Goal: Information Seeking & Learning: Learn about a topic

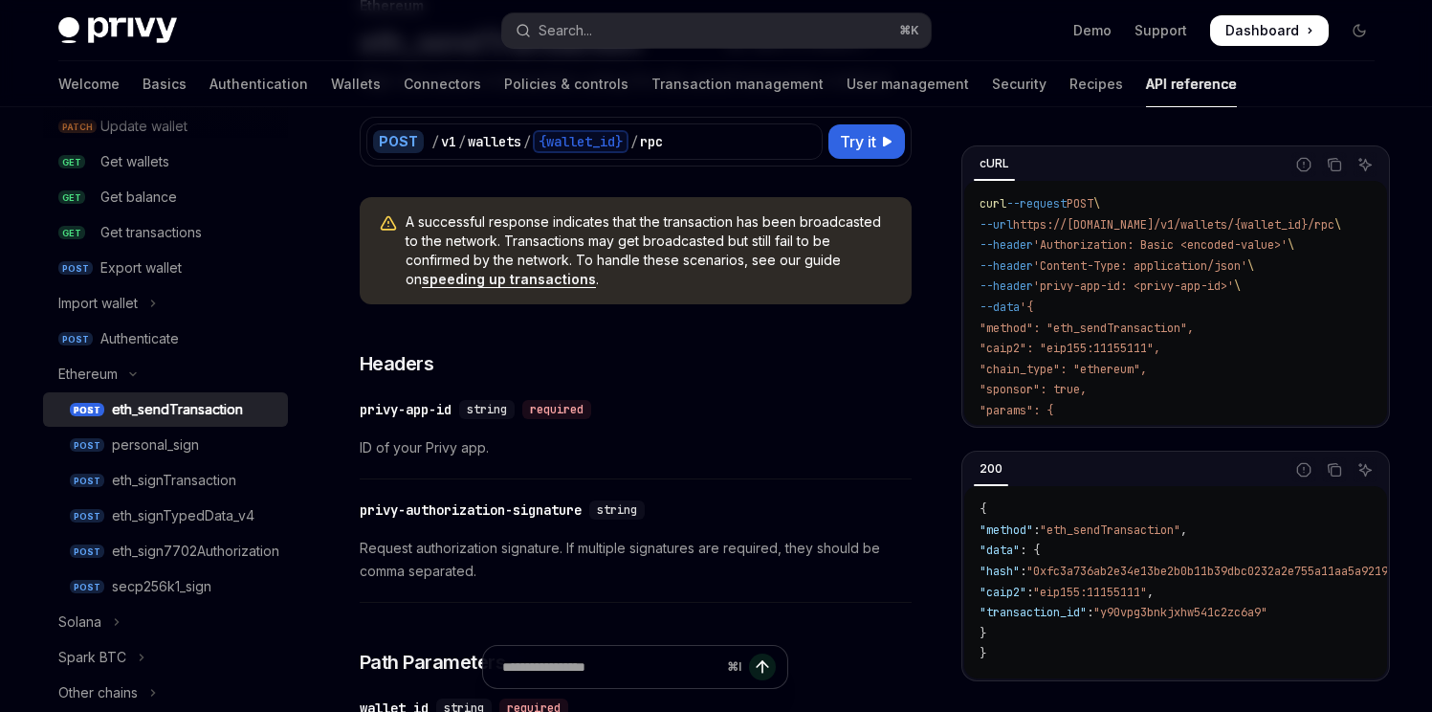
scroll to position [304, 0]
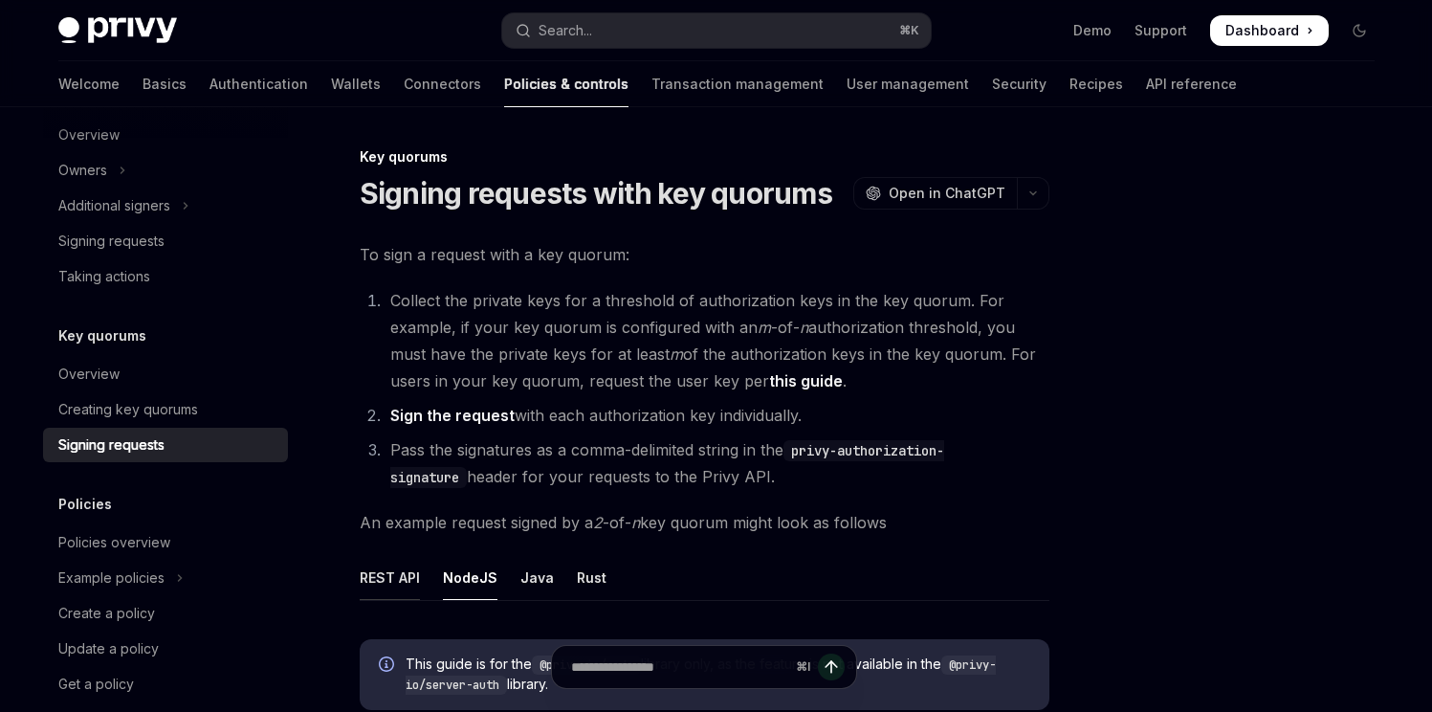
click at [411, 580] on div "REST API" at bounding box center [390, 577] width 60 height 45
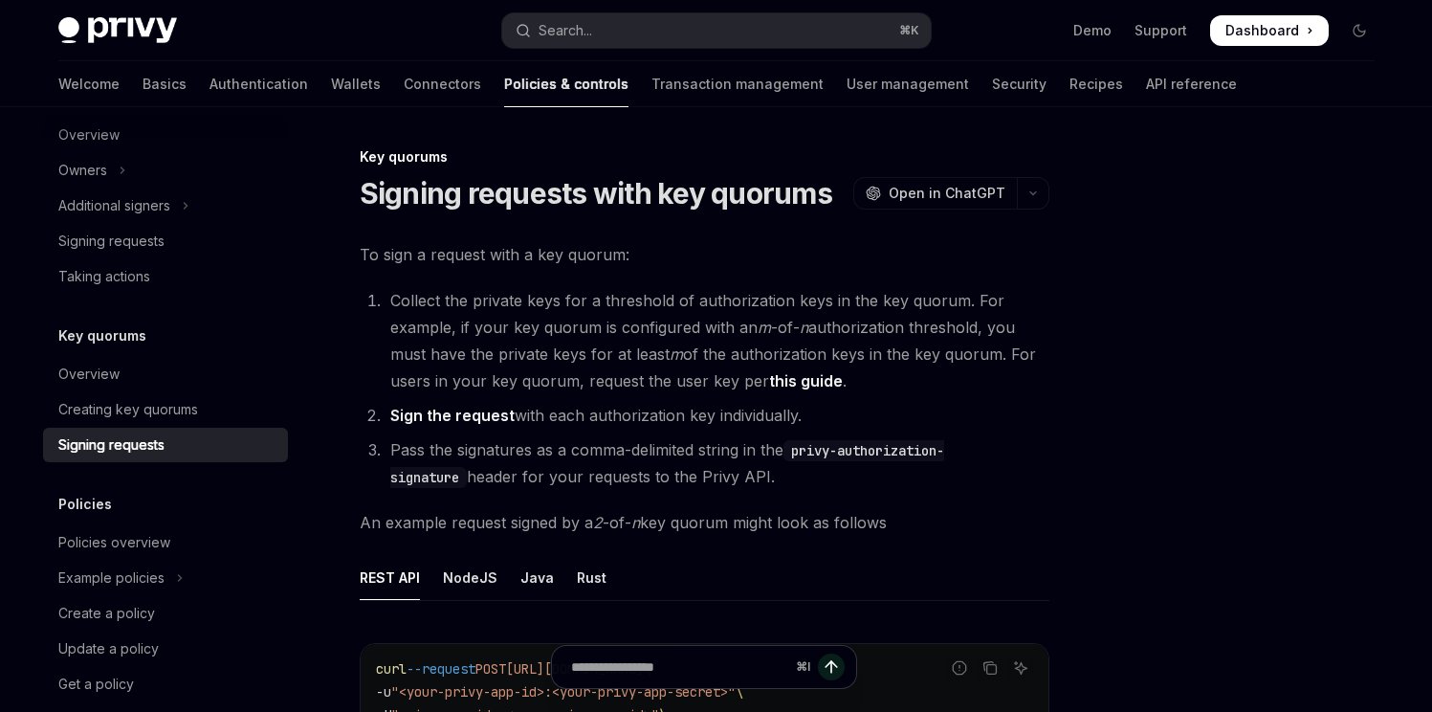
click at [230, 87] on div "Welcome Basics Authentication Wallets Connectors Policies & controls Transactio…" at bounding box center [647, 84] width 1178 height 46
click at [331, 79] on link "Wallets" at bounding box center [356, 84] width 50 height 46
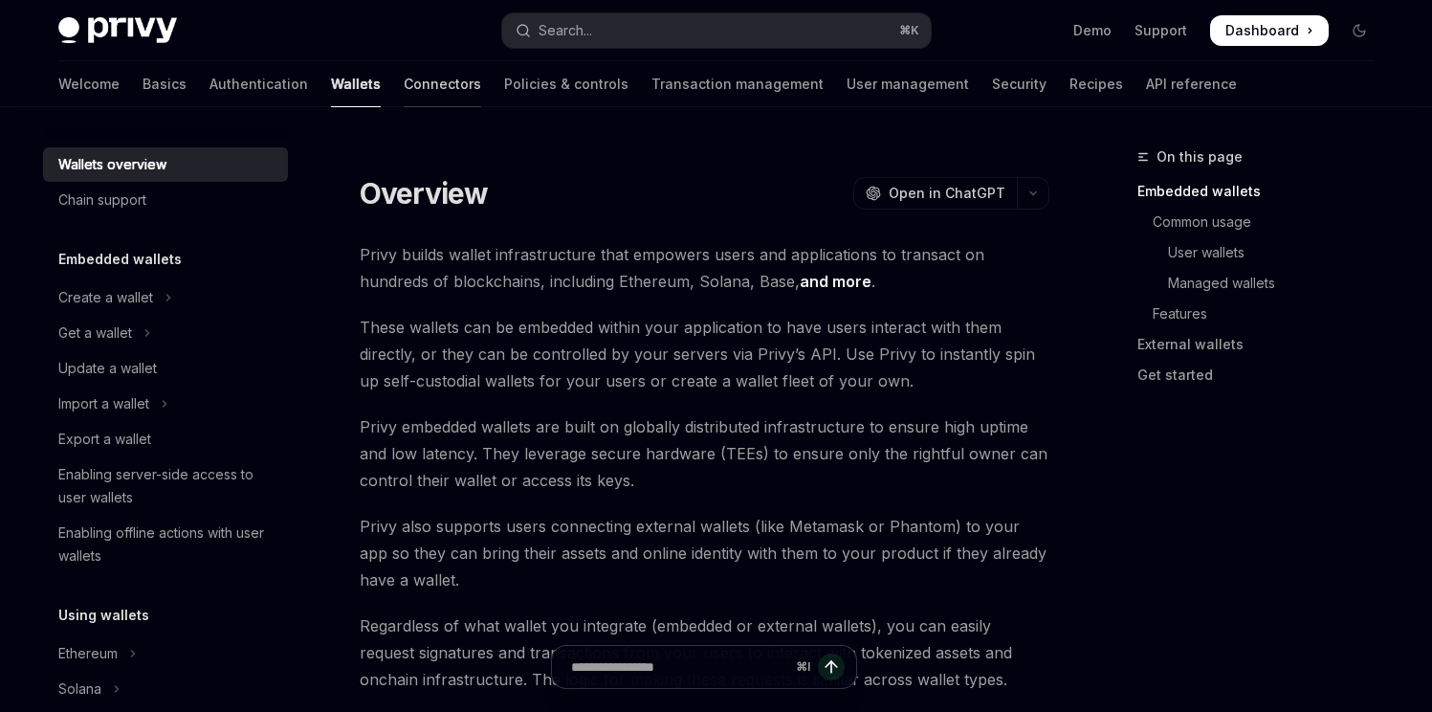
click at [404, 90] on link "Connectors" at bounding box center [442, 84] width 77 height 46
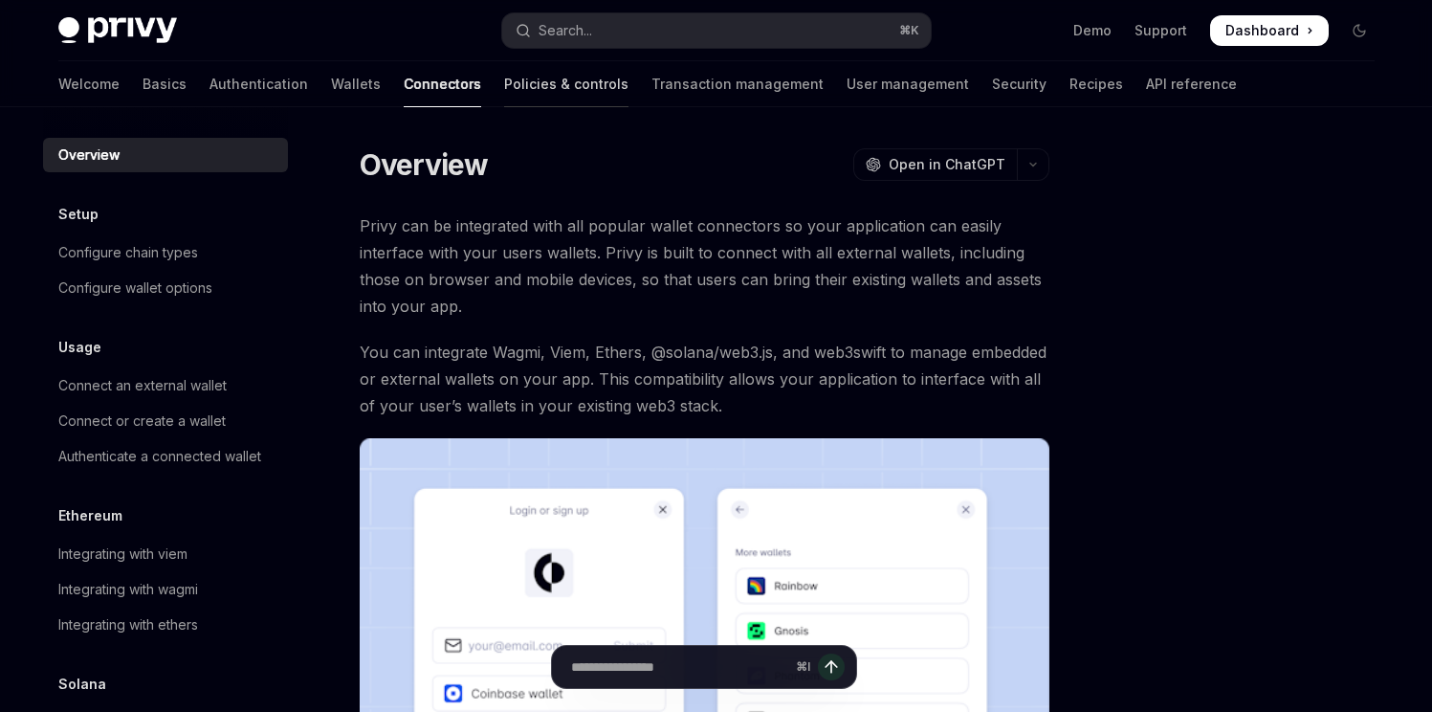
click at [504, 75] on link "Policies & controls" at bounding box center [566, 84] width 124 height 46
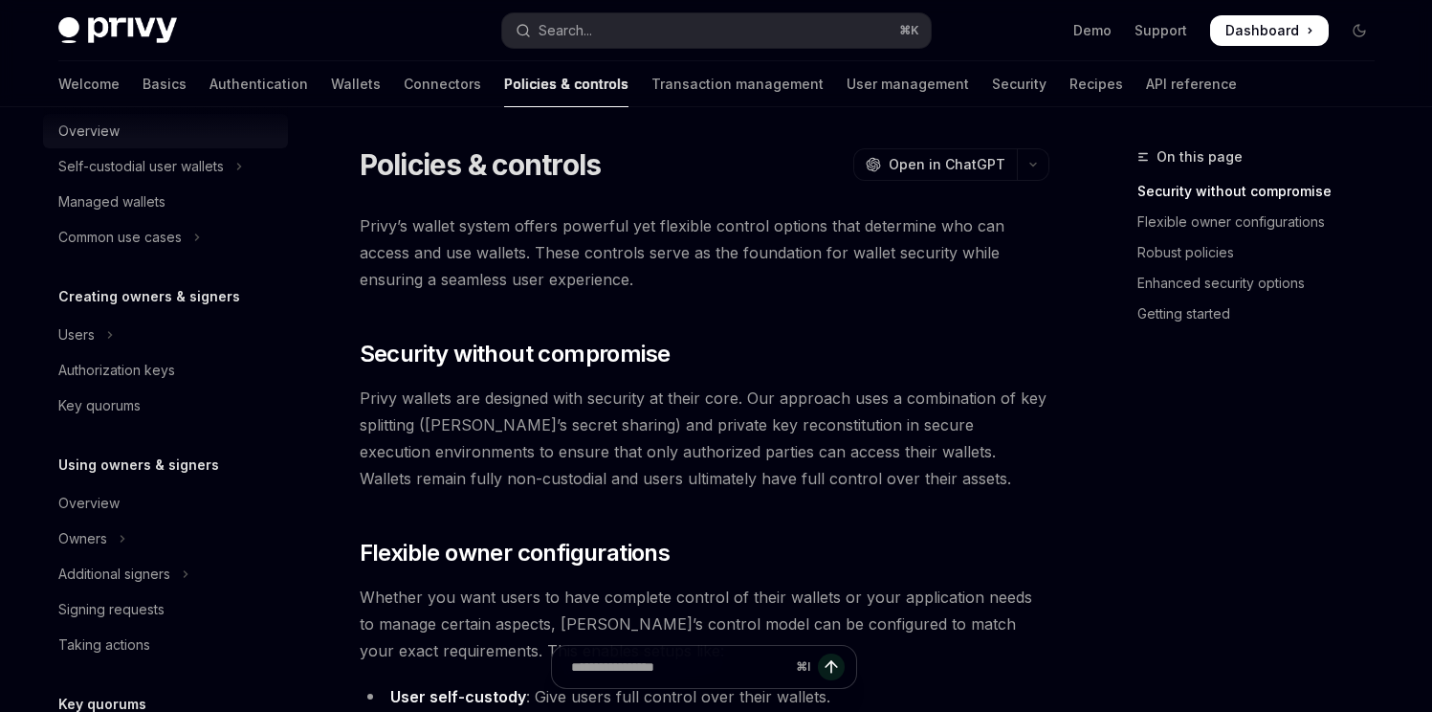
scroll to position [267, 0]
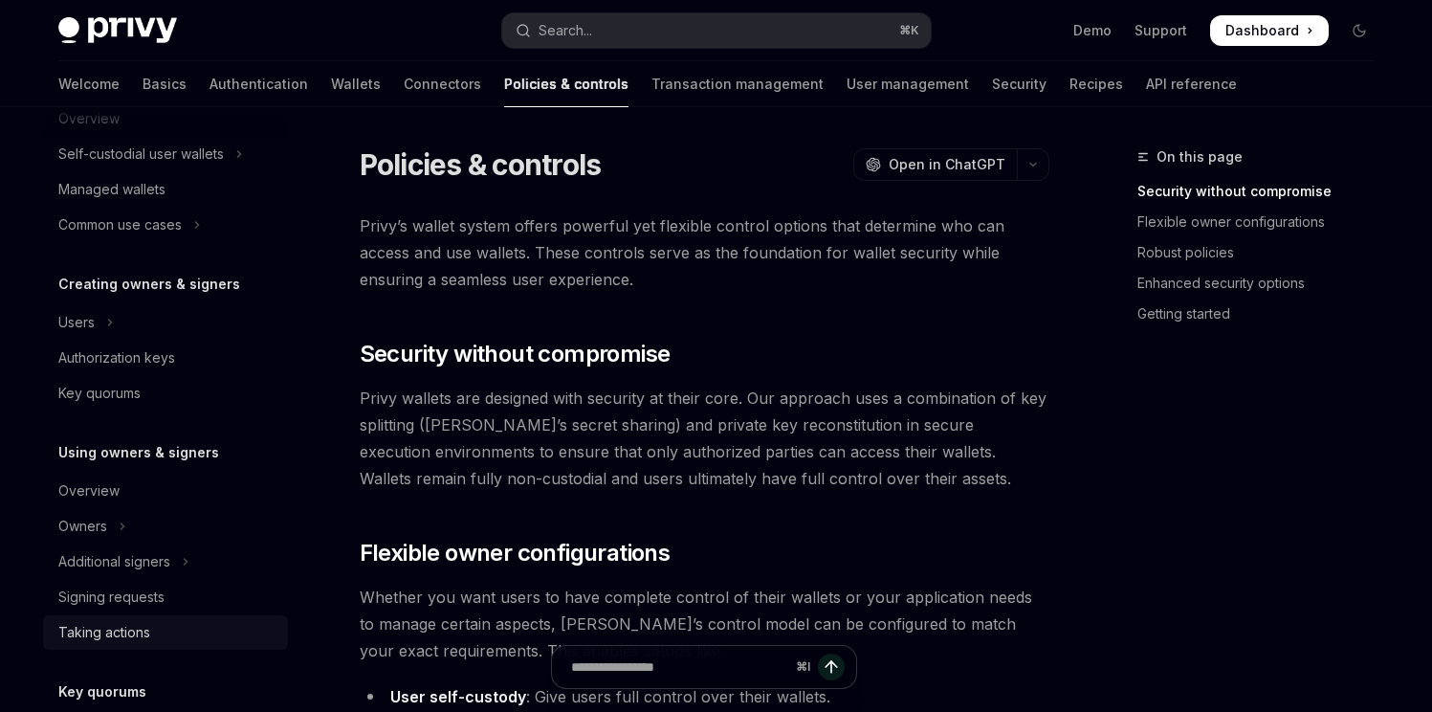
click at [111, 624] on div "Taking actions" at bounding box center [104, 632] width 92 height 23
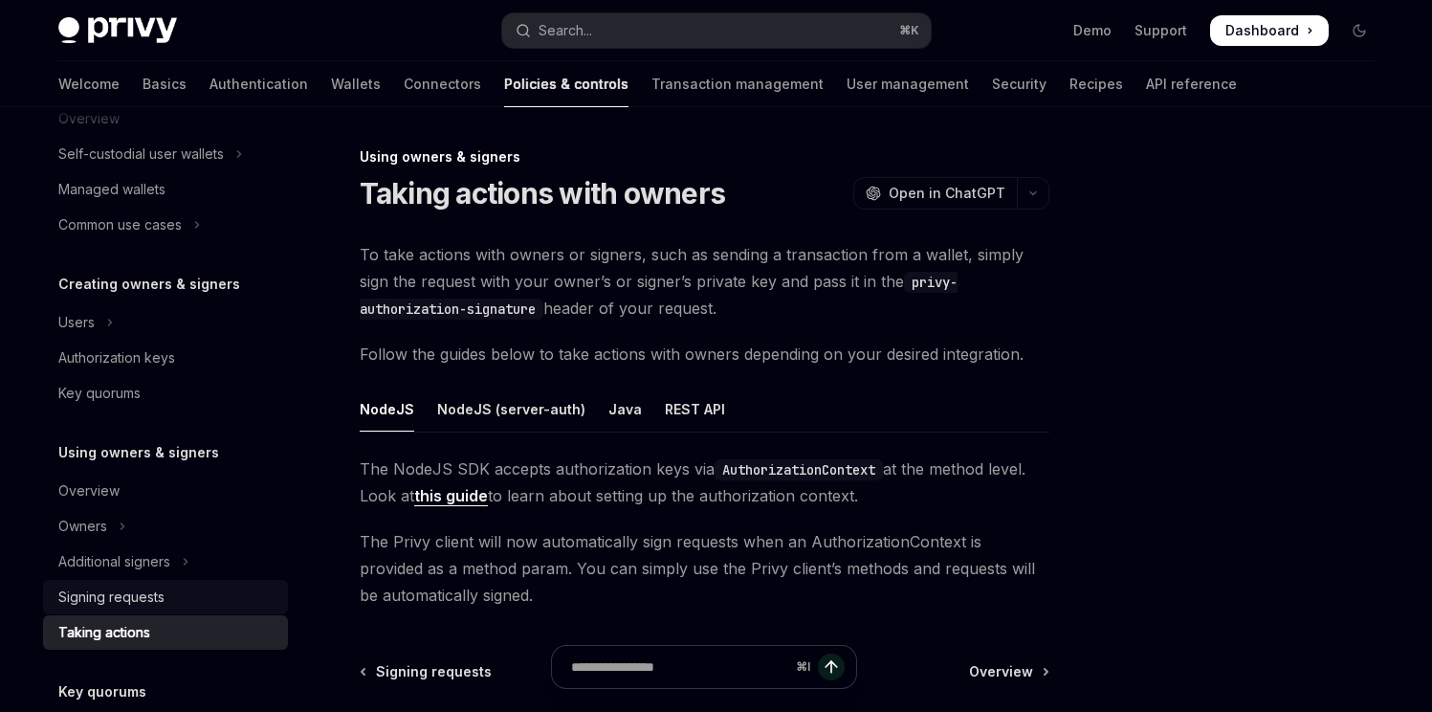
click at [238, 595] on div "Signing requests" at bounding box center [167, 596] width 218 height 23
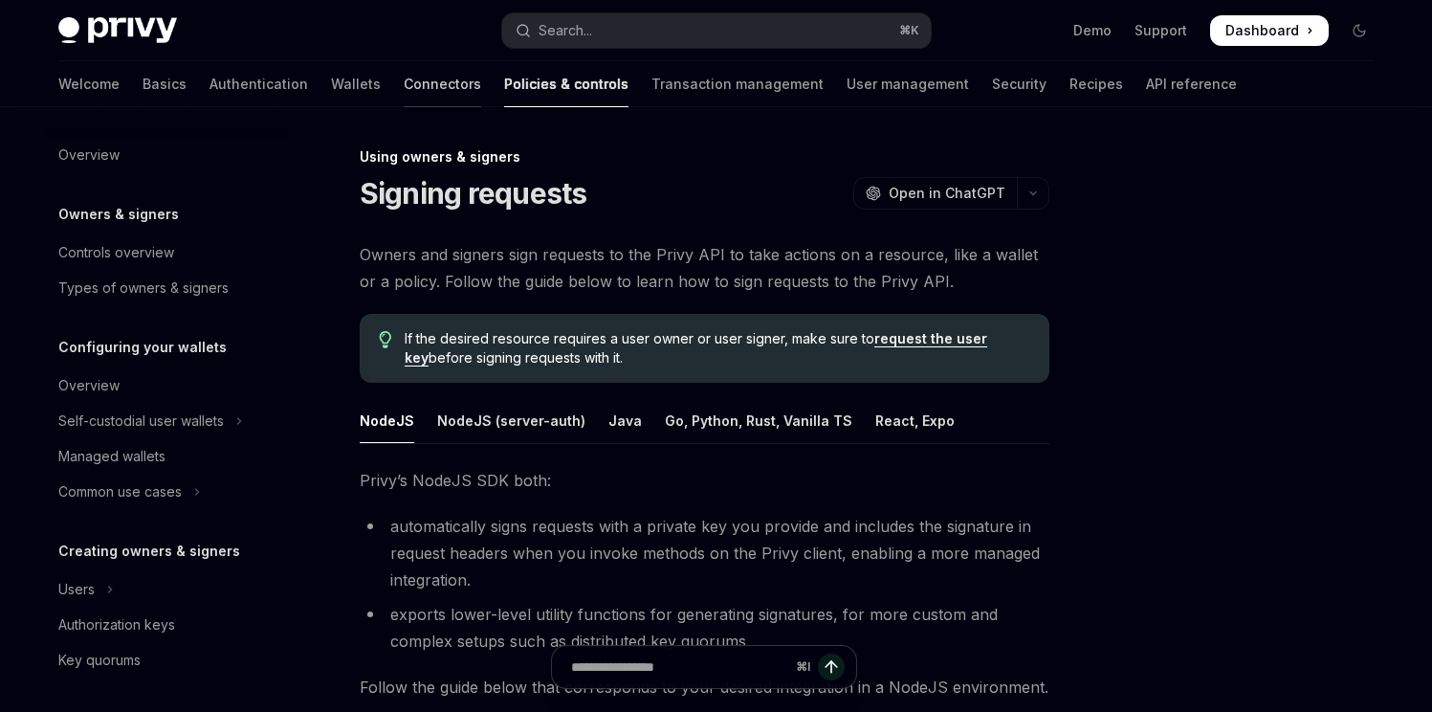
click at [404, 99] on link "Connectors" at bounding box center [442, 84] width 77 height 46
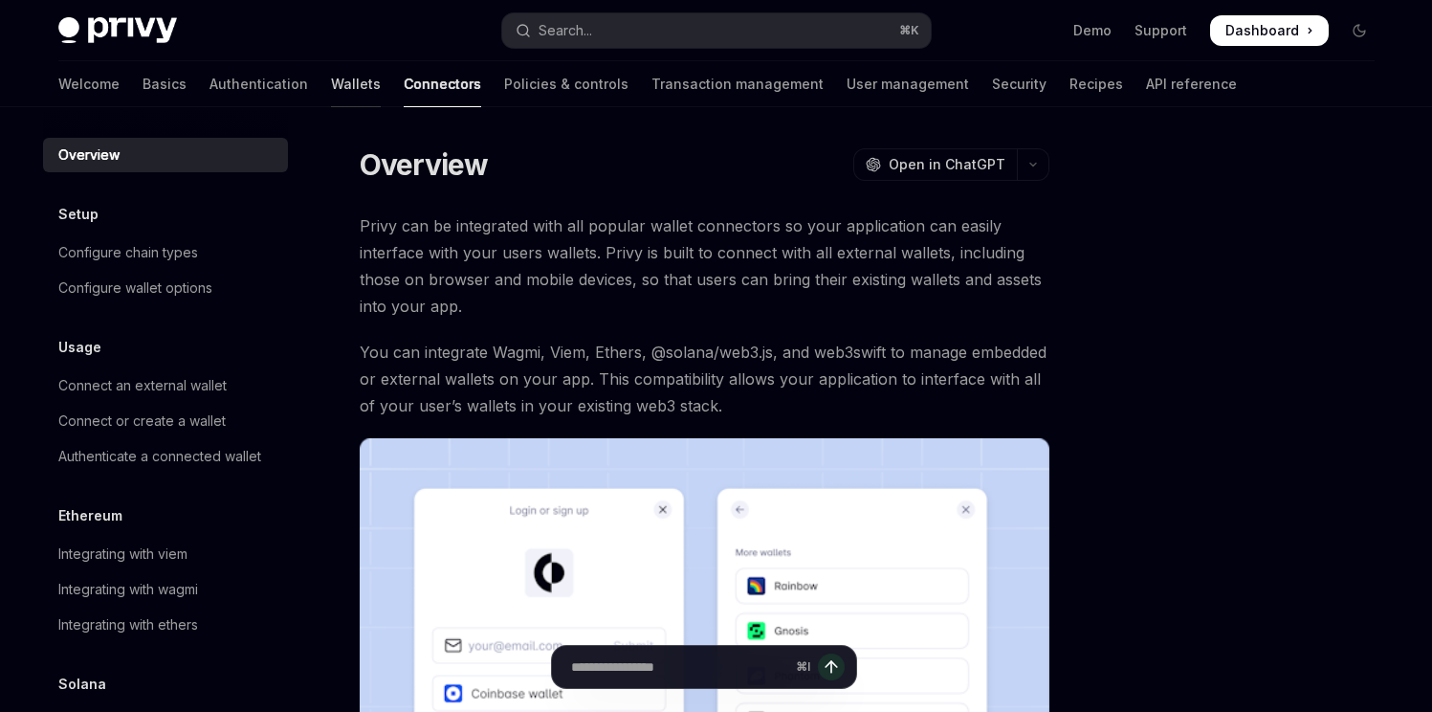
click at [331, 91] on link "Wallets" at bounding box center [356, 84] width 50 height 46
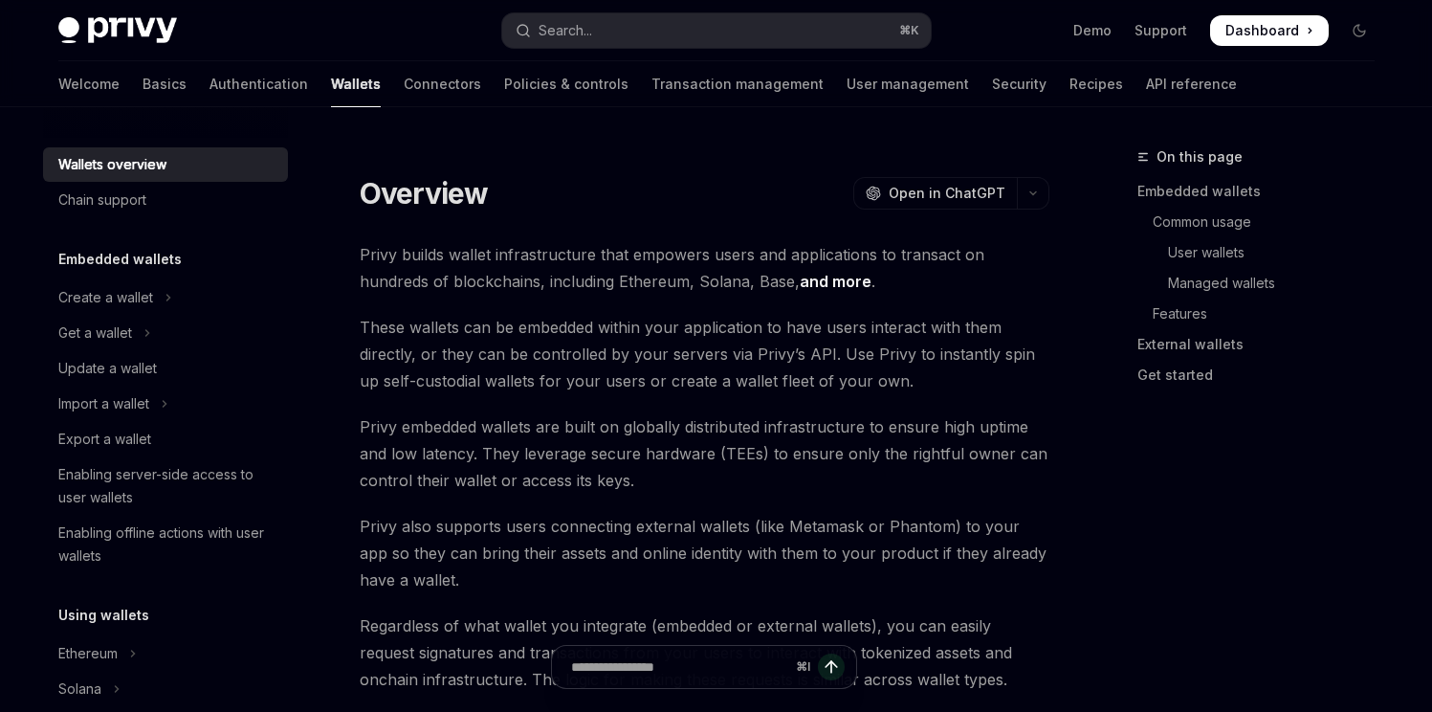
type textarea "*"
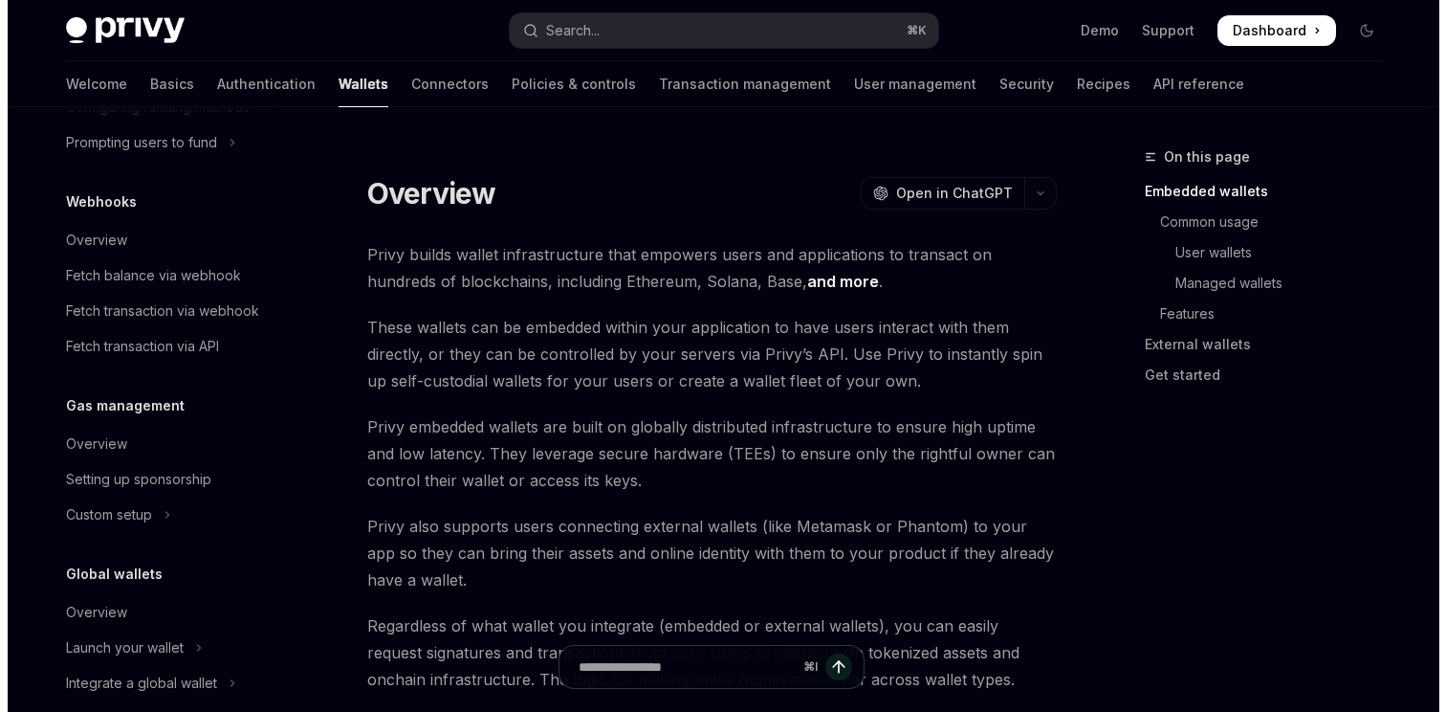
scroll to position [954, 0]
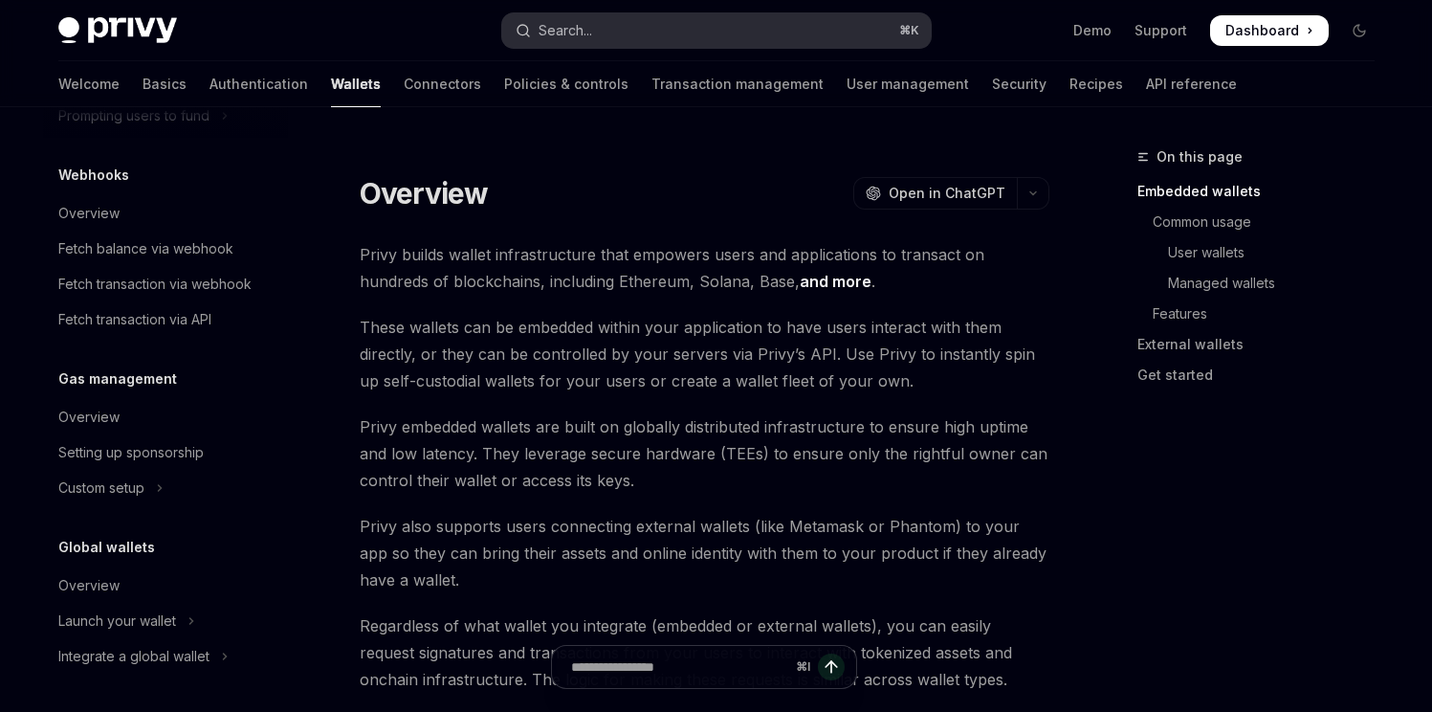
click at [612, 34] on button "Search... ⌘ K" at bounding box center [716, 30] width 428 height 34
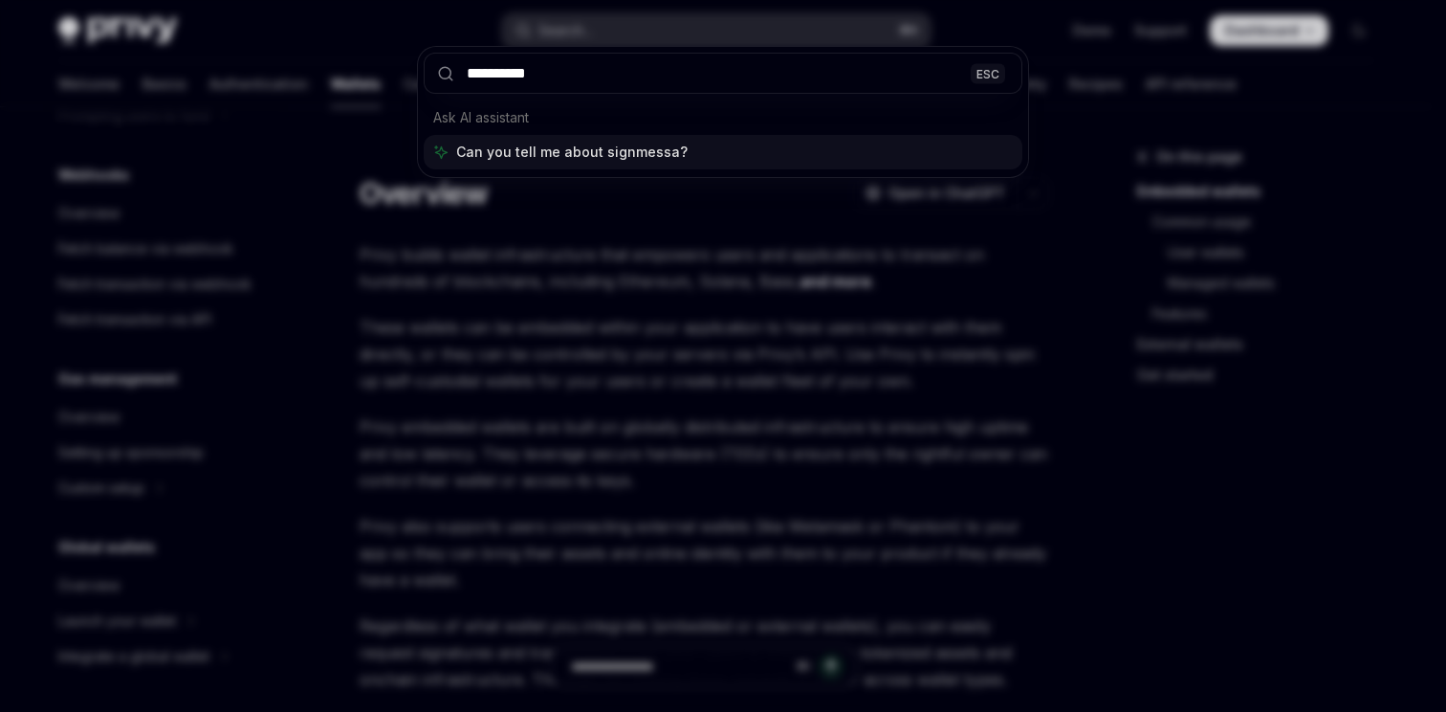
type input "**********"
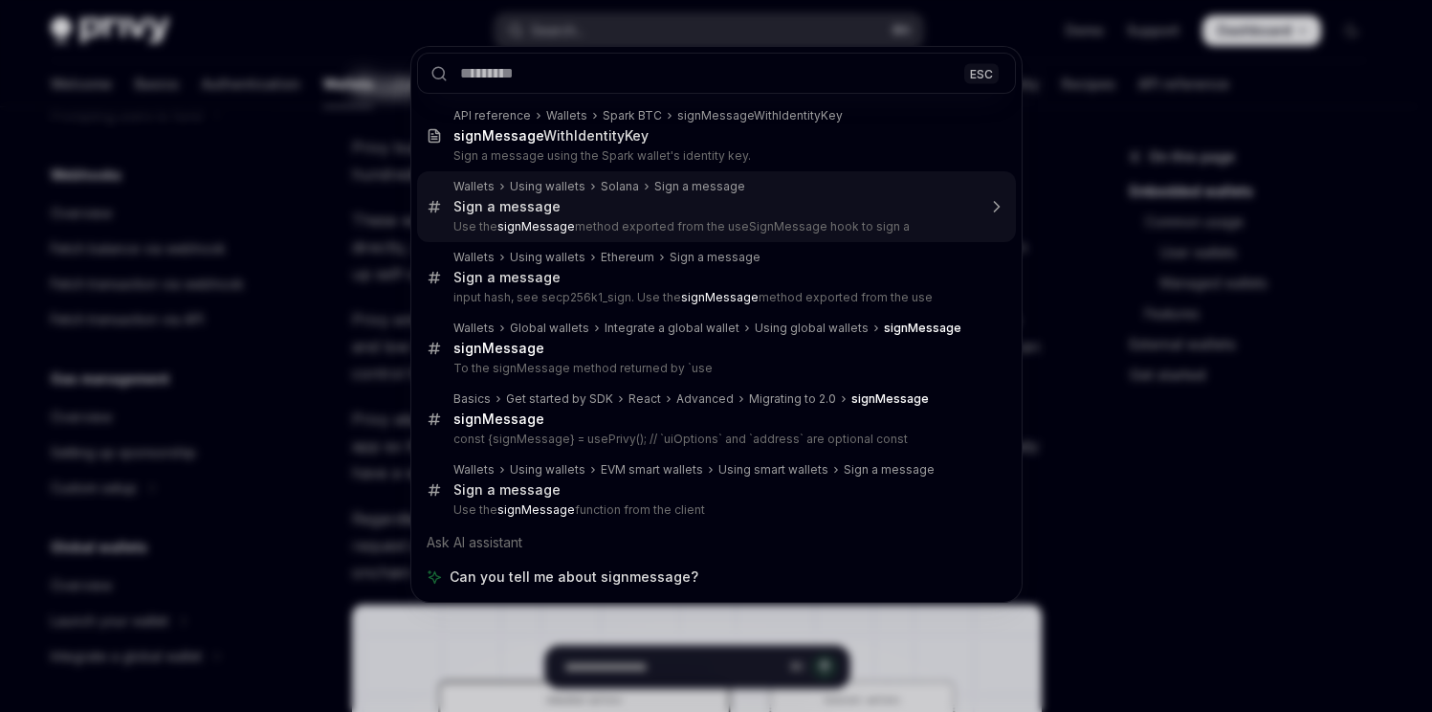
scroll to position [315, 0]
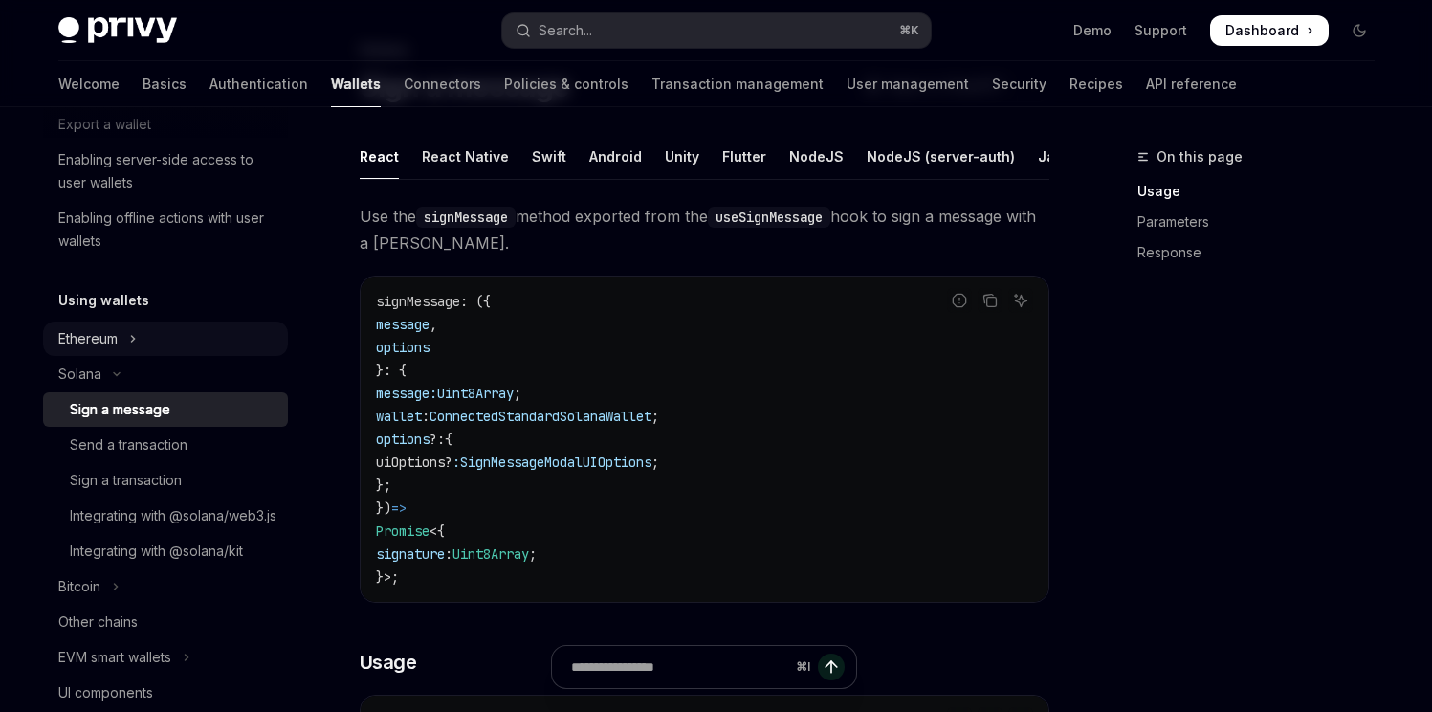
click at [120, 342] on button "Ethereum" at bounding box center [165, 338] width 245 height 34
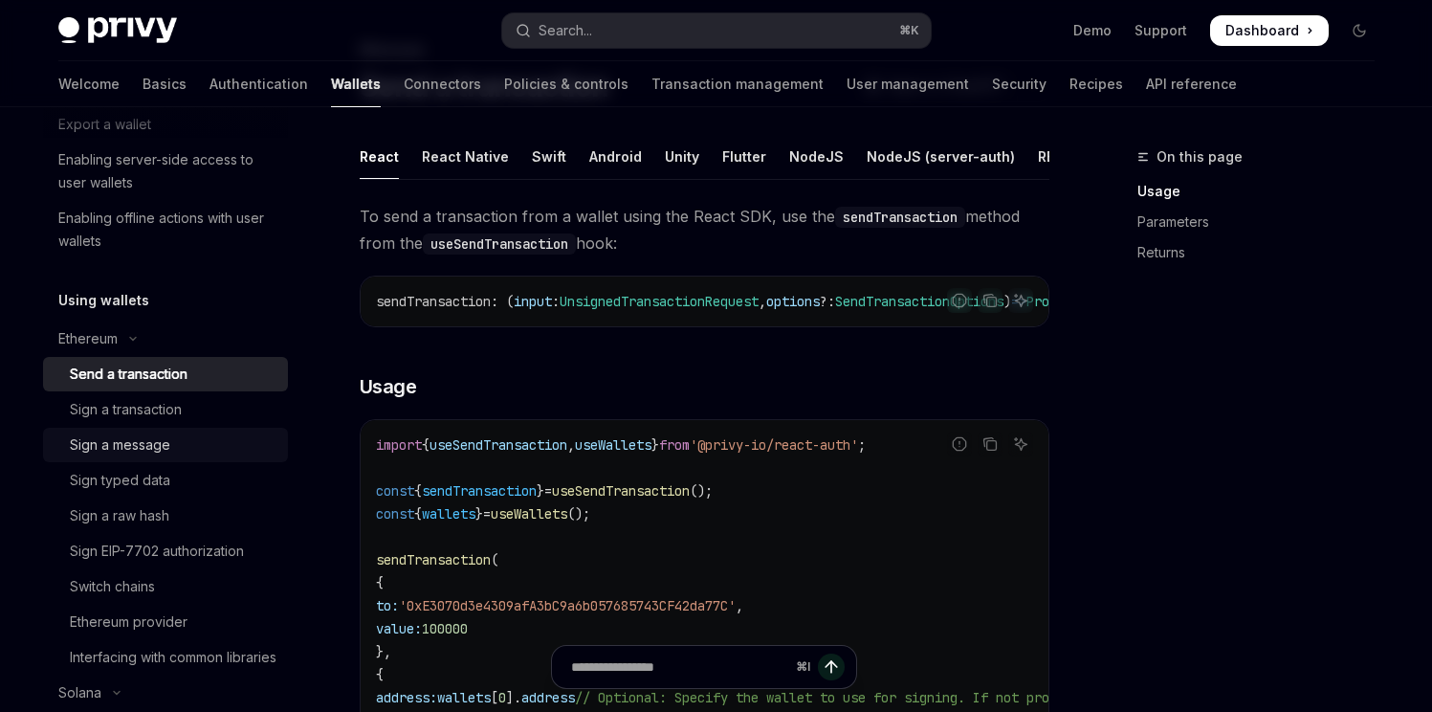
click at [158, 434] on div "Sign a message" at bounding box center [120, 444] width 100 height 23
type textarea "*"
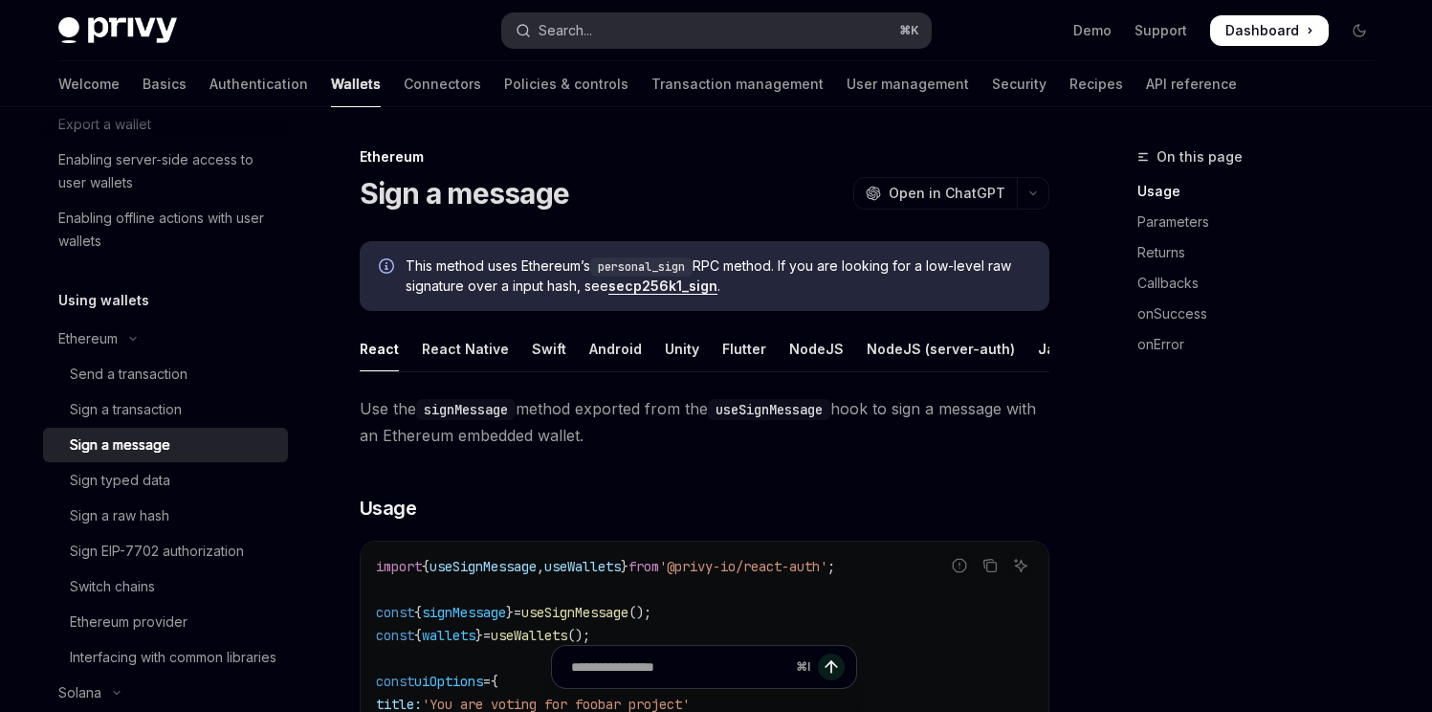
click at [732, 27] on button "Search... ⌘ K" at bounding box center [716, 30] width 428 height 34
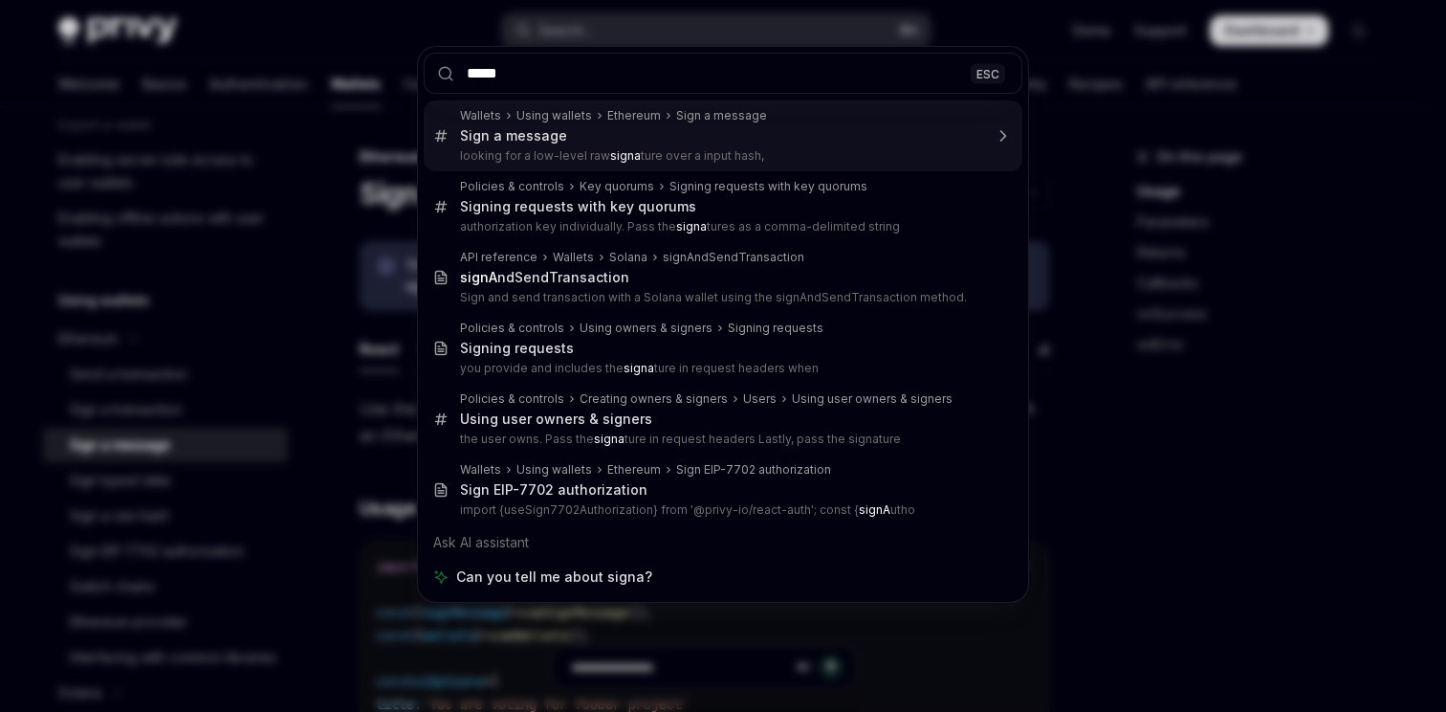
type input "****"
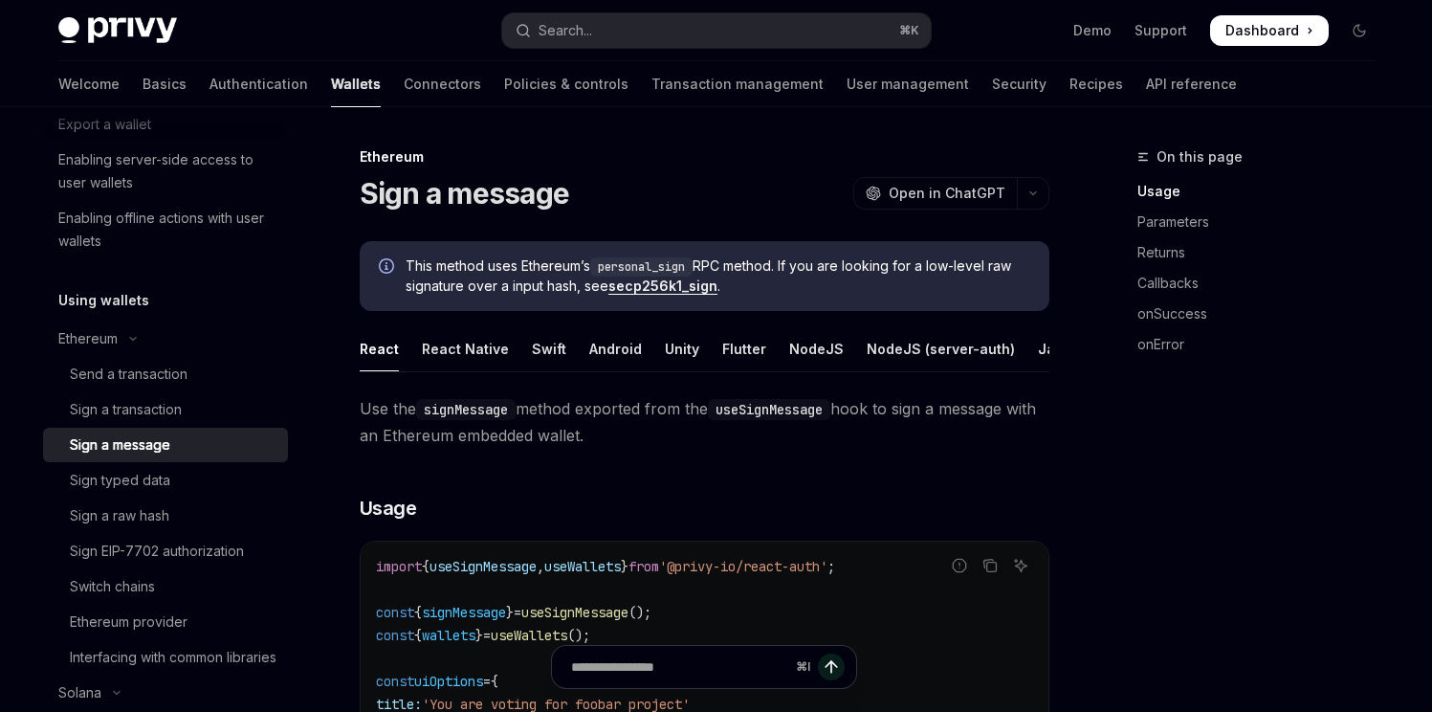
scroll to position [631, 0]
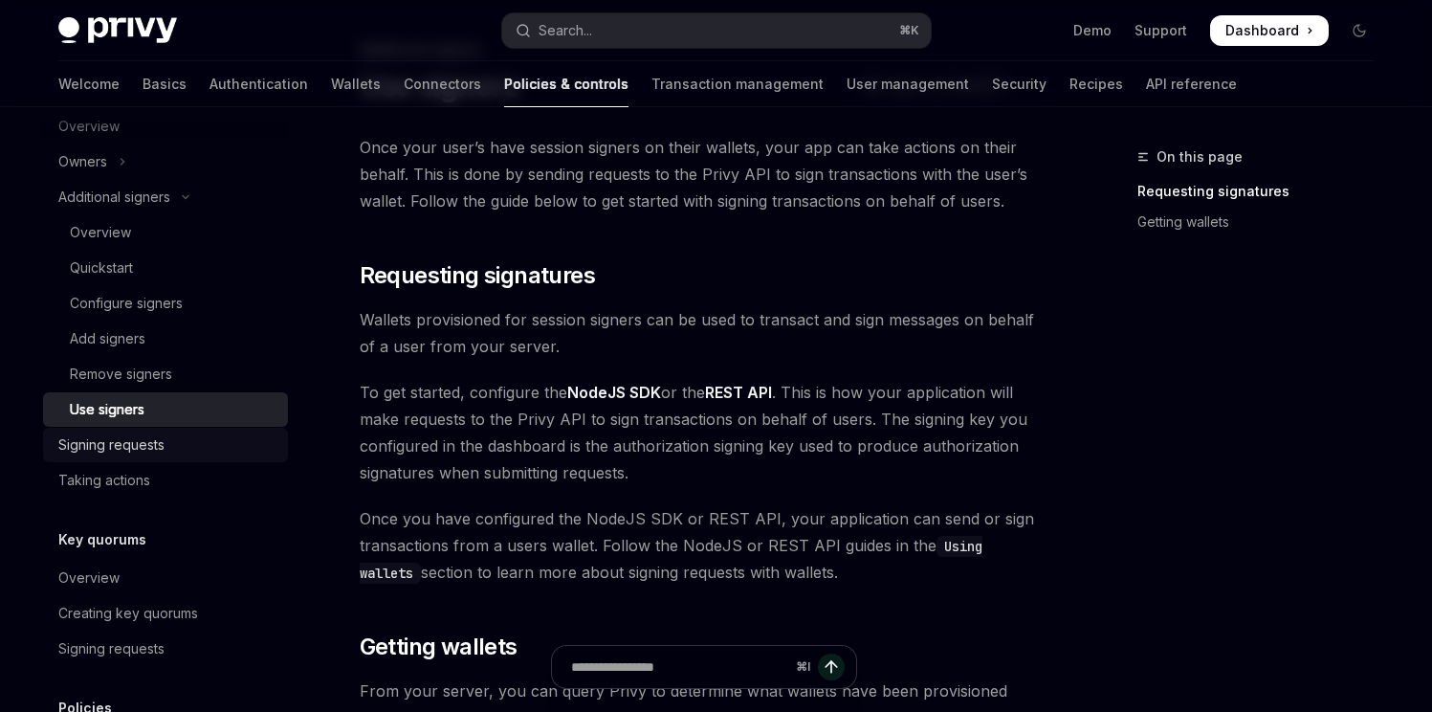
click at [101, 453] on div "Signing requests" at bounding box center [111, 444] width 106 height 23
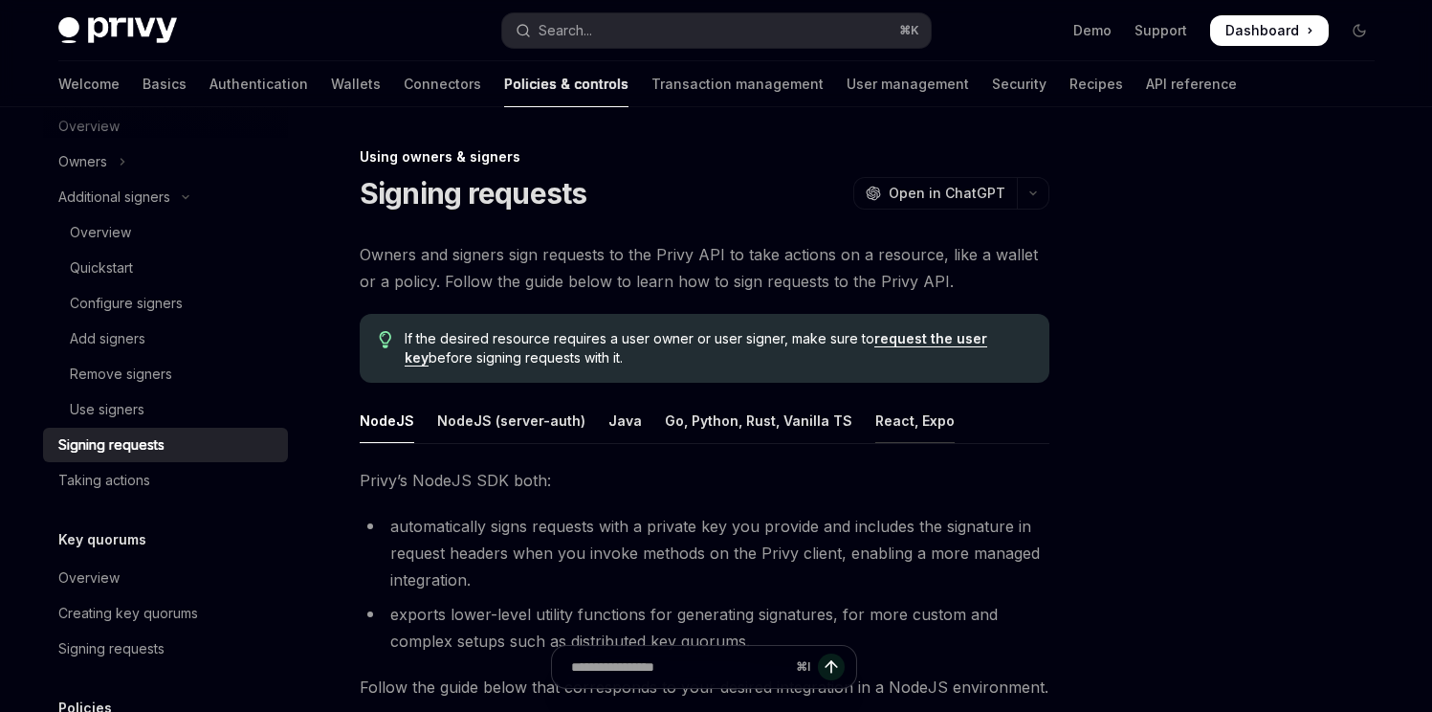
click at [875, 434] on div "React, Expo" at bounding box center [914, 420] width 79 height 45
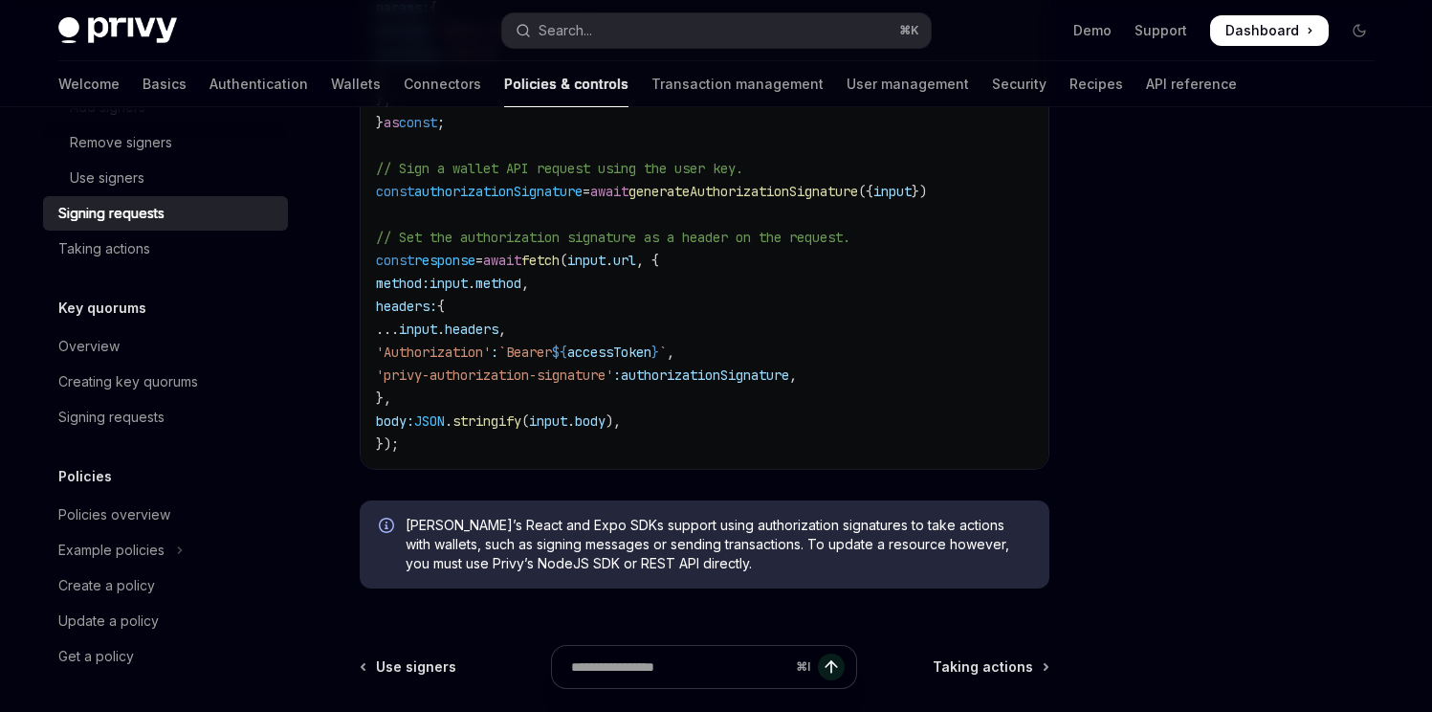
scroll to position [1286, 0]
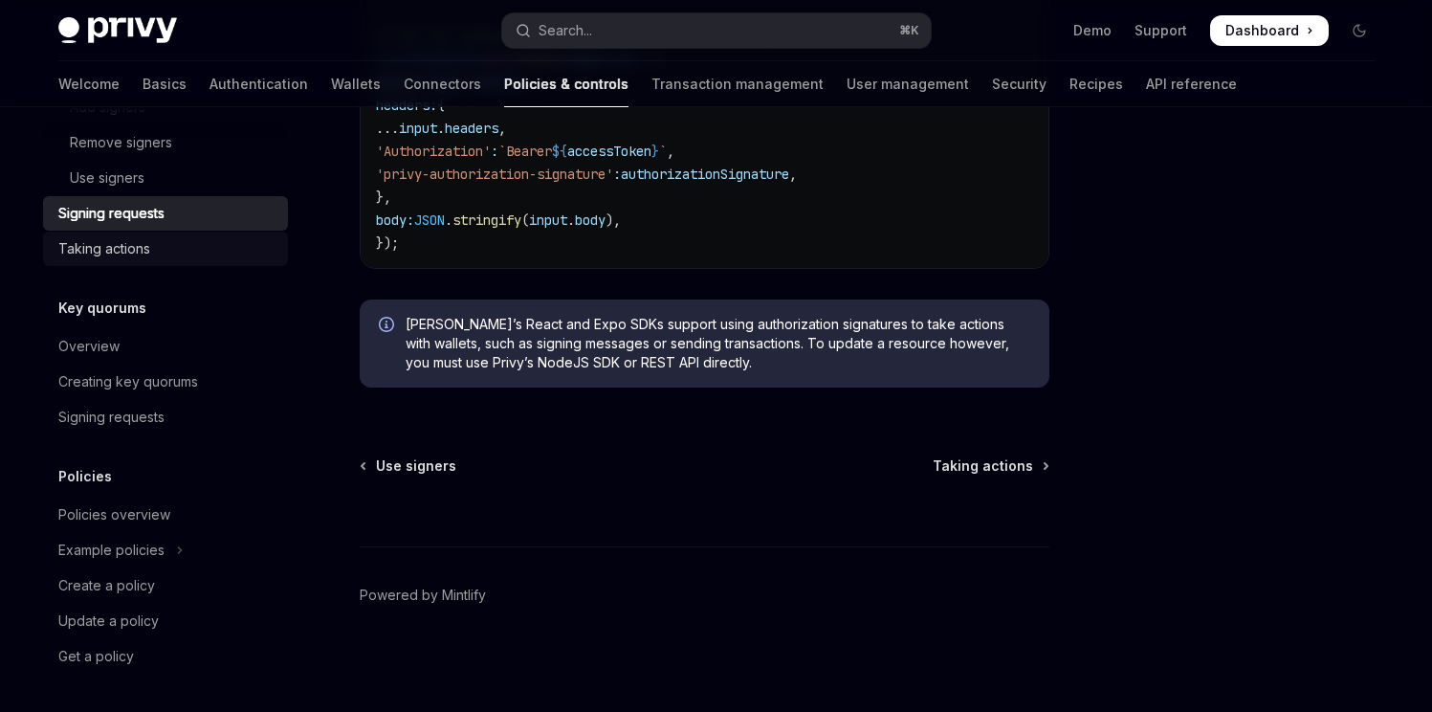
click at [136, 251] on div "Taking actions" at bounding box center [104, 248] width 92 height 23
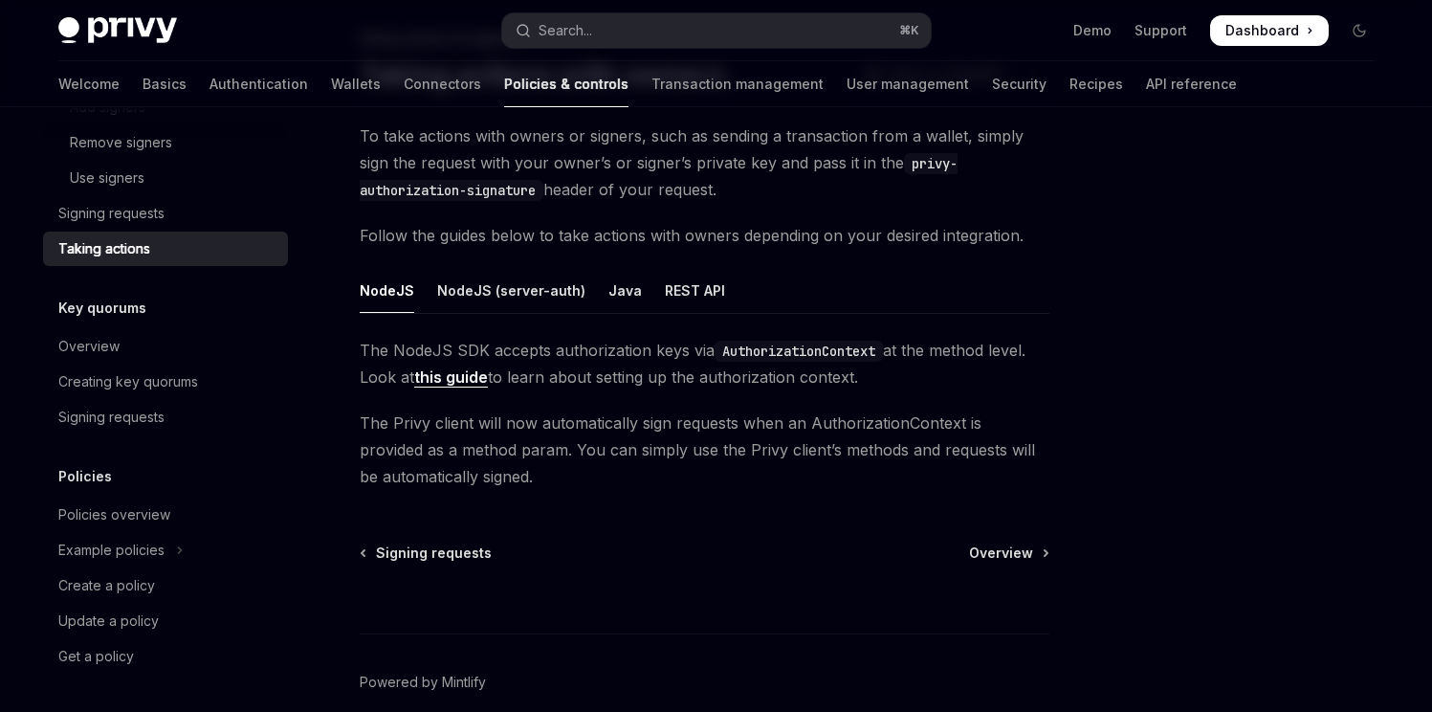
scroll to position [206, 0]
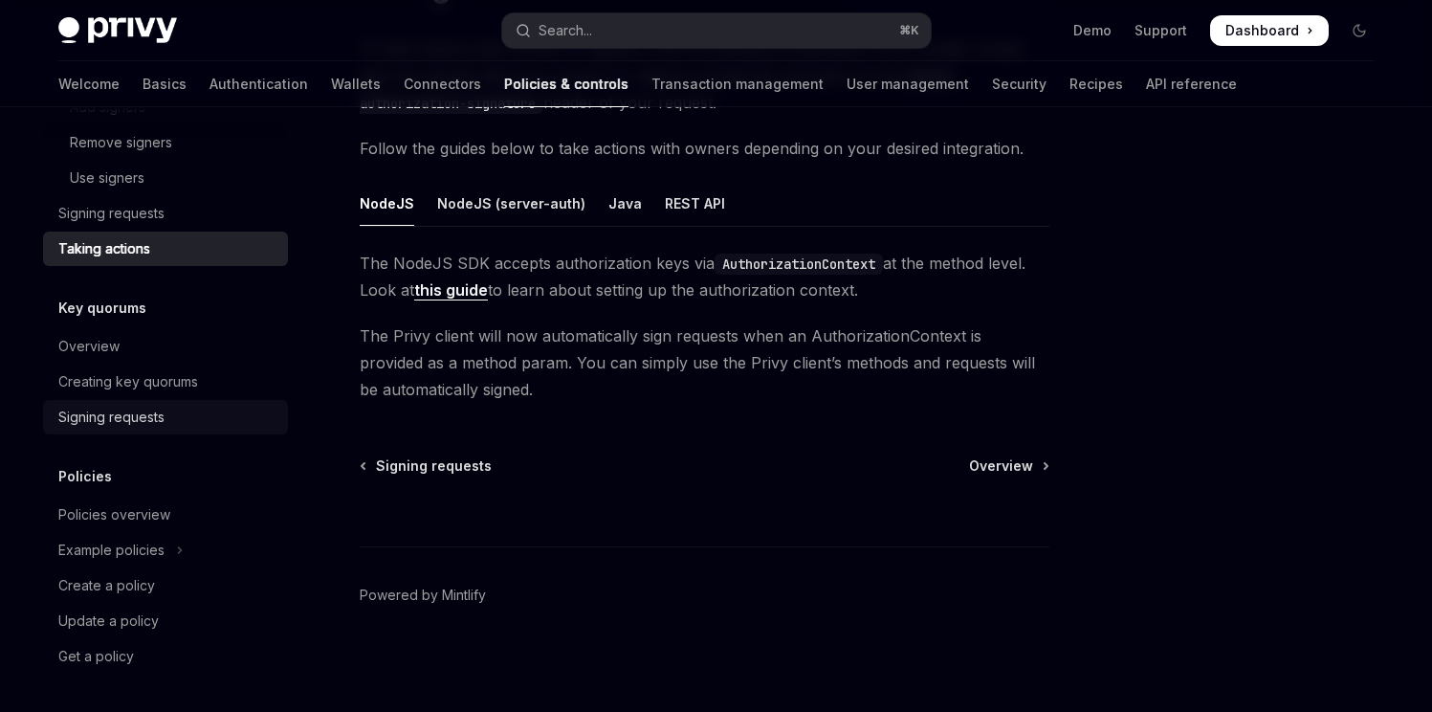
click at [140, 402] on link "Signing requests" at bounding box center [165, 417] width 245 height 34
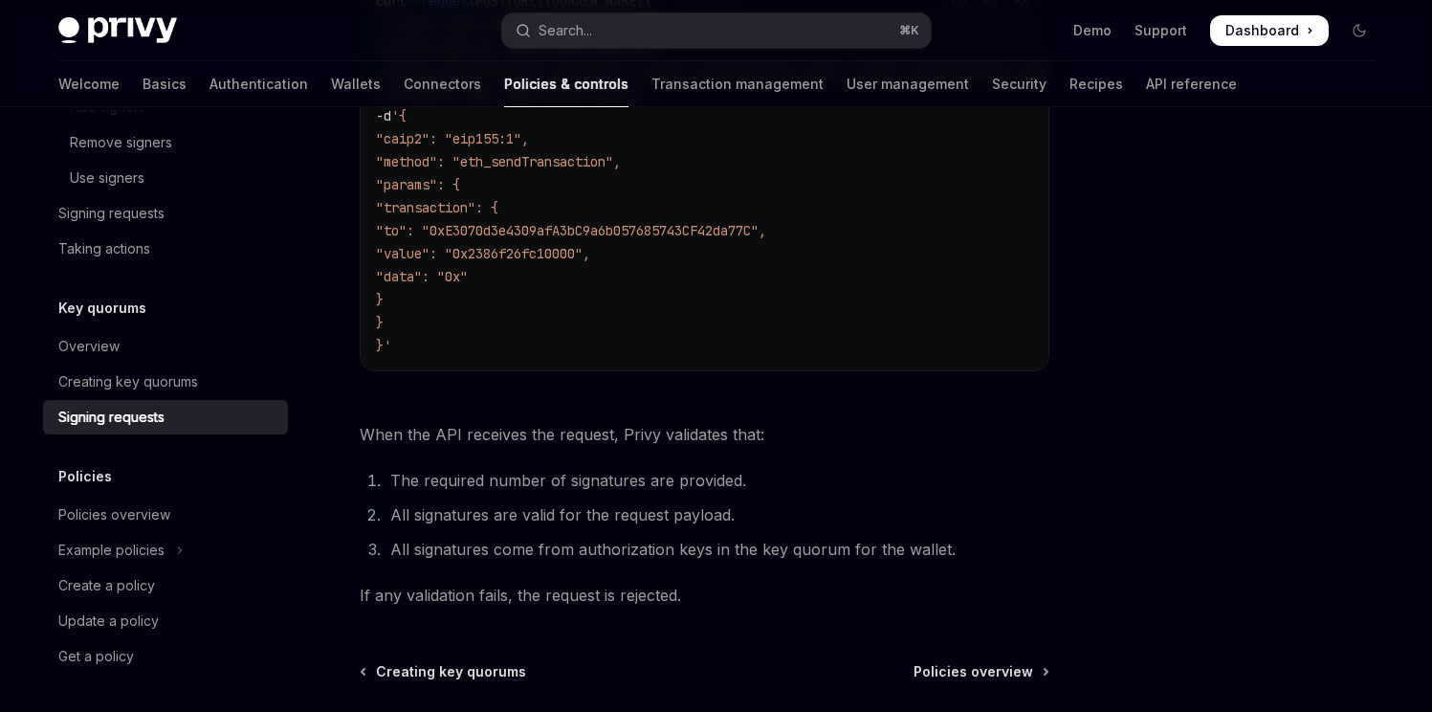
scroll to position [860, 0]
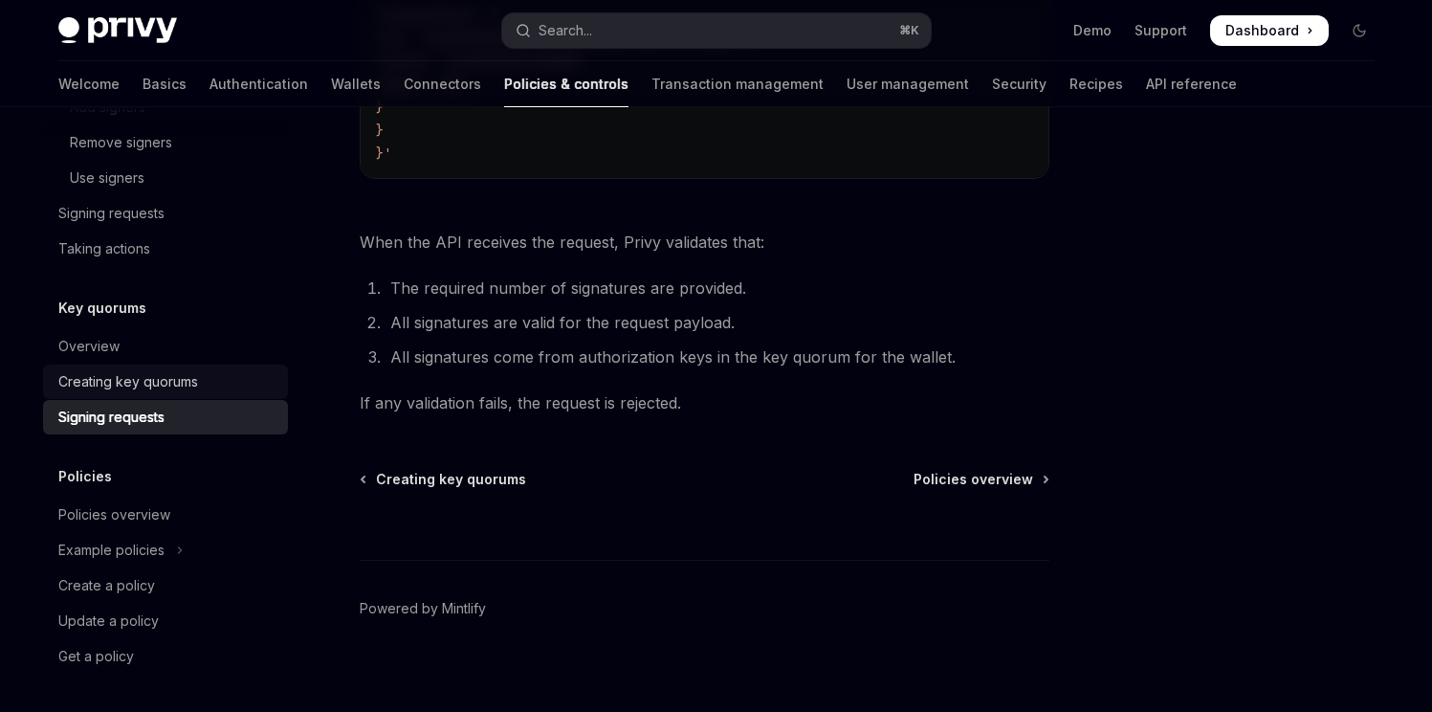
click at [196, 370] on div "Creating key quorums" at bounding box center [128, 381] width 140 height 23
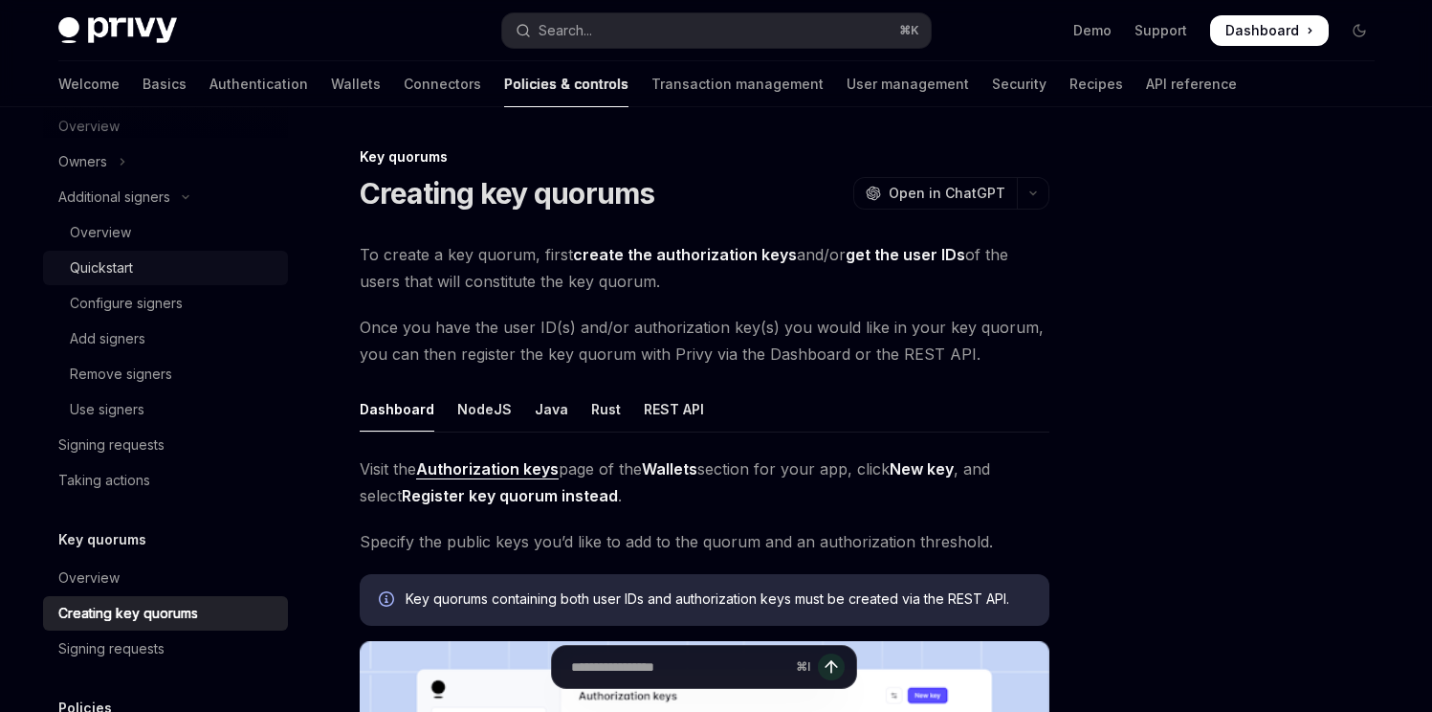
click at [145, 274] on div "Quickstart" at bounding box center [173, 267] width 207 height 23
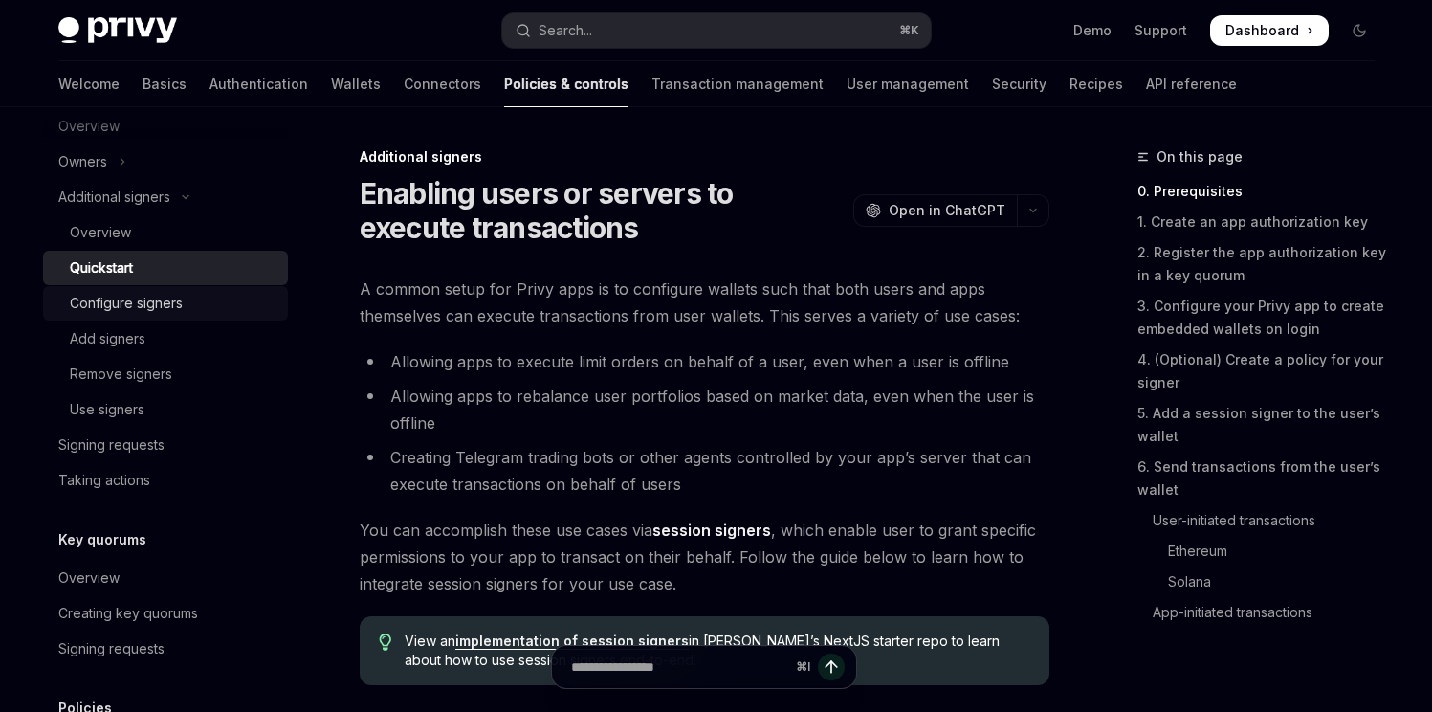
click at [154, 295] on div "Configure signers" at bounding box center [126, 303] width 113 height 23
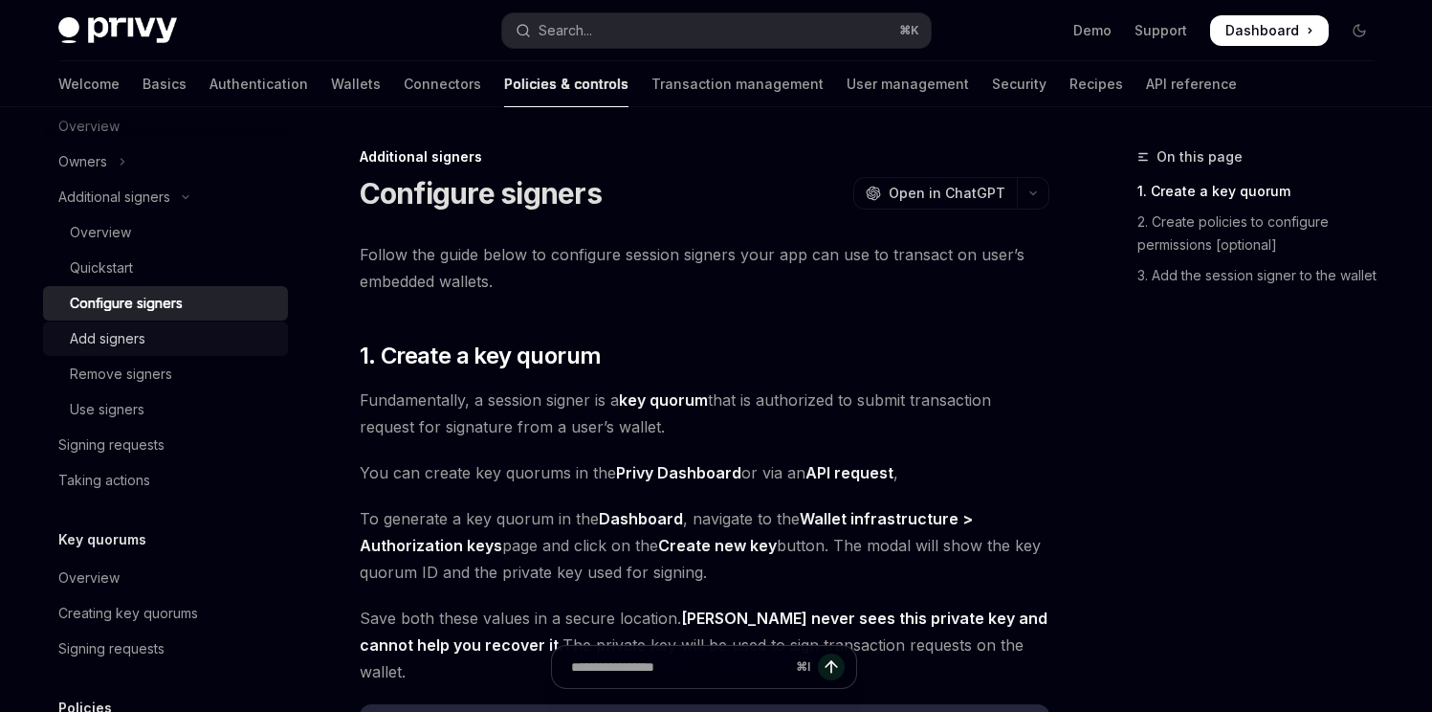
click at [149, 323] on link "Add signers" at bounding box center [165, 338] width 245 height 34
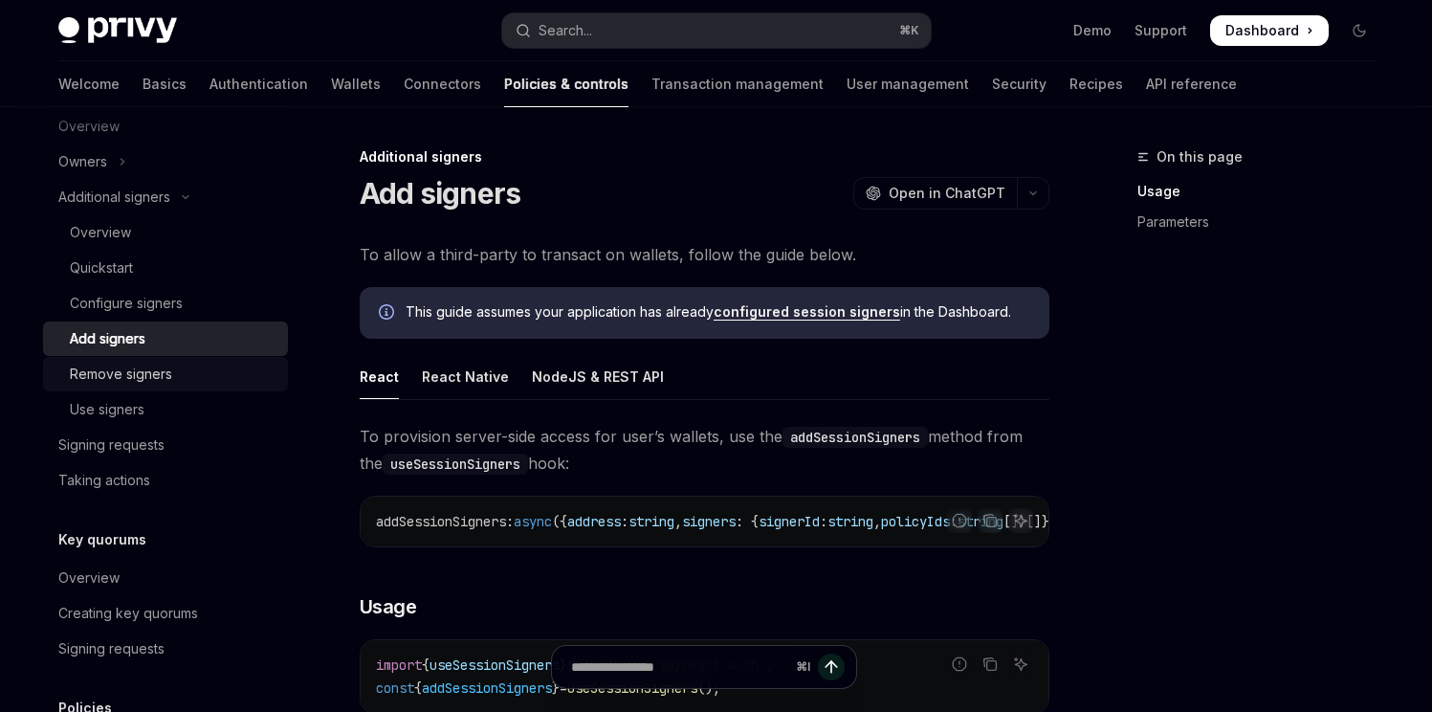
click at [132, 380] on div "Remove signers" at bounding box center [121, 373] width 102 height 23
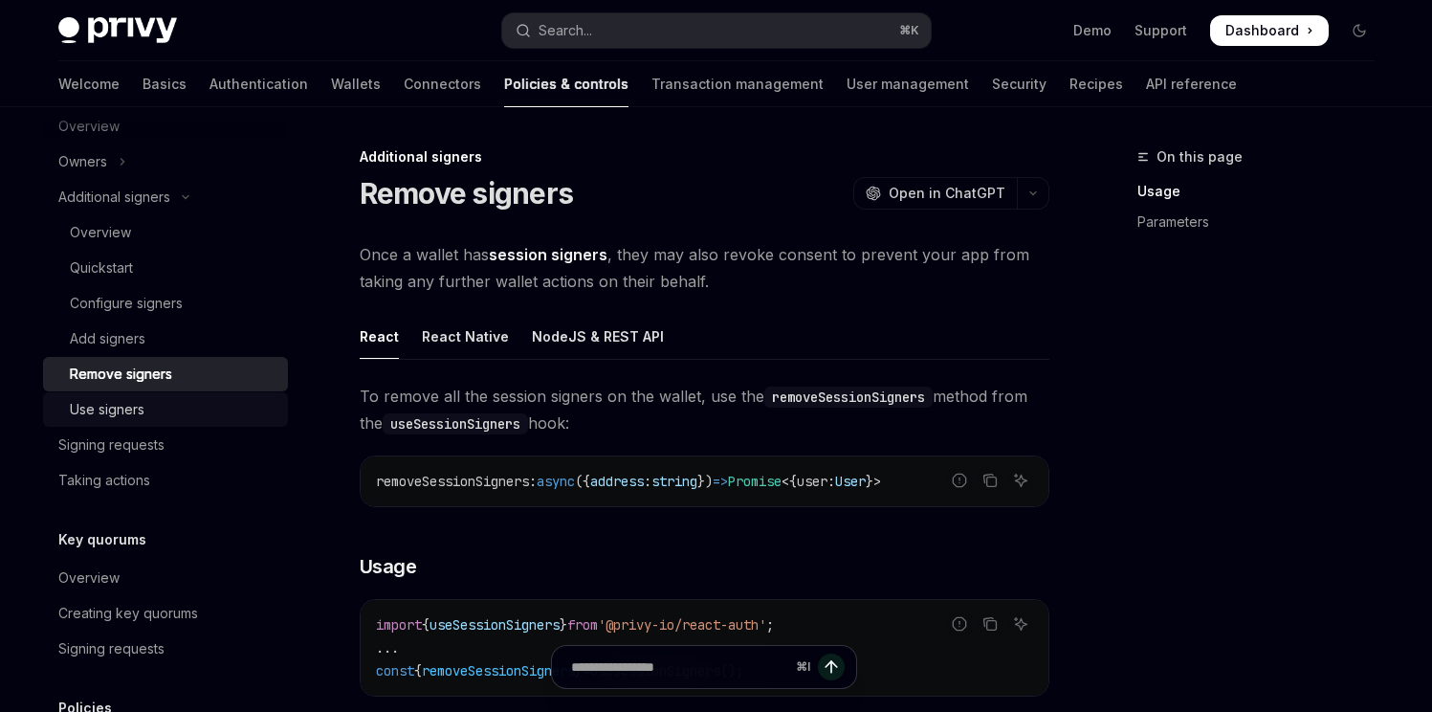
click at [127, 404] on div "Use signers" at bounding box center [107, 409] width 75 height 23
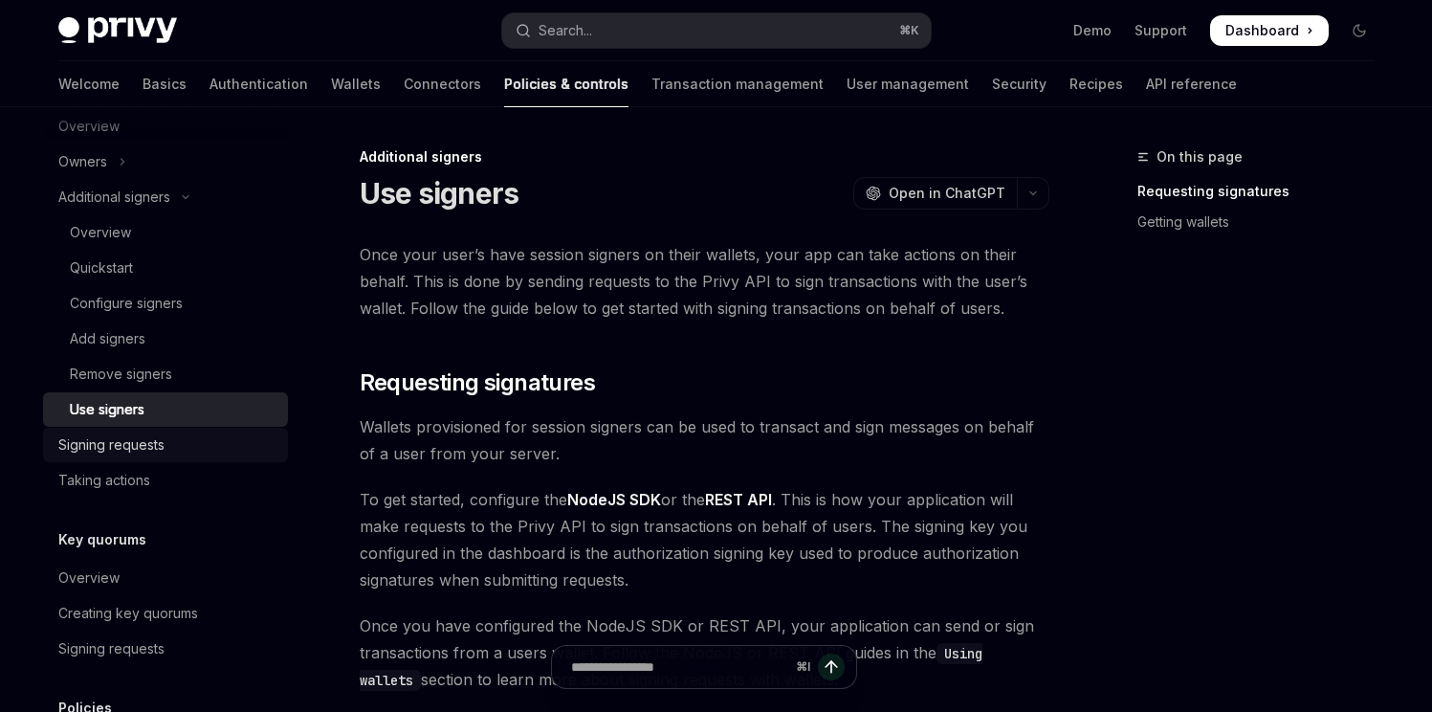
click at [124, 435] on div "Signing requests" at bounding box center [111, 444] width 106 height 23
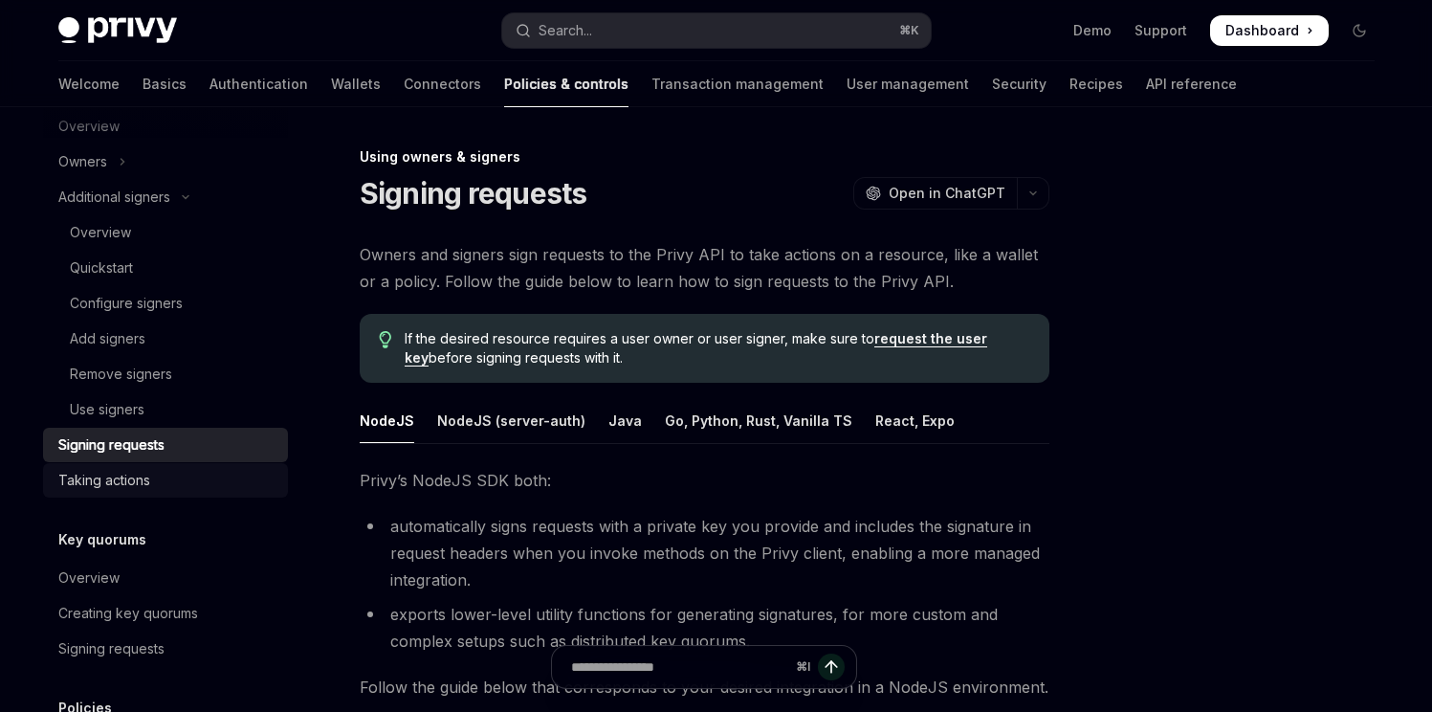
click at [121, 465] on link "Taking actions" at bounding box center [165, 480] width 245 height 34
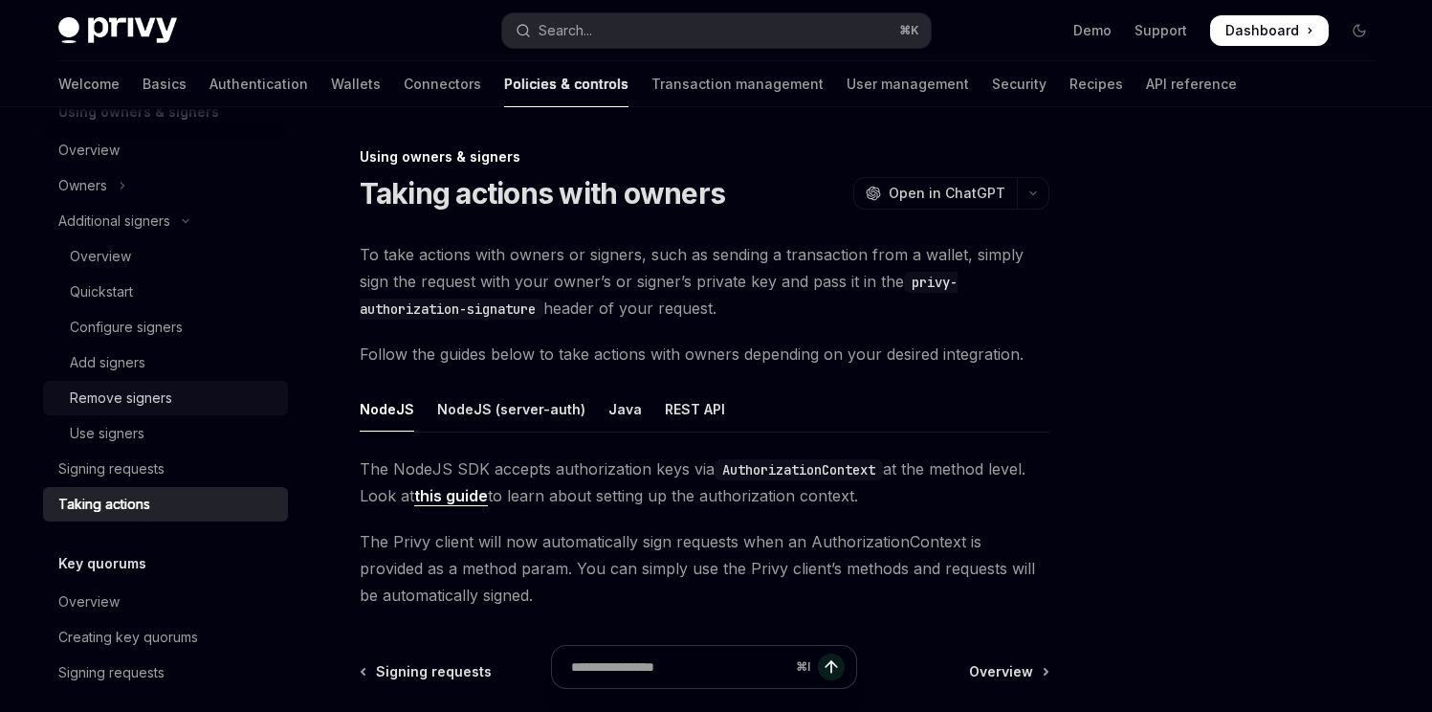
scroll to position [494, 0]
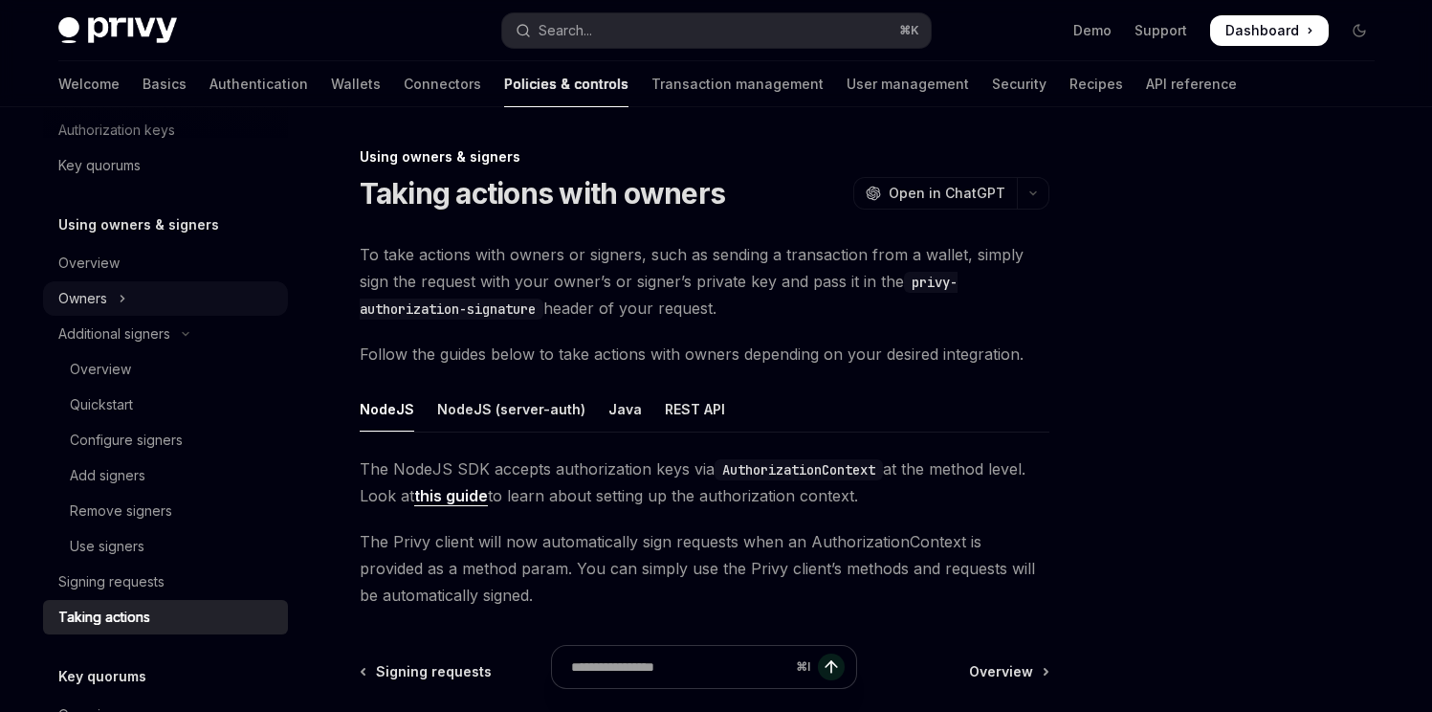
click at [125, 299] on icon "Toggle Owners section" at bounding box center [123, 298] width 8 height 23
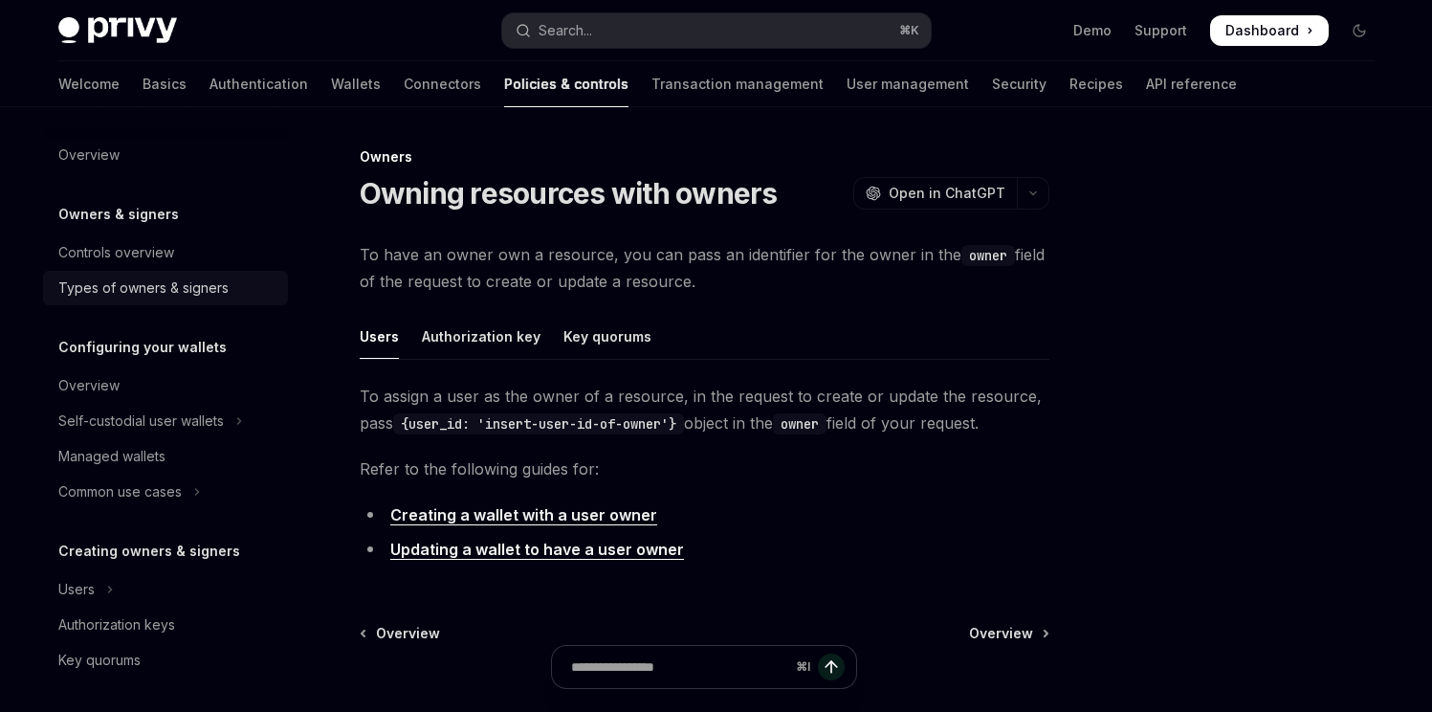
click at [185, 280] on div "Types of owners & signers" at bounding box center [143, 287] width 170 height 23
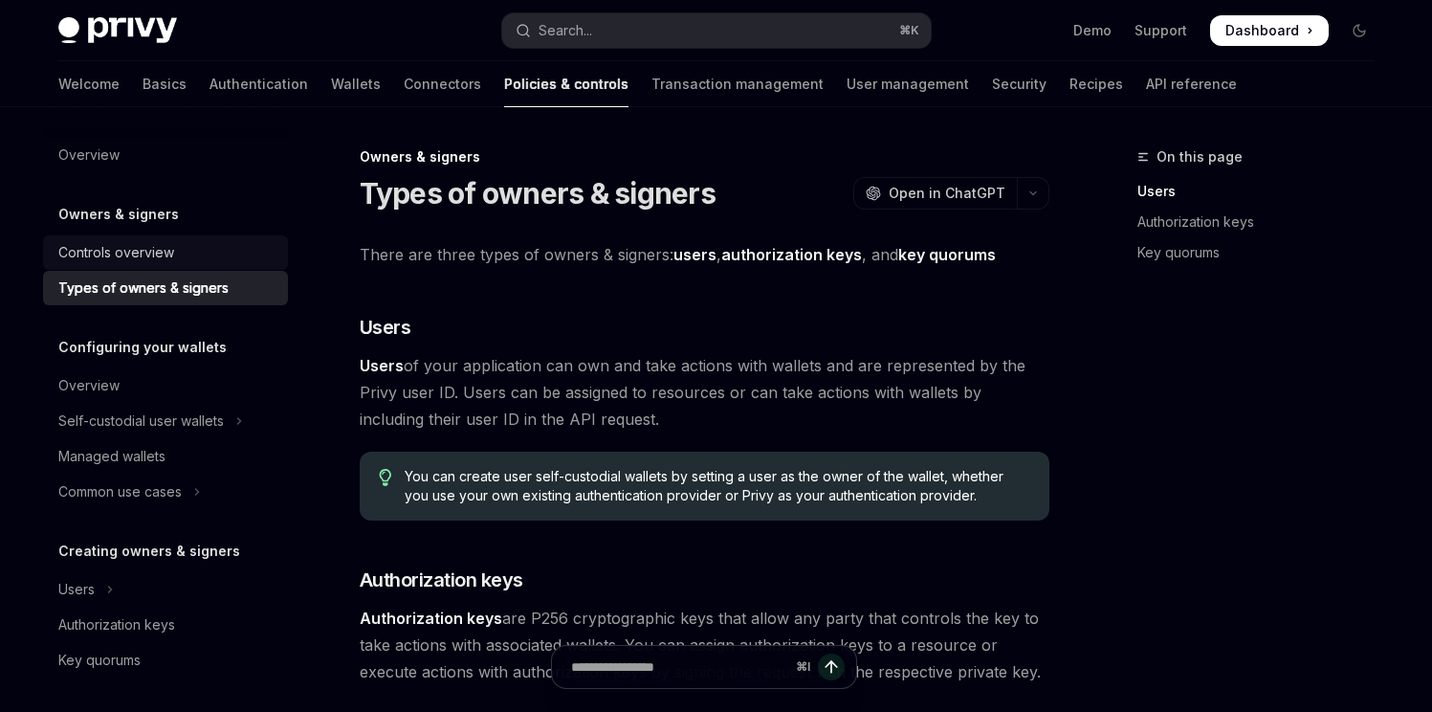
click at [116, 247] on div "Controls overview" at bounding box center [116, 252] width 116 height 23
type textarea "*"
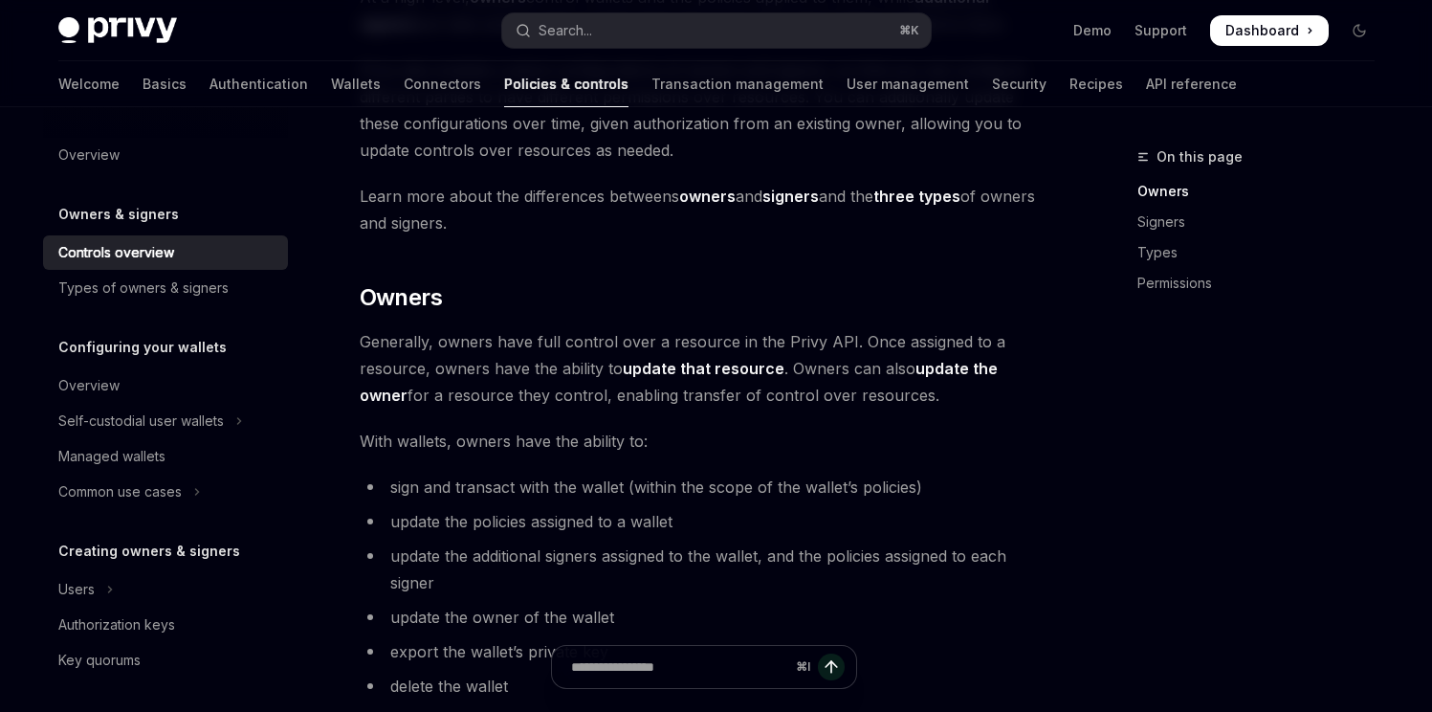
scroll to position [108, 0]
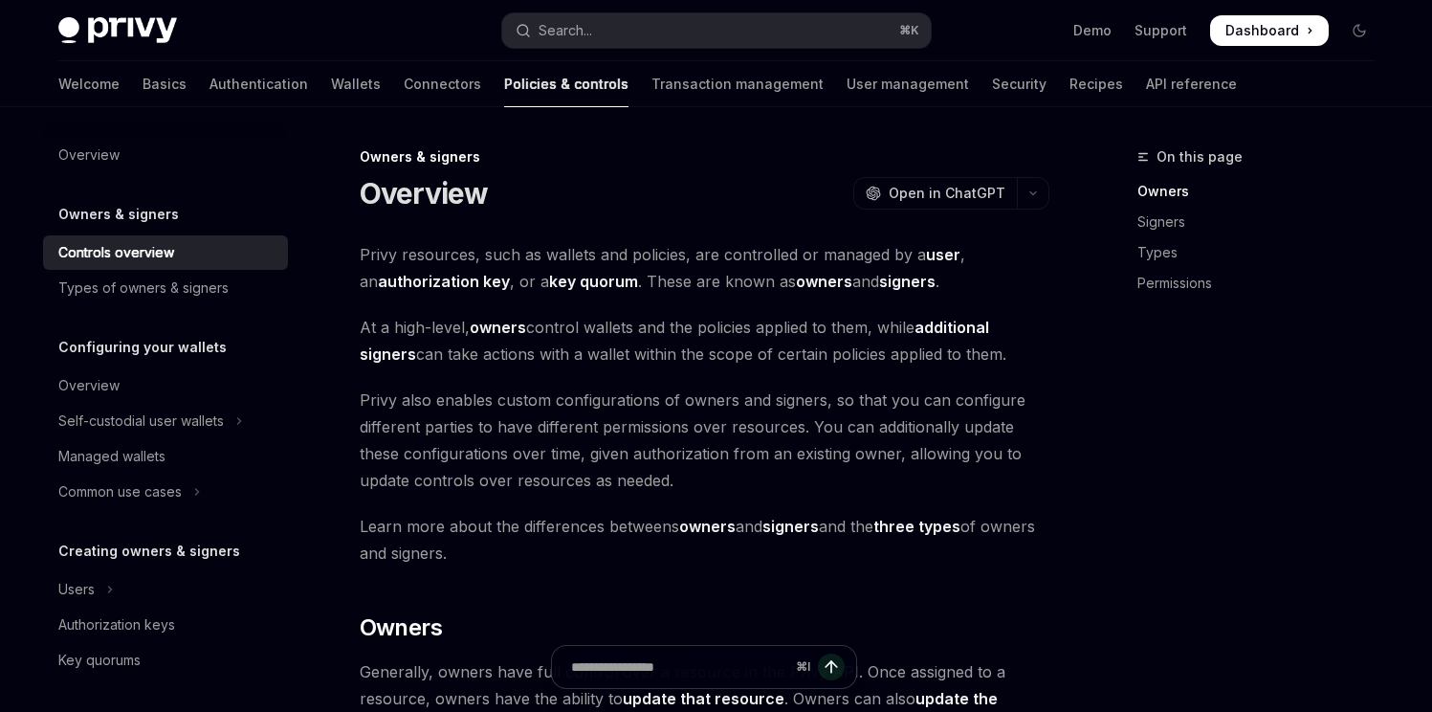
click at [543, 11] on div "Privy Docs home page Search... ⌘ K Demo Support Dashboard Dashboard Search..." at bounding box center [716, 30] width 1316 height 61
click at [567, 39] on div "Search..." at bounding box center [565, 30] width 54 height 23
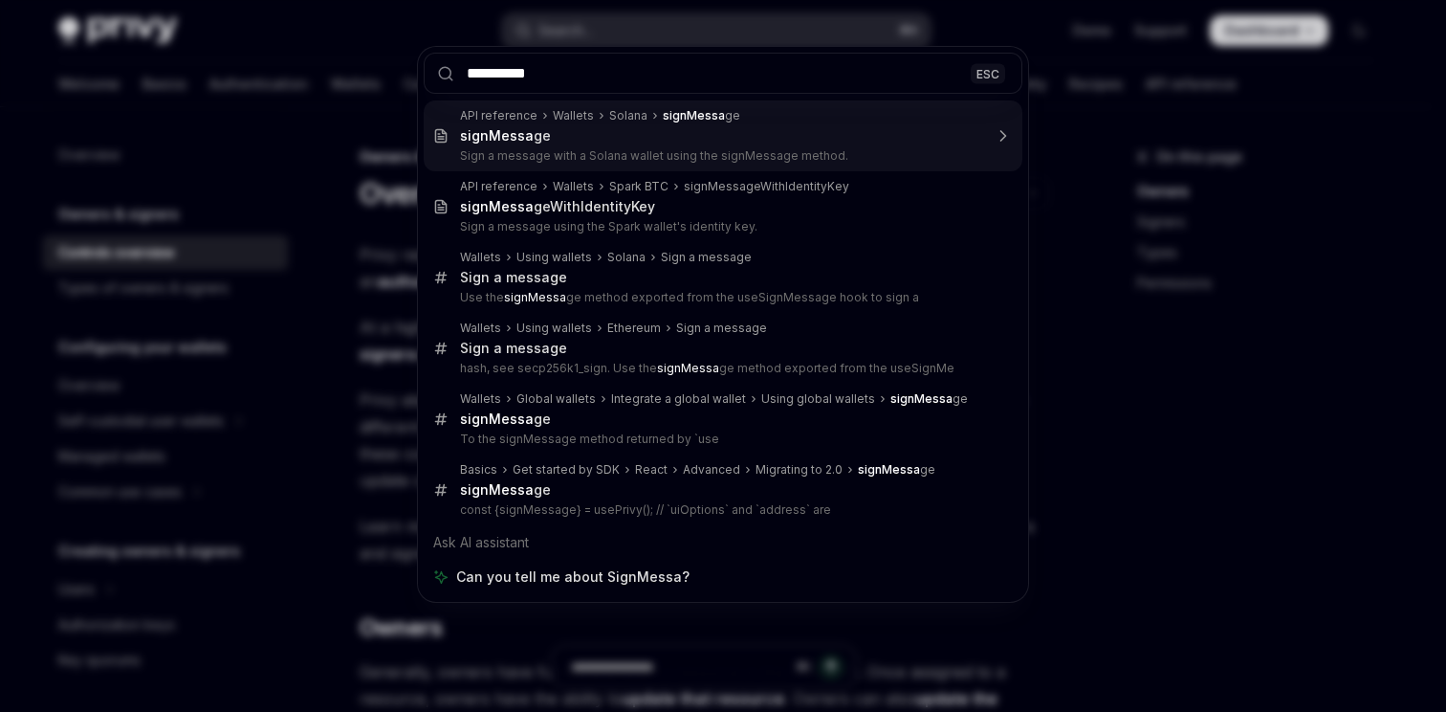
type input "**********"
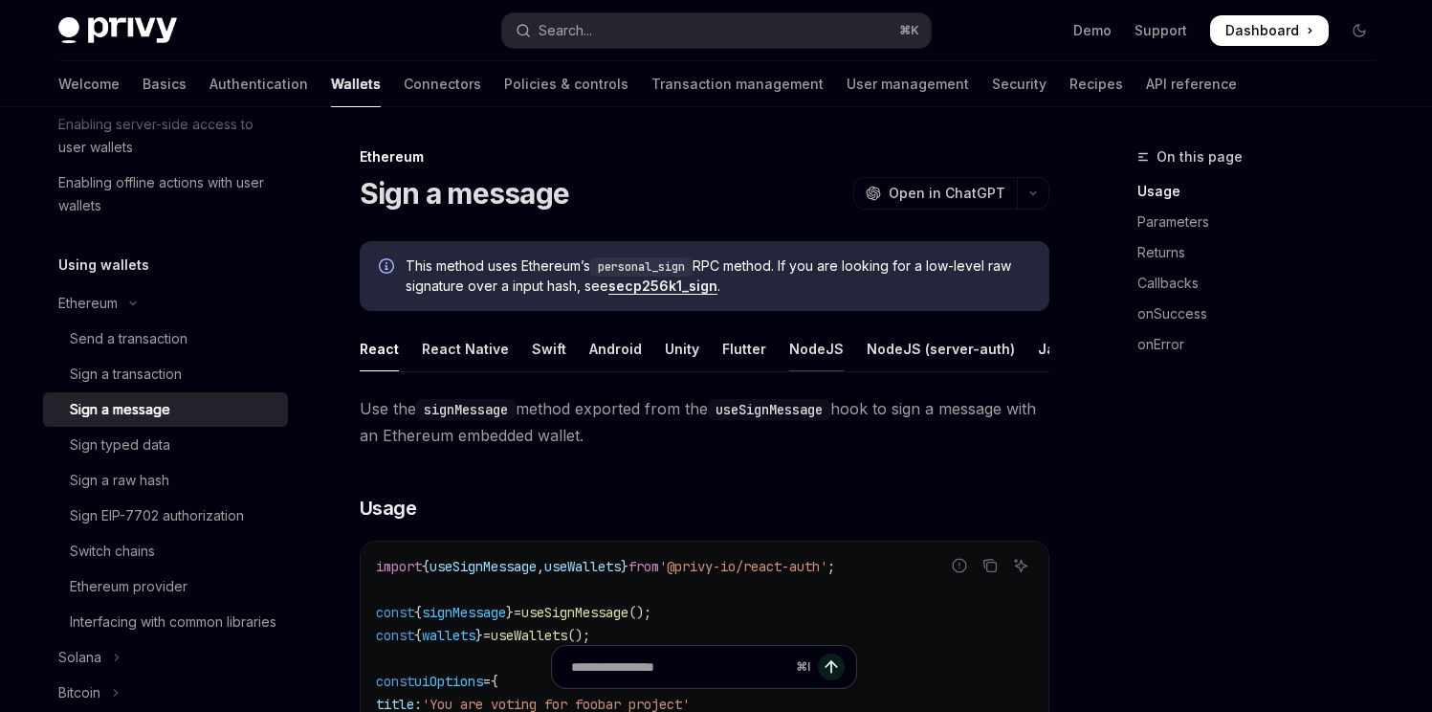
click at [789, 351] on div "NodeJS" at bounding box center [816, 348] width 55 height 45
type textarea "*"
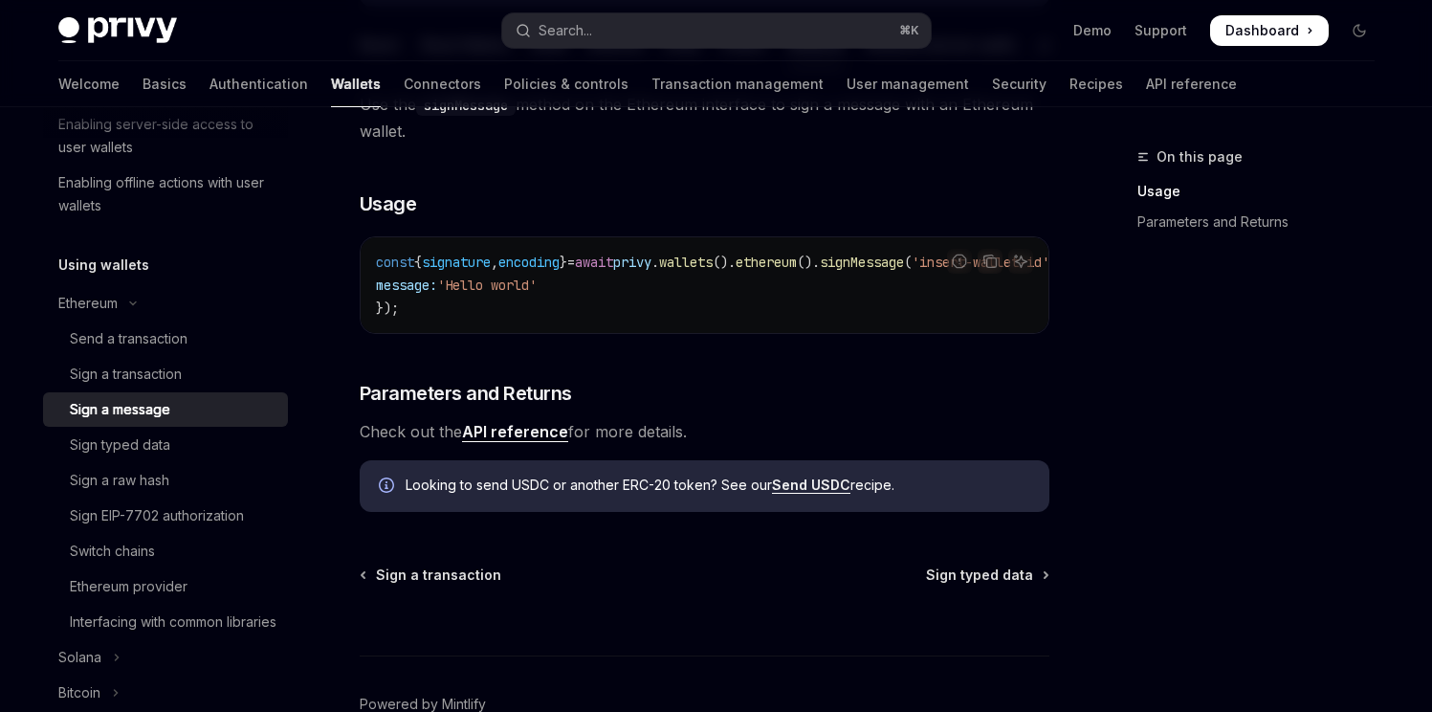
scroll to position [306, 0]
drag, startPoint x: 795, startPoint y: 339, endPoint x: 857, endPoint y: 344, distance: 62.4
click at [857, 331] on div "const { signature , encoding } = await privy . wallets (). ethereum (). signMes…" at bounding box center [705, 283] width 688 height 96
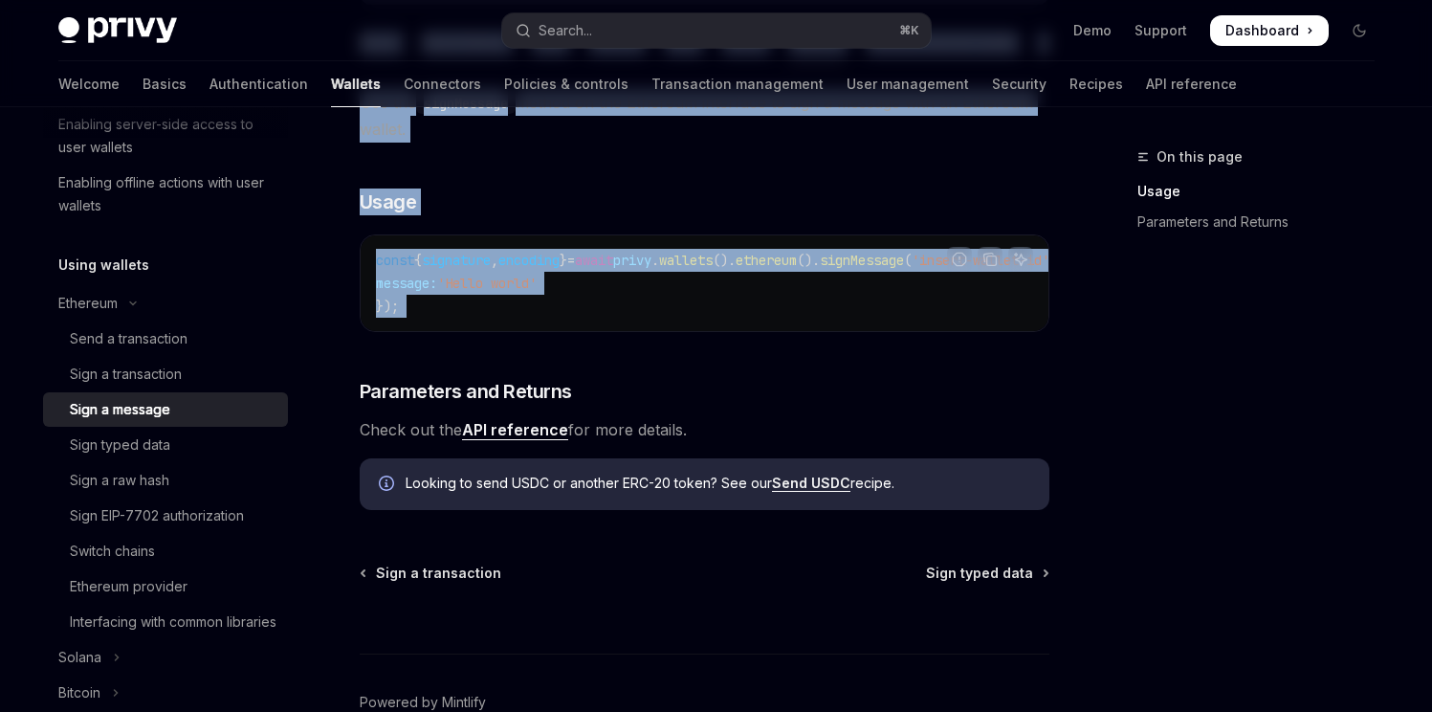
drag, startPoint x: 945, startPoint y: 355, endPoint x: 1079, endPoint y: 365, distance: 134.3
click at [1079, 365] on div "On this page Usage Parameters and Returns Ethereum Sign a message OpenAI Open i…" at bounding box center [716, 310] width 1347 height 1018
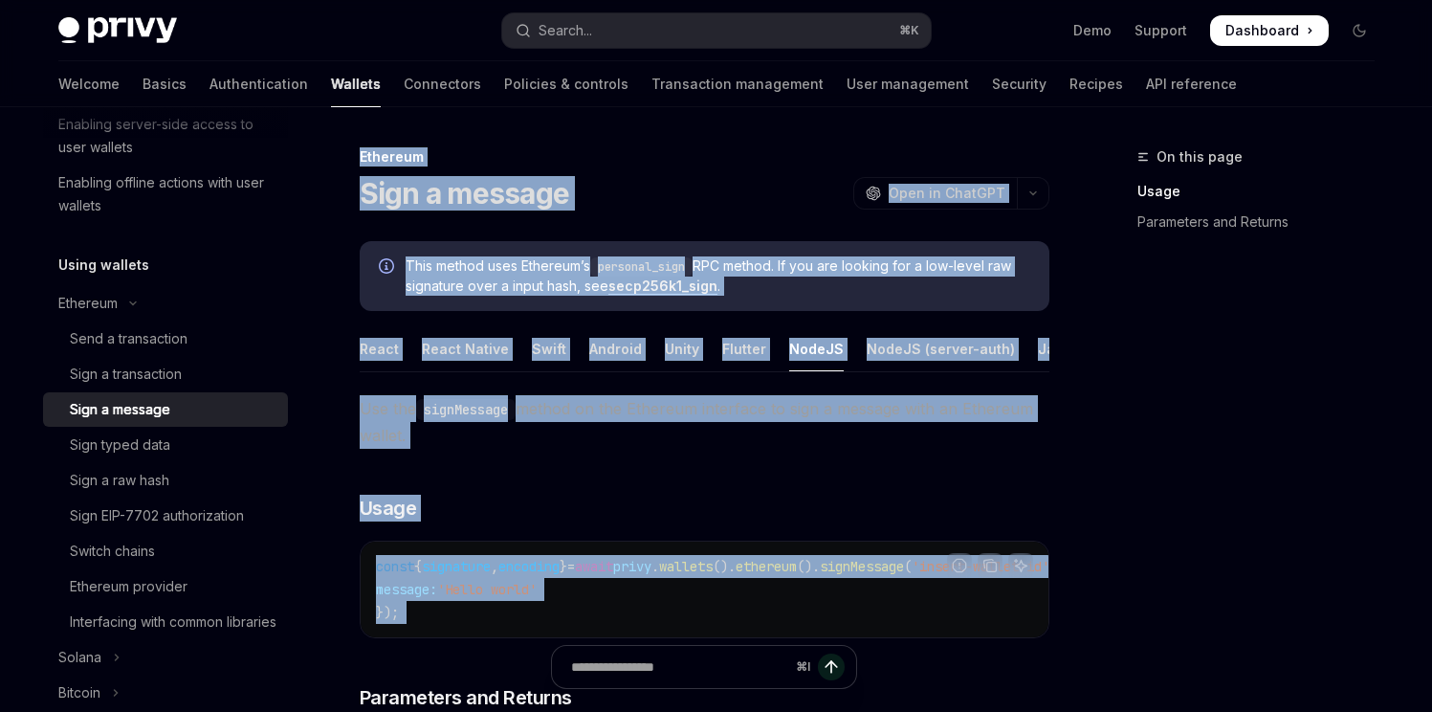
click at [719, 252] on div "This method uses Ethereum’s personal_sign RPC method. If you are looking for a …" at bounding box center [705, 276] width 690 height 70
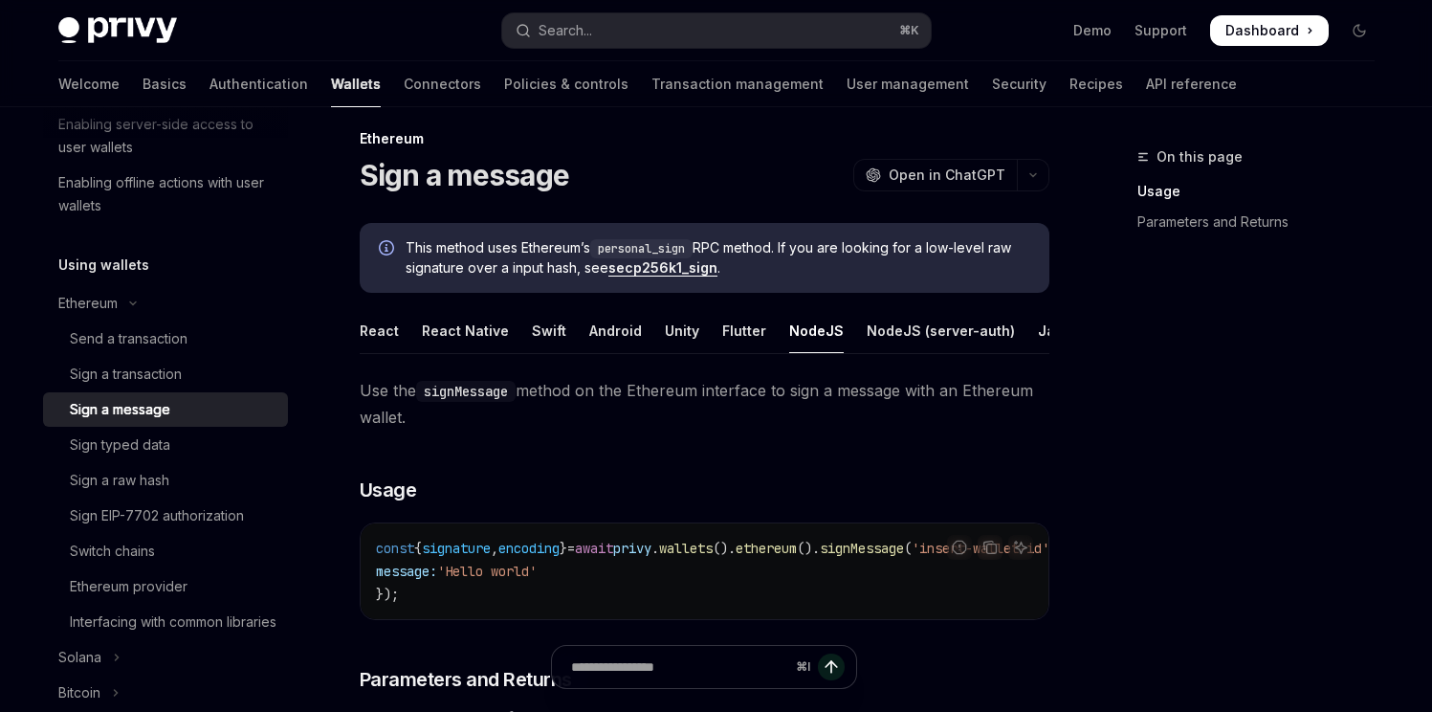
scroll to position [17, 0]
click at [678, 262] on link "secp256k1_sign" at bounding box center [662, 268] width 109 height 17
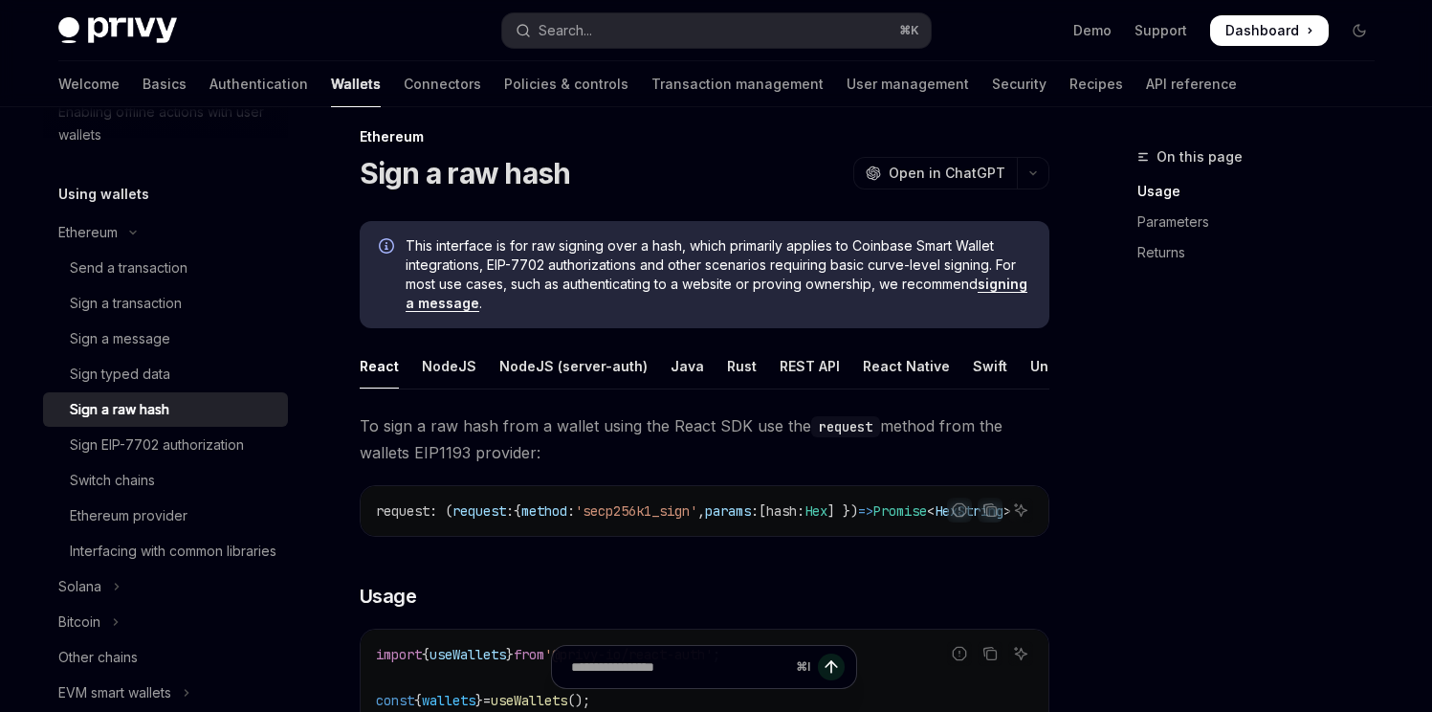
scroll to position [24, 0]
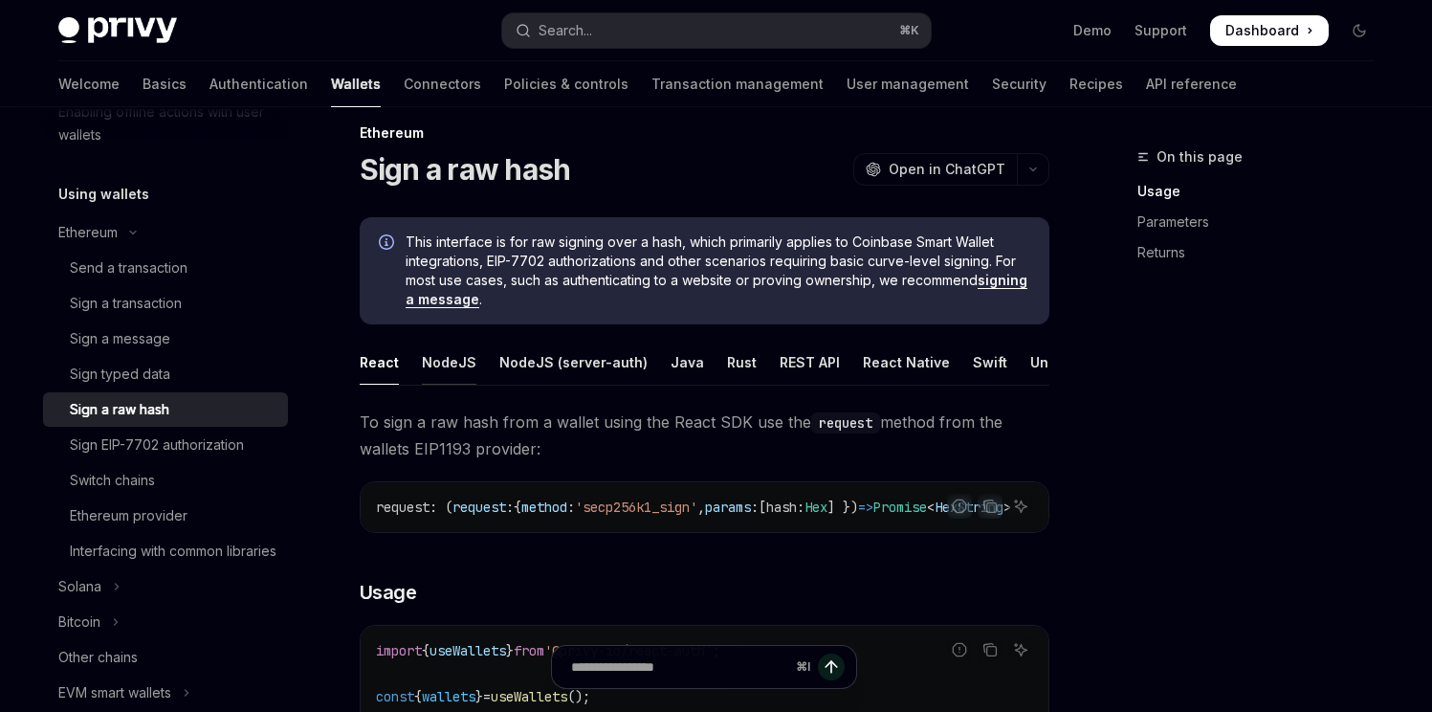
click at [450, 349] on div "NodeJS" at bounding box center [449, 362] width 55 height 45
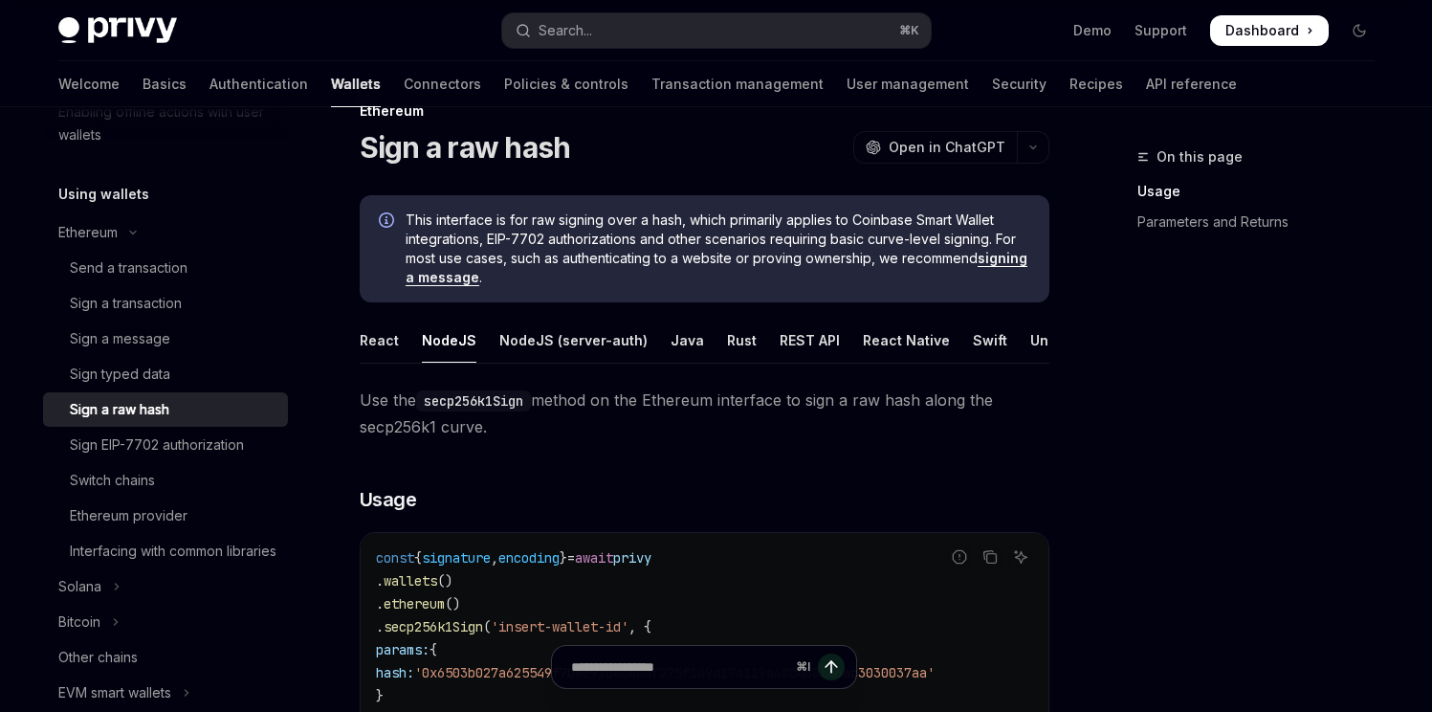
scroll to position [40, 0]
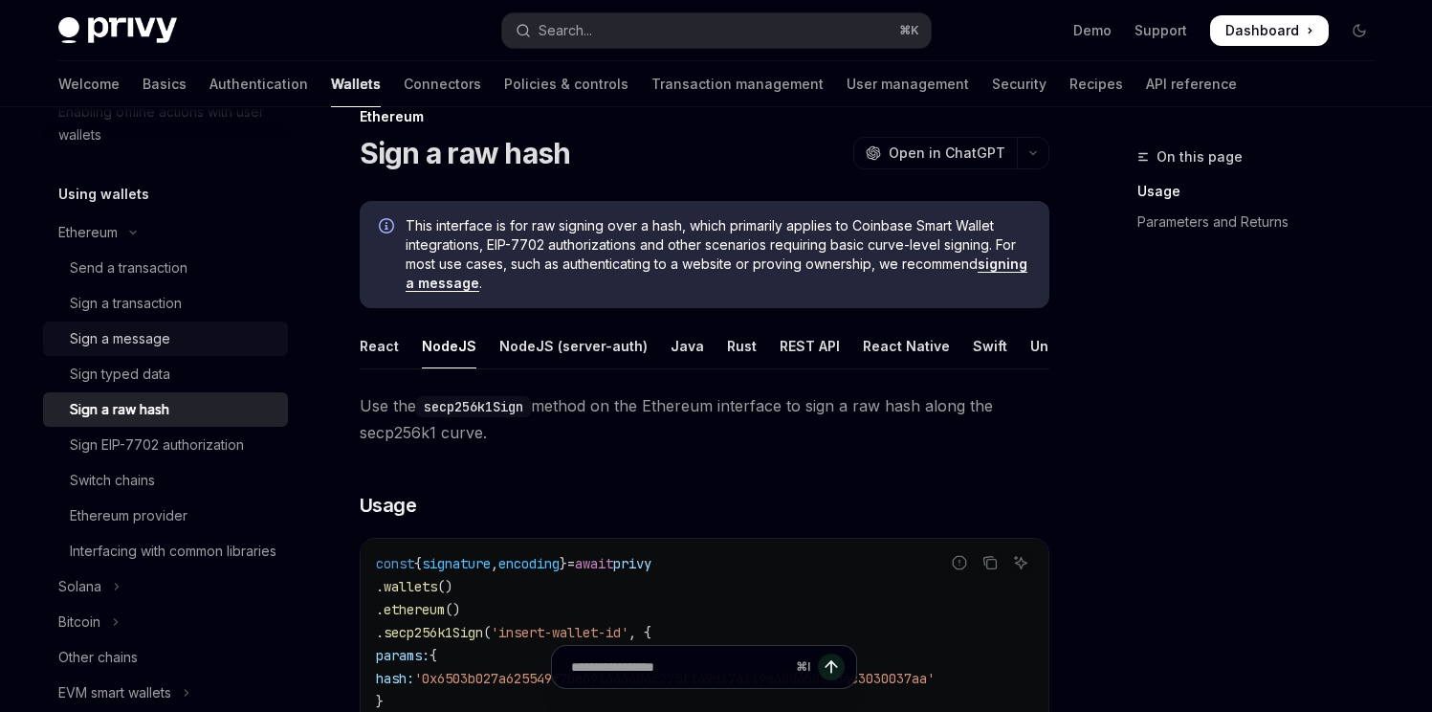
click at [156, 340] on div "Sign a message" at bounding box center [120, 338] width 100 height 23
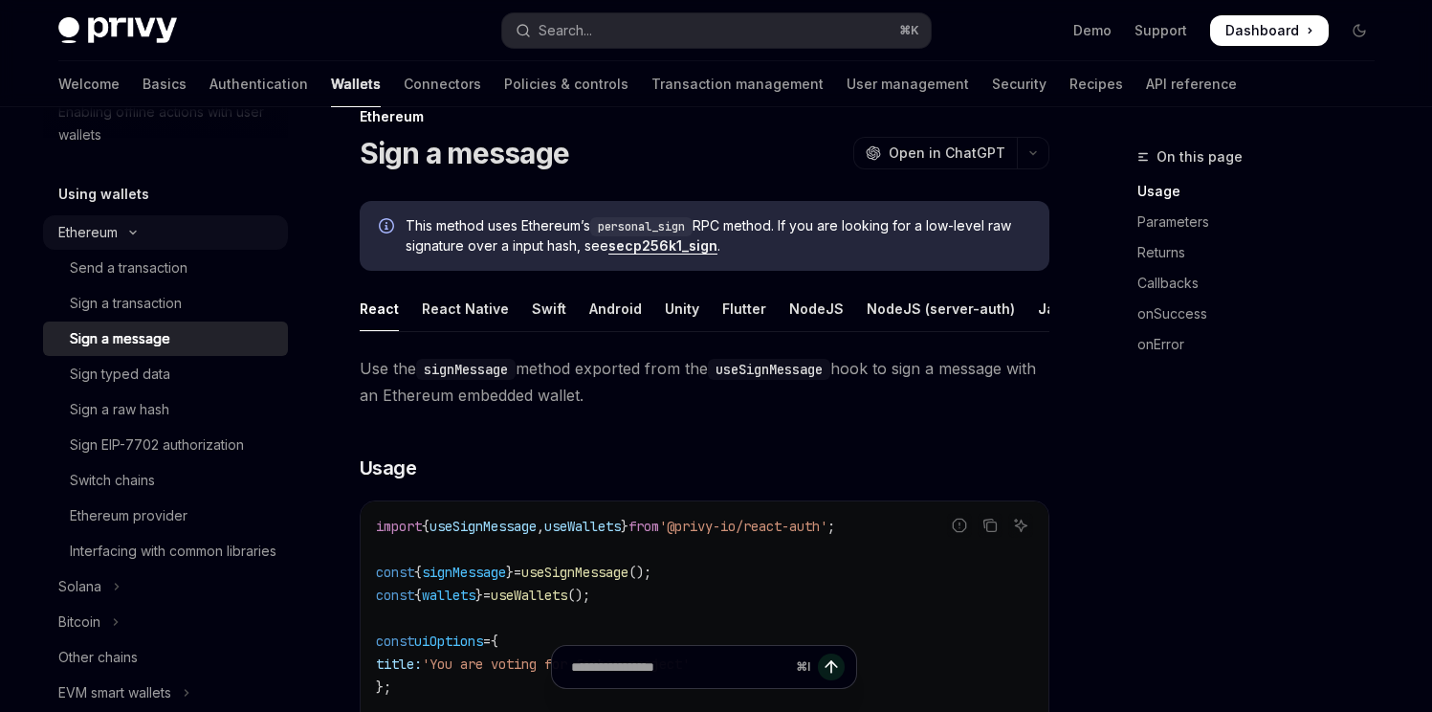
click at [160, 231] on button "Ethereum" at bounding box center [165, 232] width 245 height 34
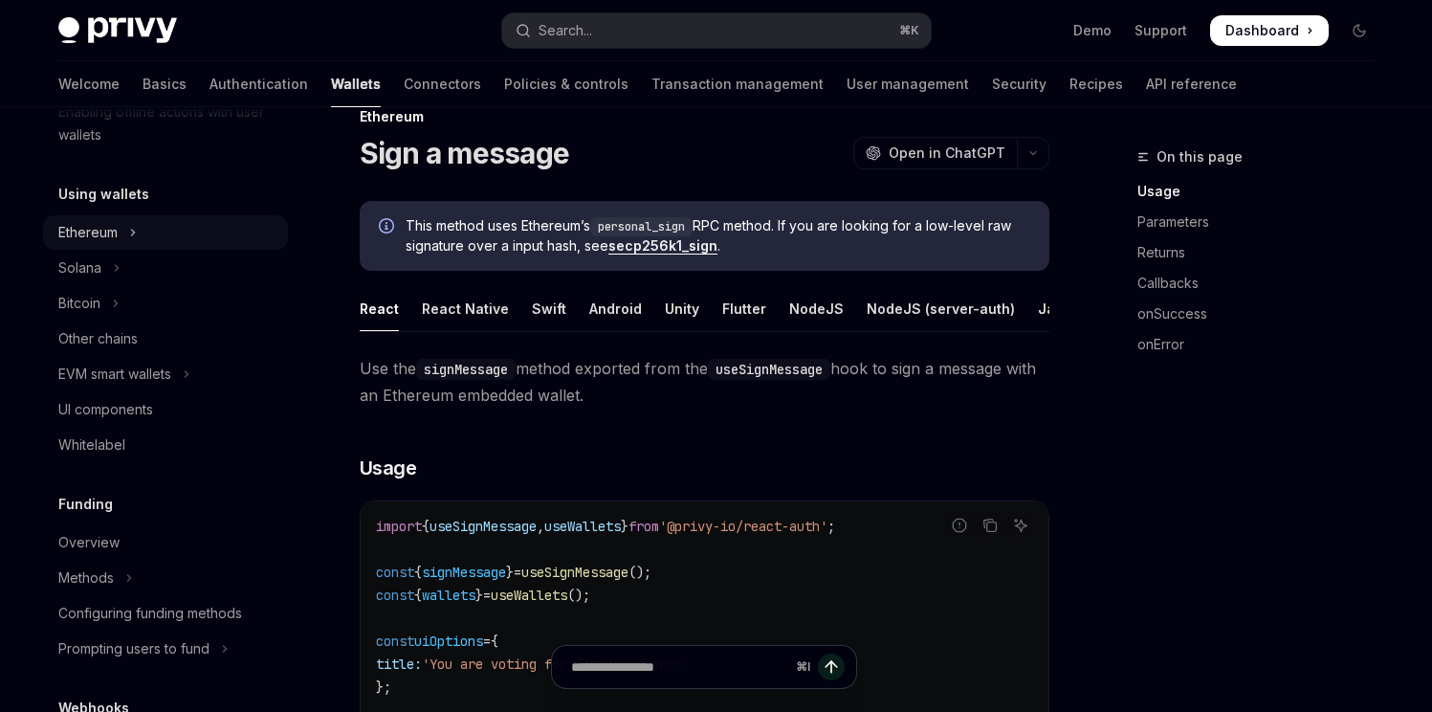
click at [95, 231] on div "Ethereum" at bounding box center [87, 232] width 59 height 23
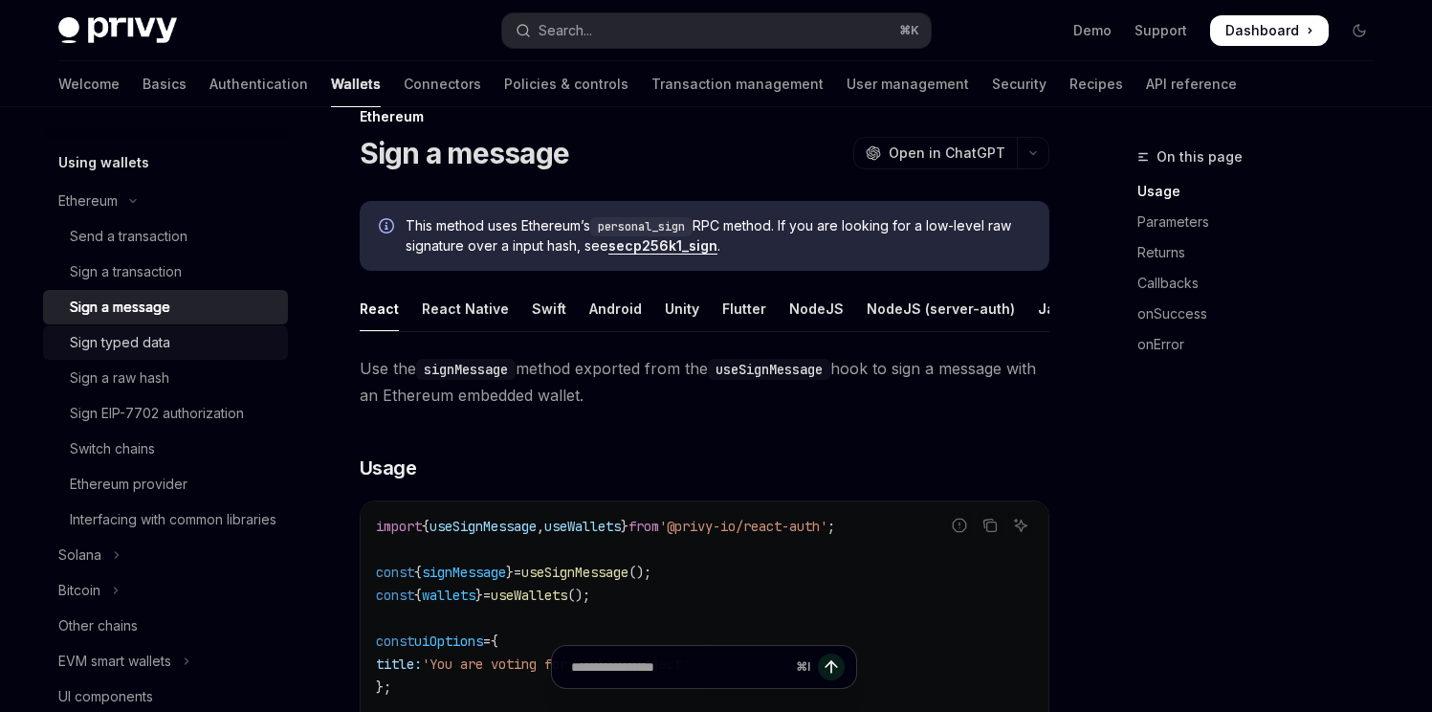
scroll to position [449, 0]
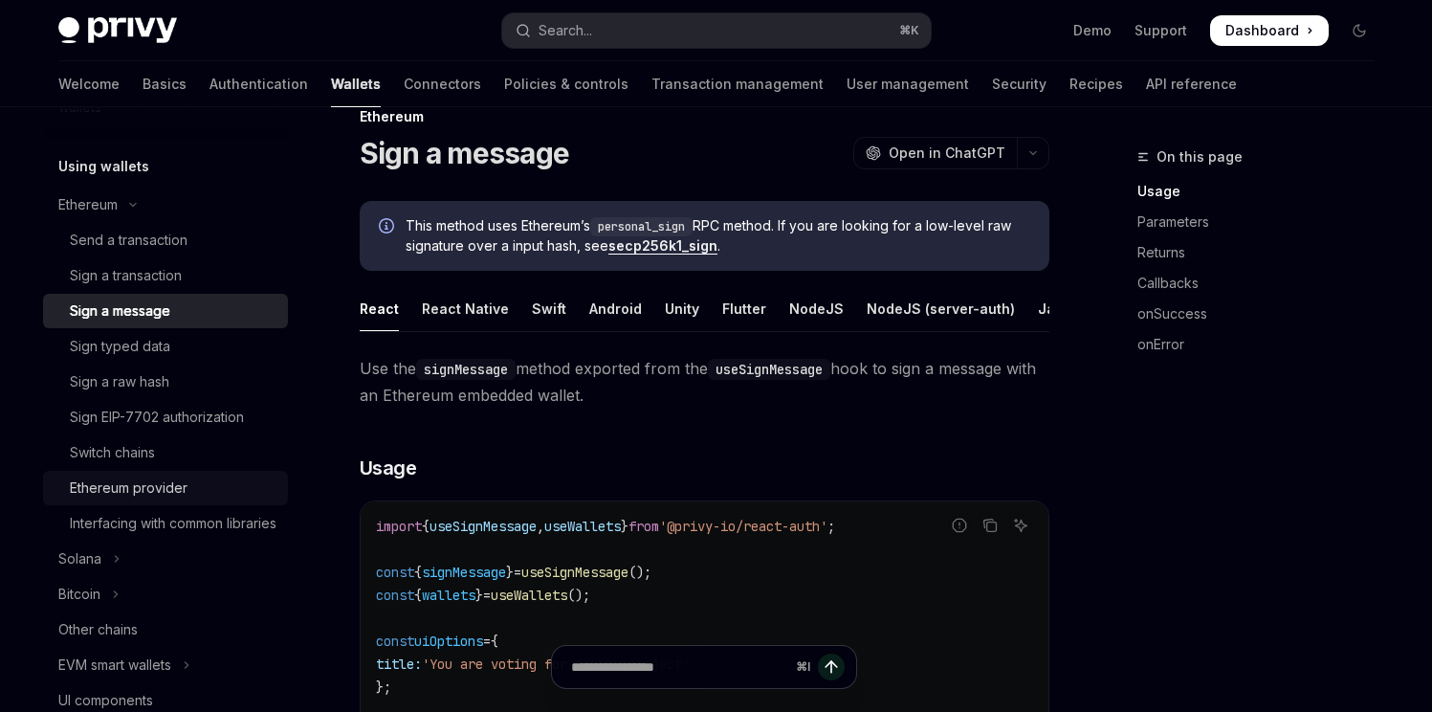
click at [149, 478] on div "Ethereum provider" at bounding box center [129, 487] width 118 height 23
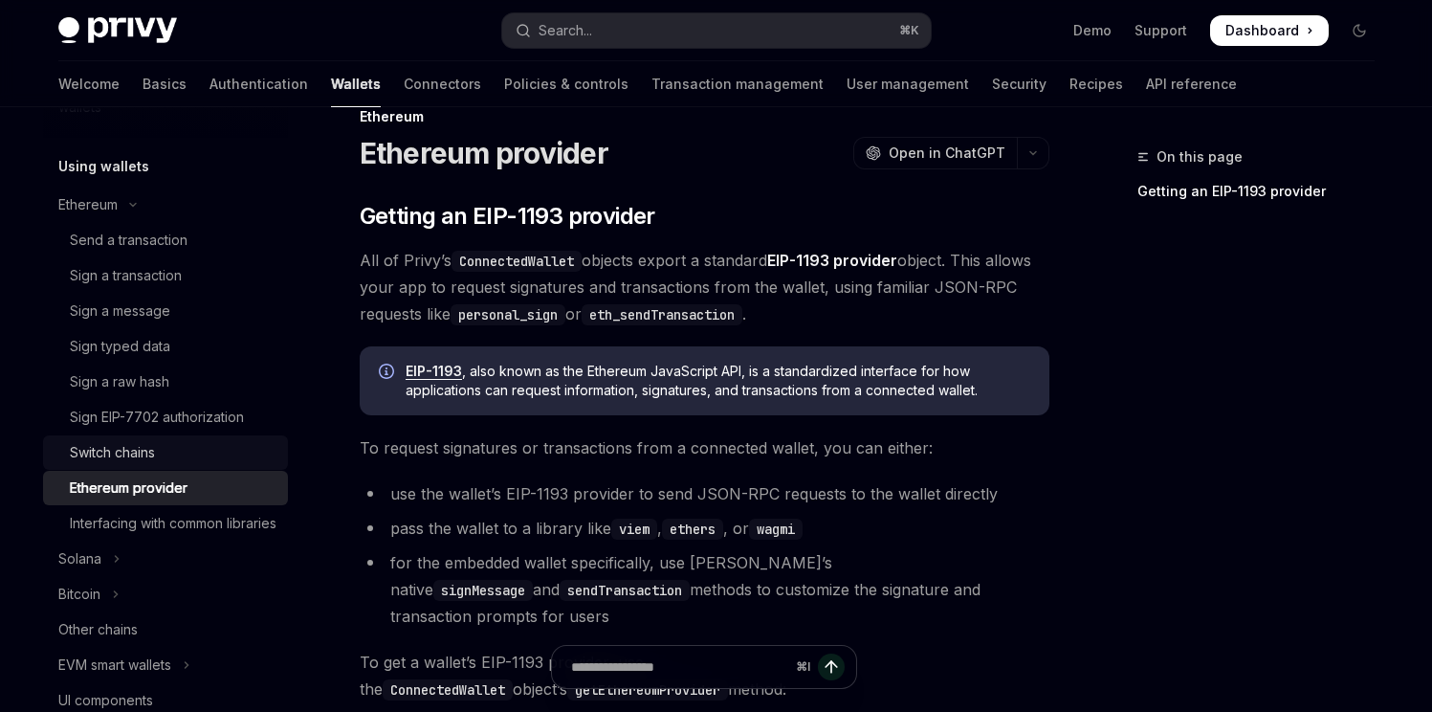
click at [149, 459] on div "Switch chains" at bounding box center [112, 452] width 85 height 23
type textarea "*"
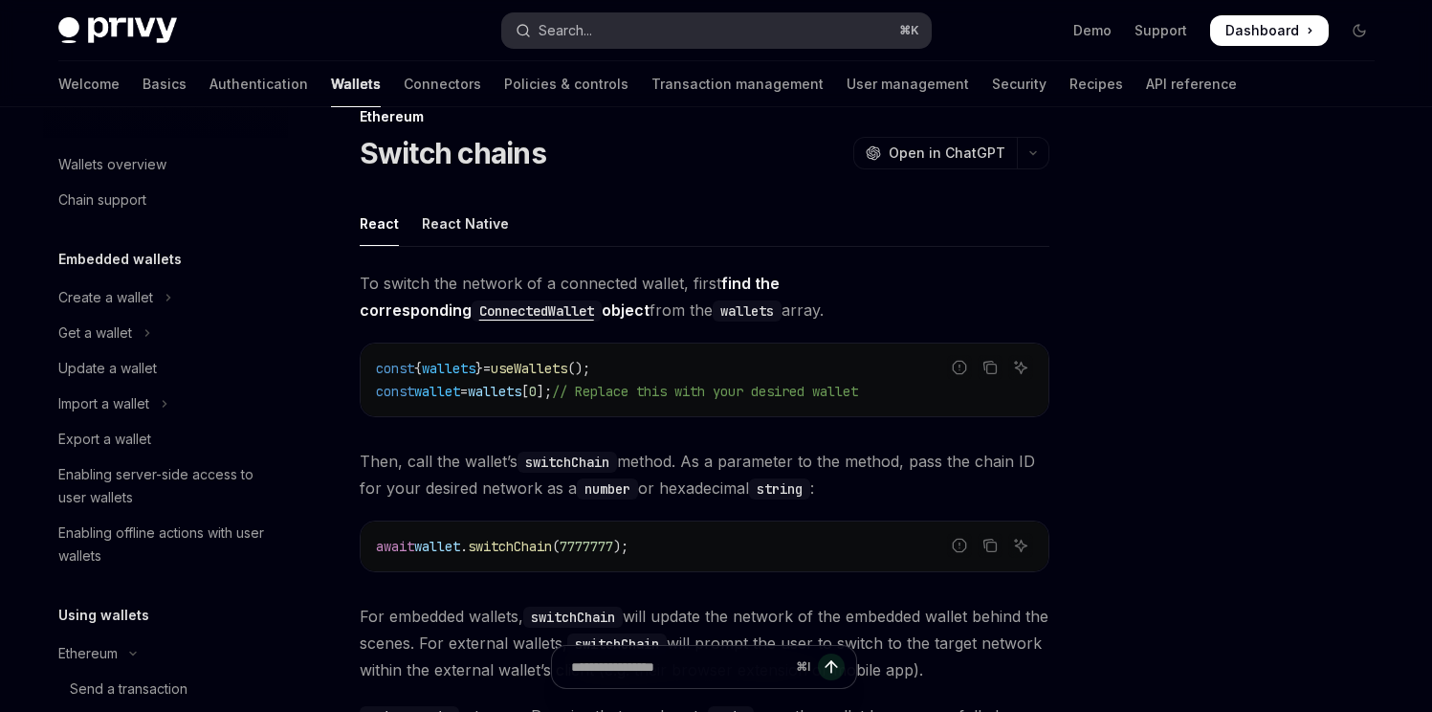
click at [540, 31] on div "Search..." at bounding box center [565, 30] width 54 height 23
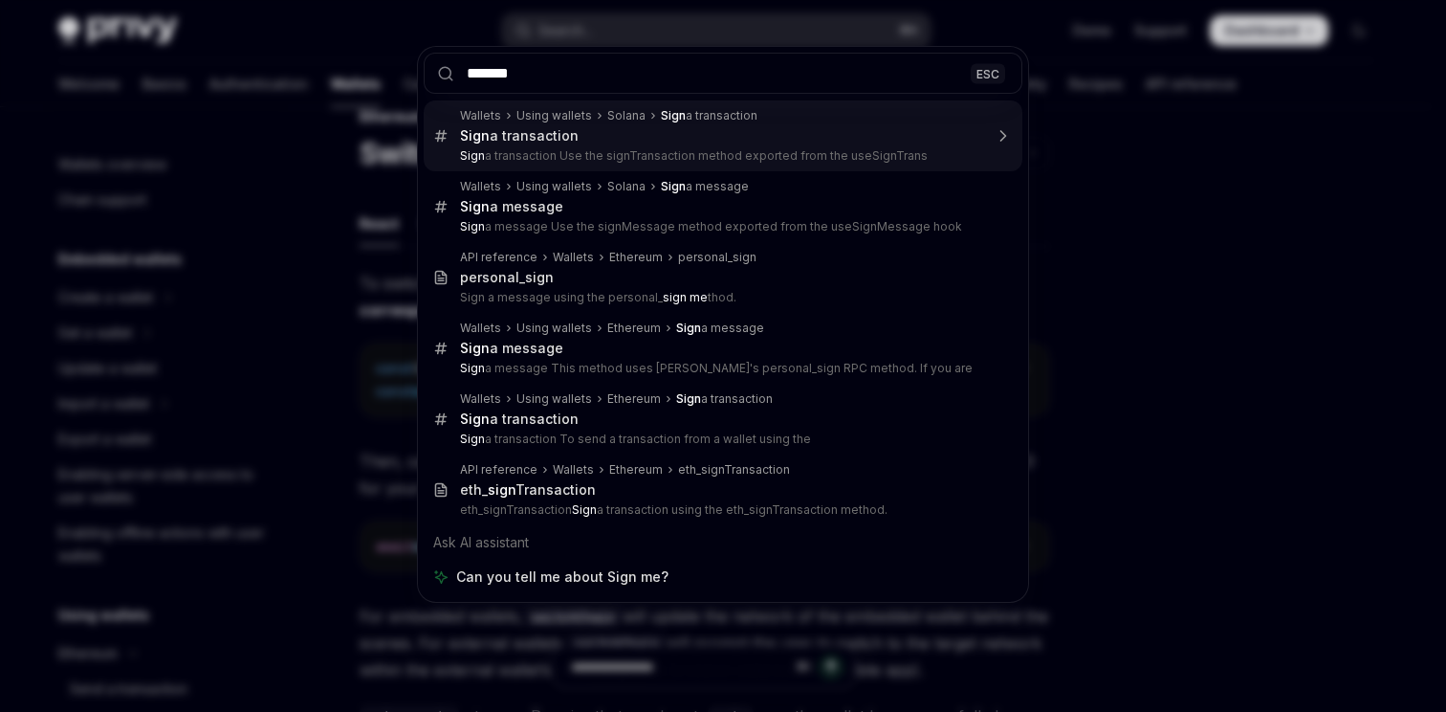
type input "******"
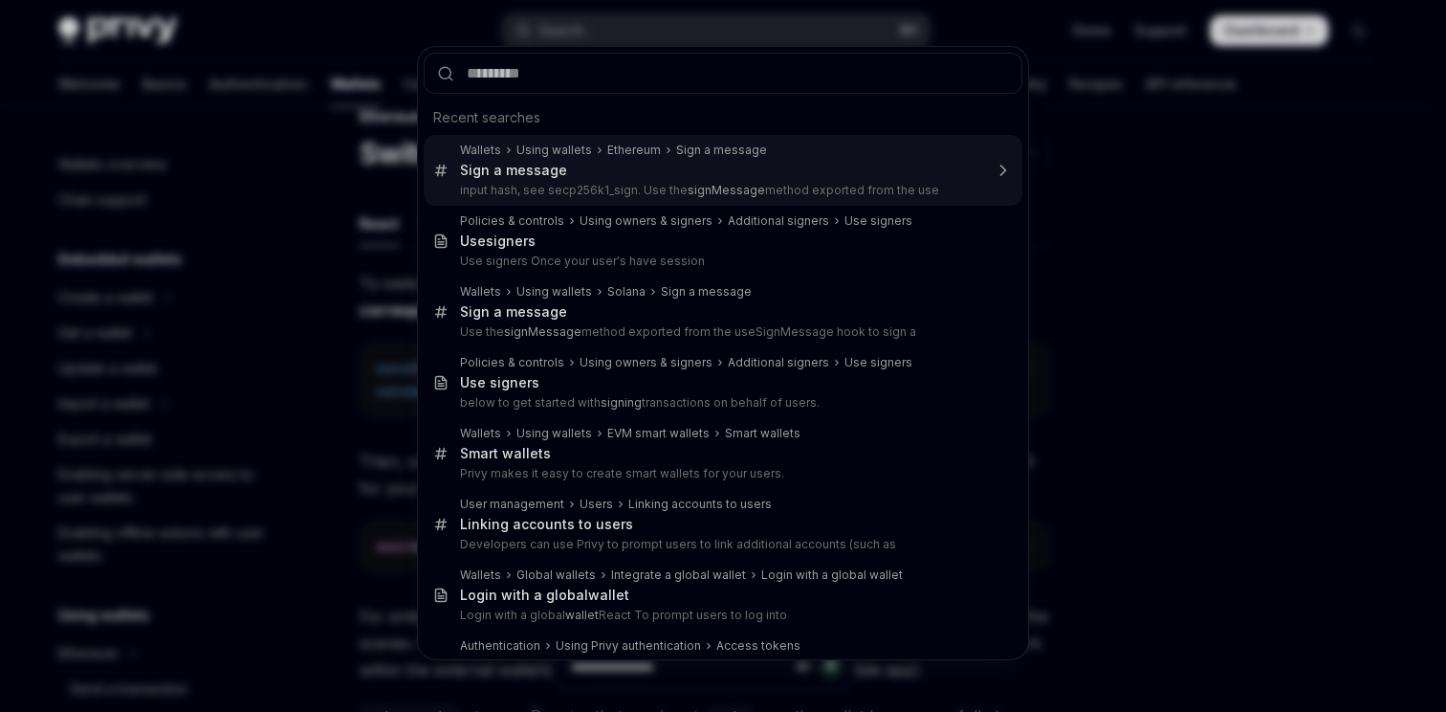
type input "*"
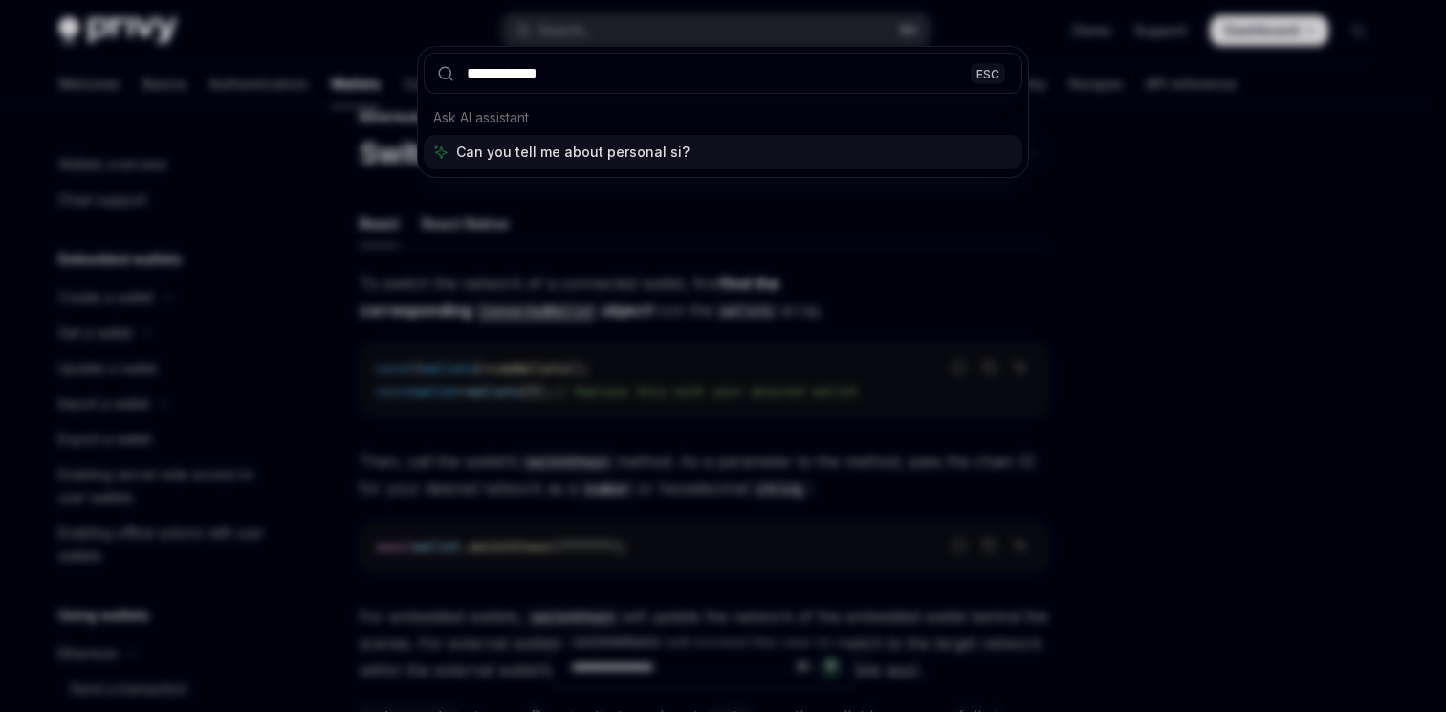
type input "**********"
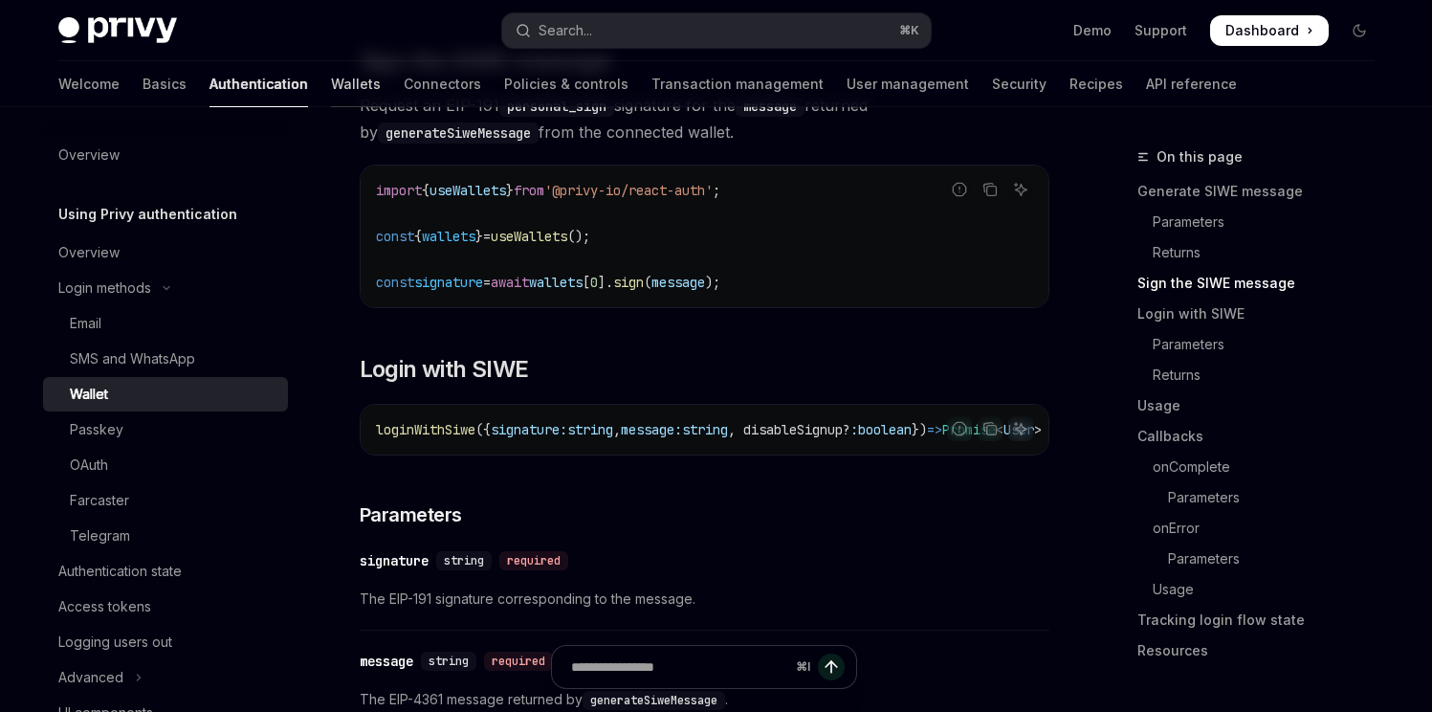
click at [331, 80] on link "Wallets" at bounding box center [356, 84] width 50 height 46
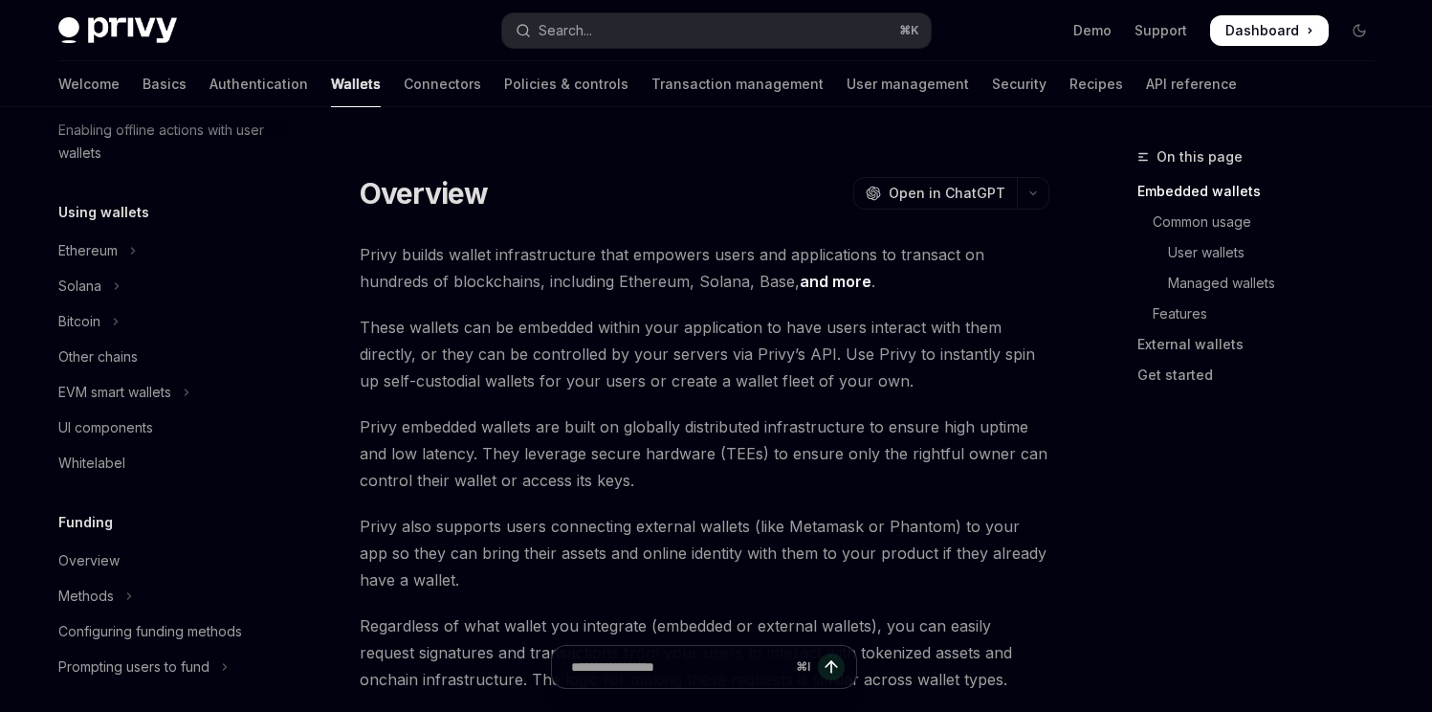
scroll to position [408, 0]
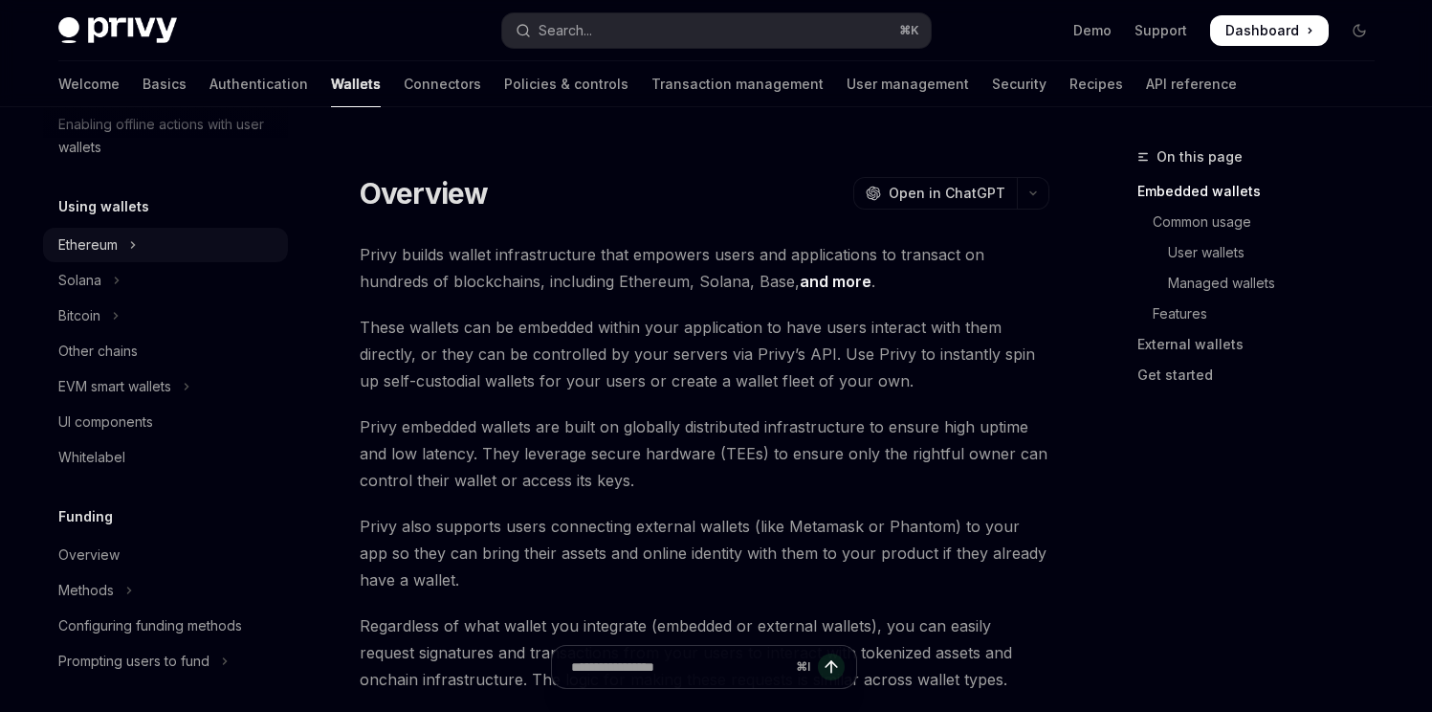
click at [94, 239] on div "Ethereum" at bounding box center [87, 244] width 59 height 23
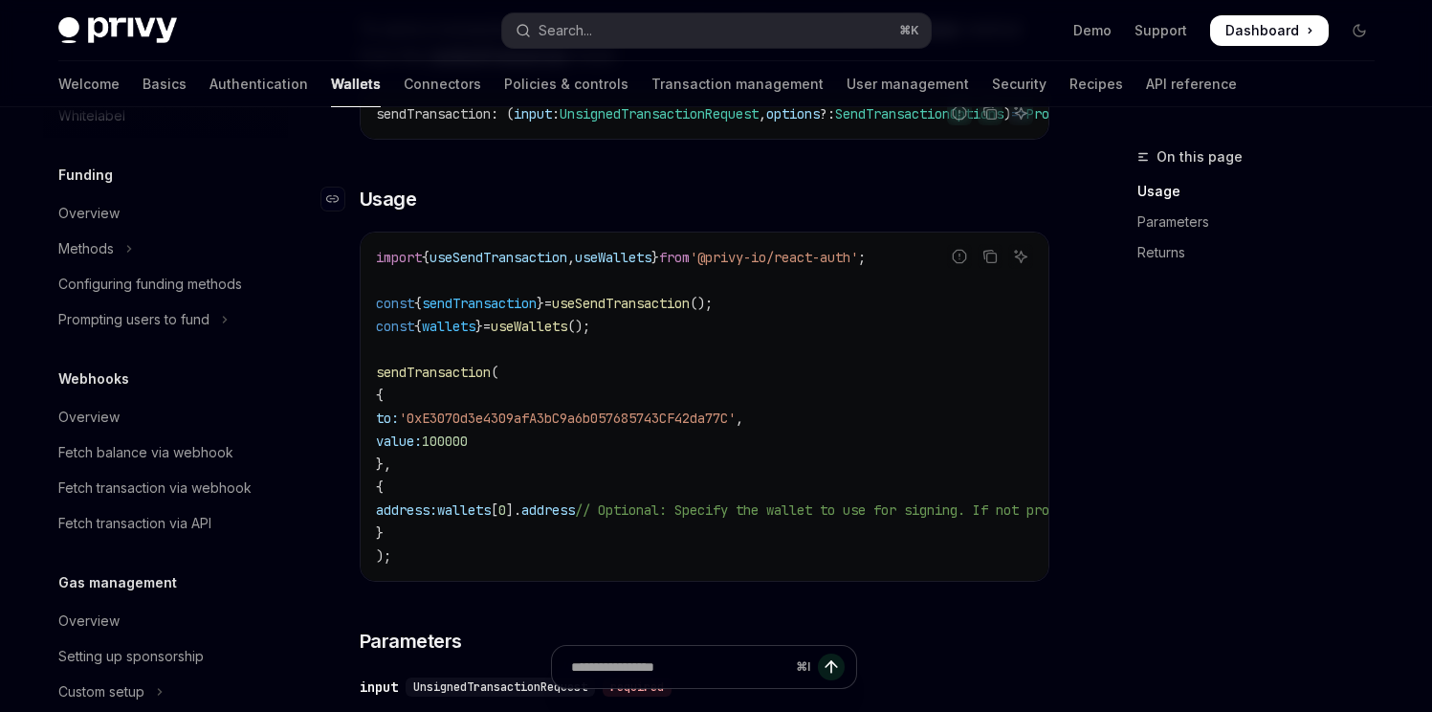
scroll to position [964, 0]
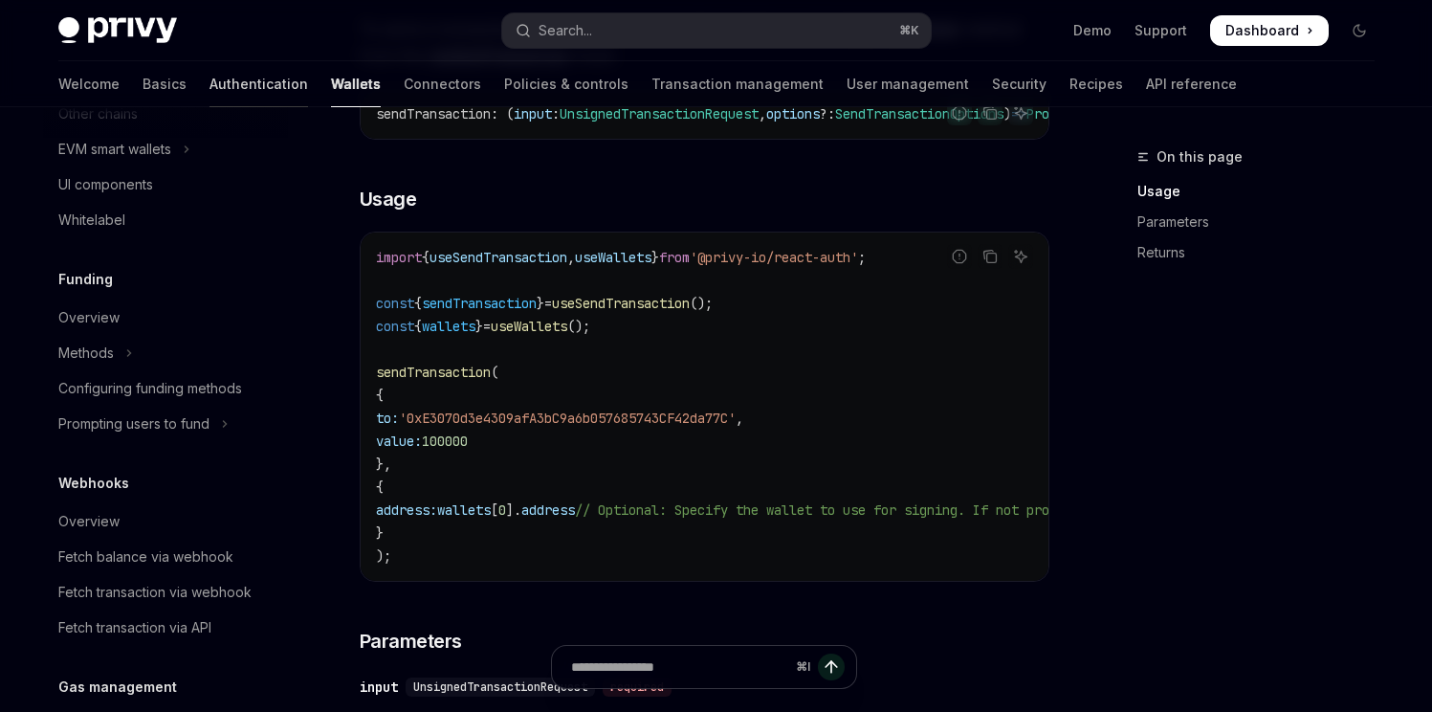
click at [209, 77] on link "Authentication" at bounding box center [258, 84] width 99 height 46
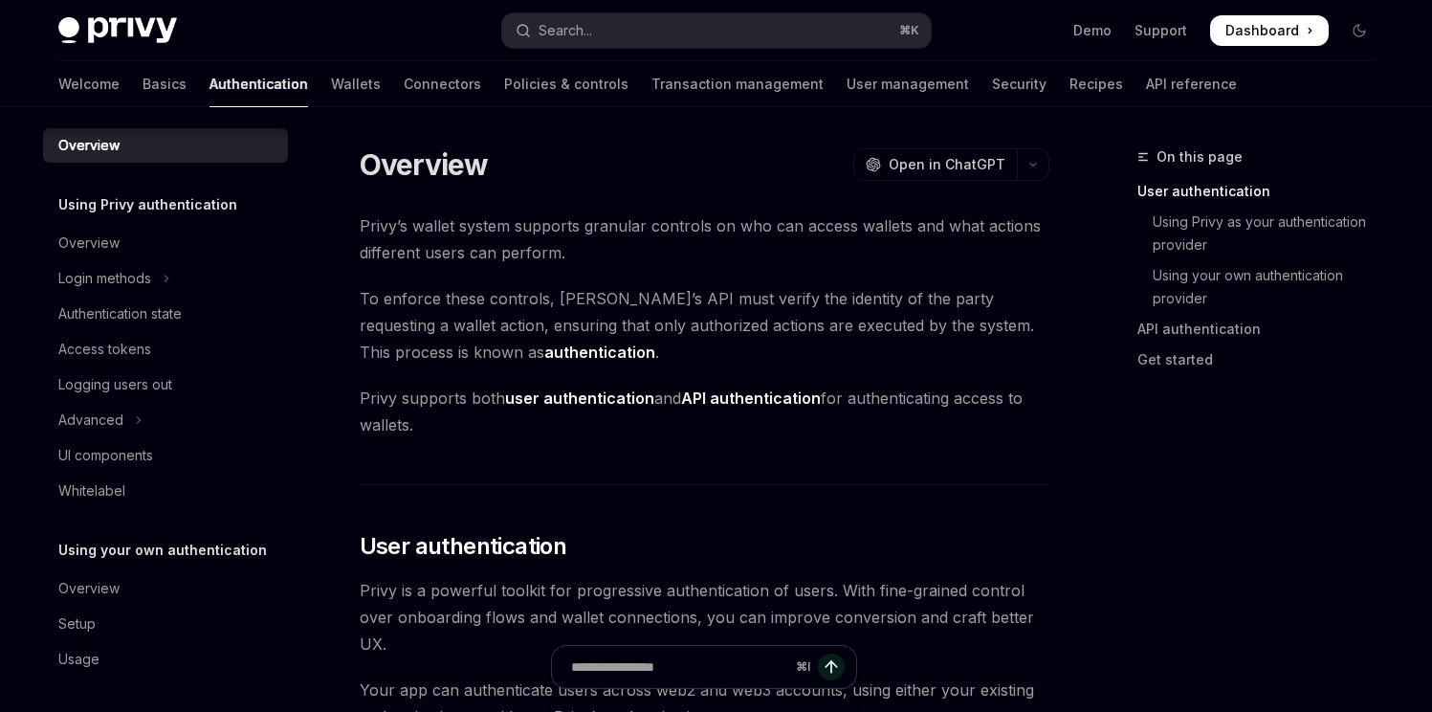
scroll to position [9, 0]
click at [504, 77] on link "Policies & controls" at bounding box center [566, 84] width 124 height 46
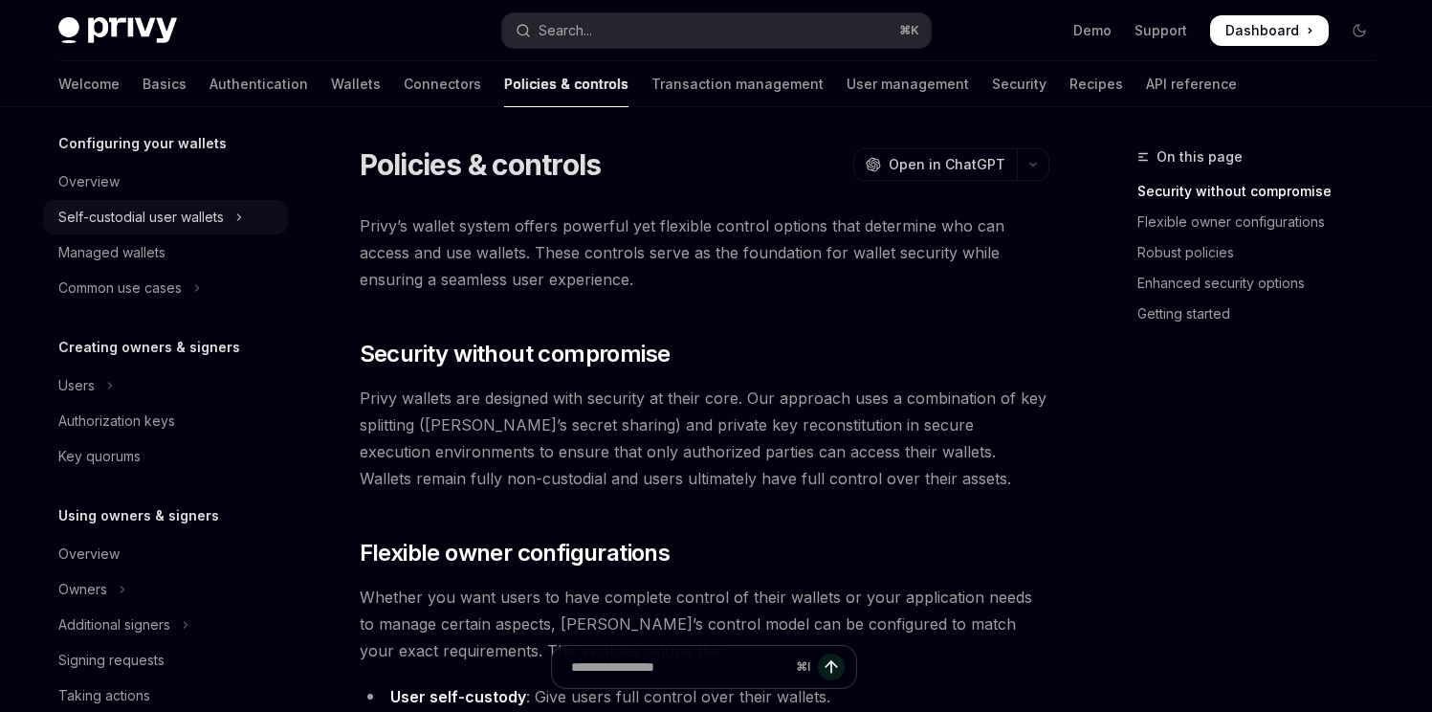
scroll to position [212, 0]
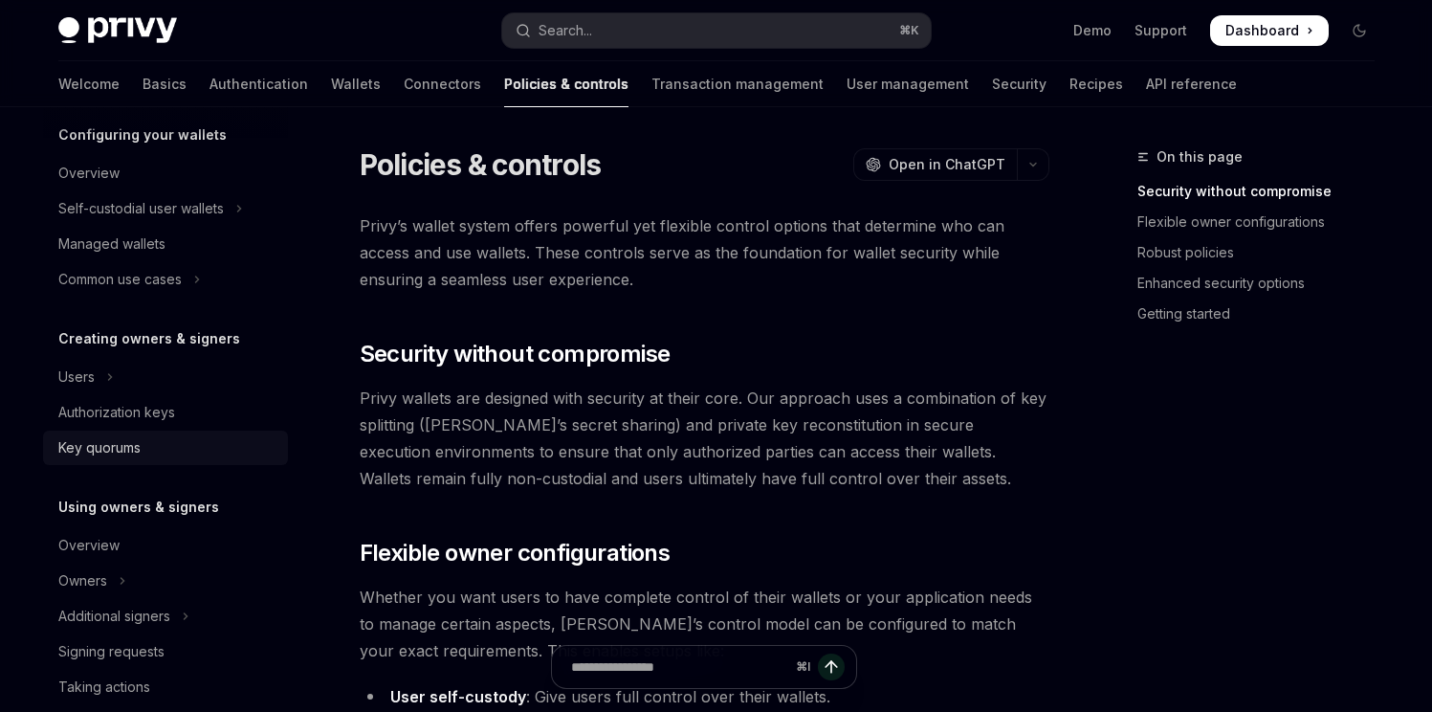
click at [141, 440] on div "Key quorums" at bounding box center [167, 447] width 218 height 23
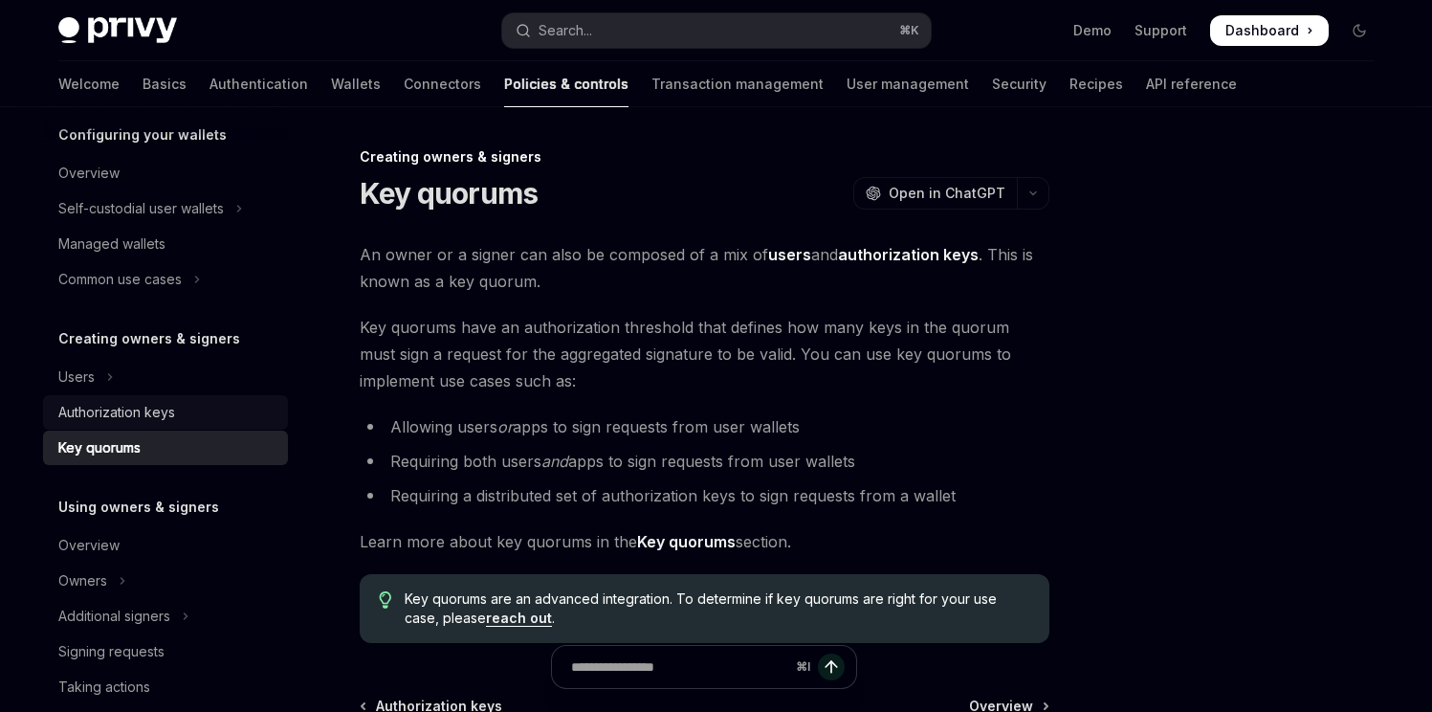
click at [144, 422] on div "Authorization keys" at bounding box center [116, 412] width 117 height 23
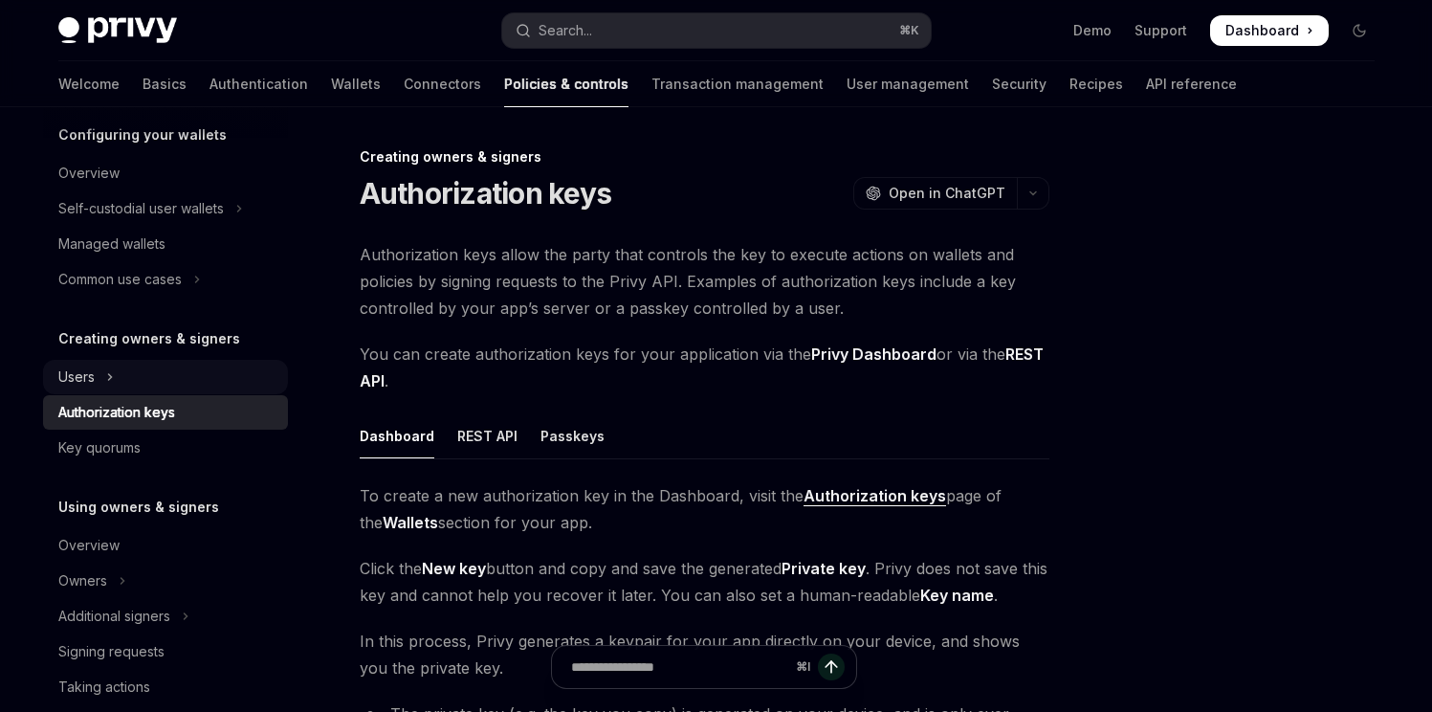
click at [135, 390] on button "Users" at bounding box center [165, 377] width 245 height 34
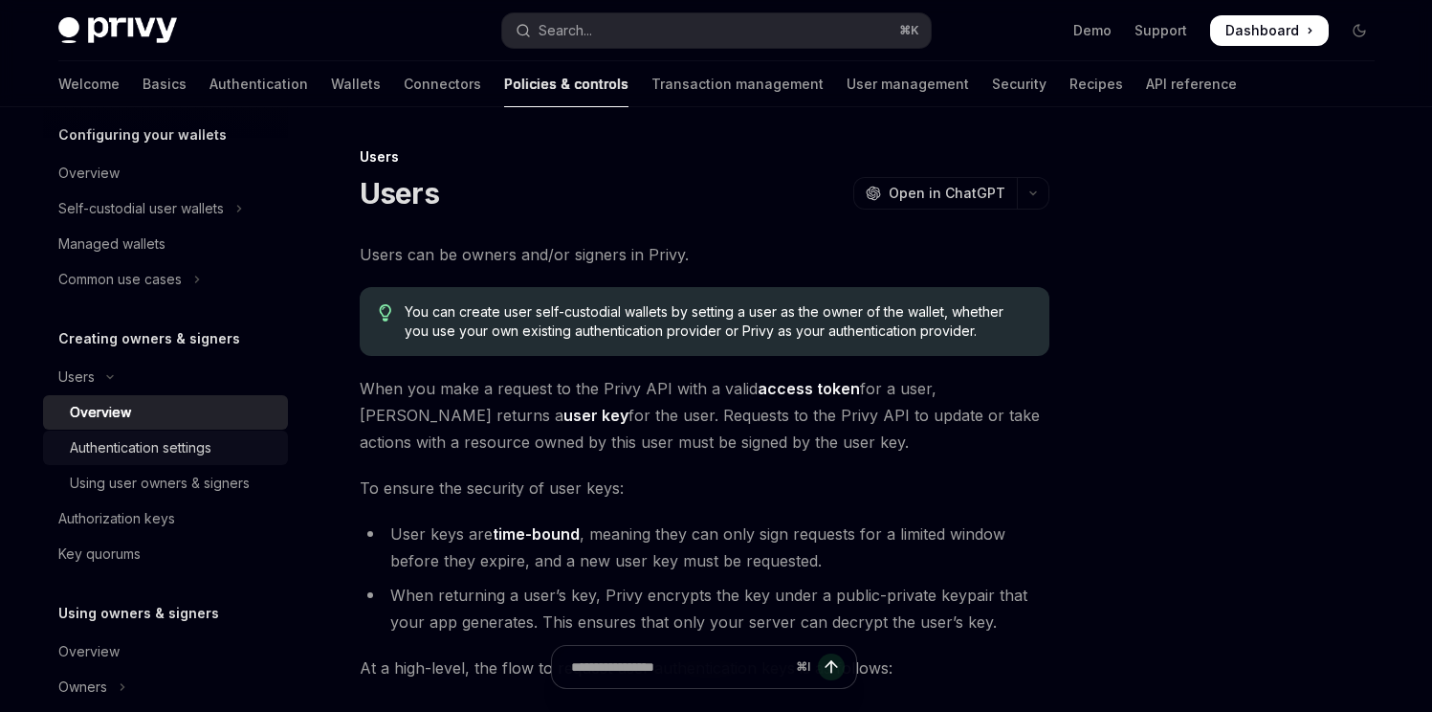
click at [123, 441] on div "Authentication settings" at bounding box center [141, 447] width 142 height 23
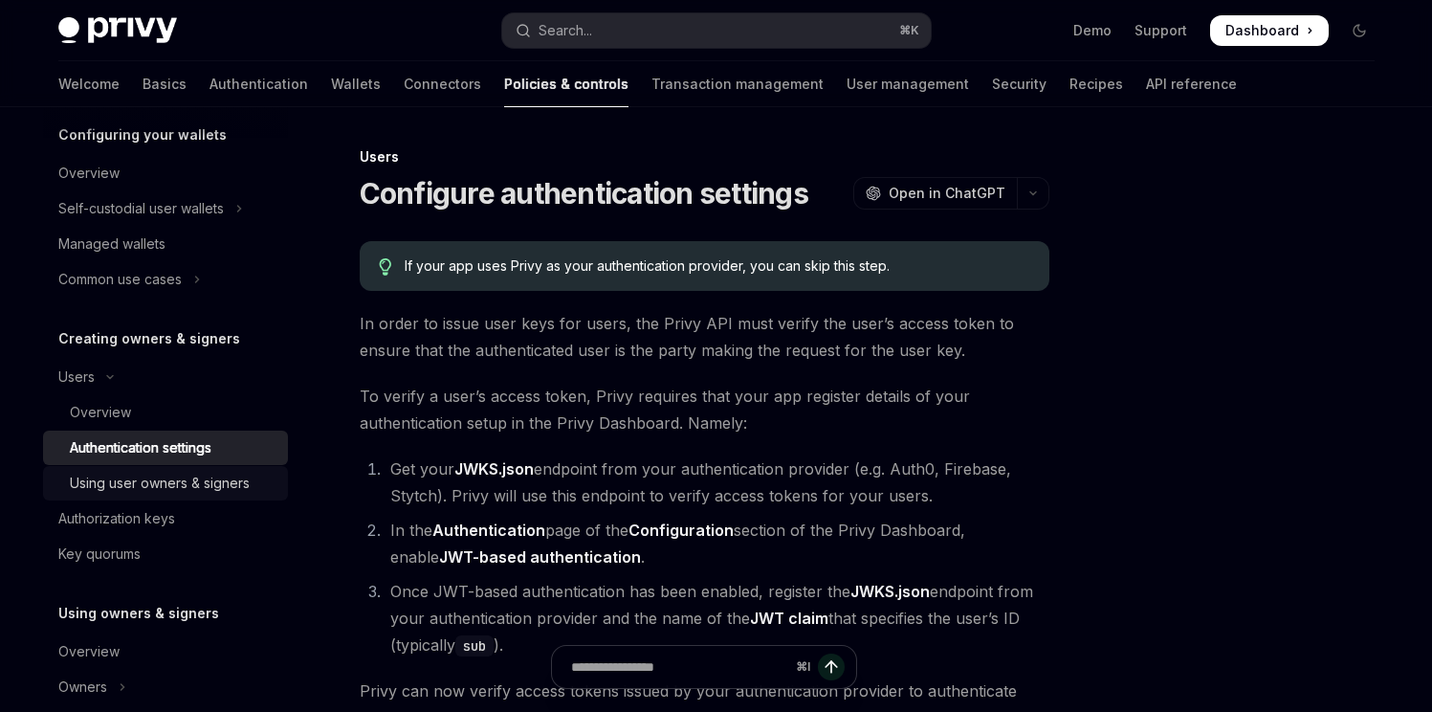
click at [130, 475] on div "Using user owners & signers" at bounding box center [160, 483] width 180 height 23
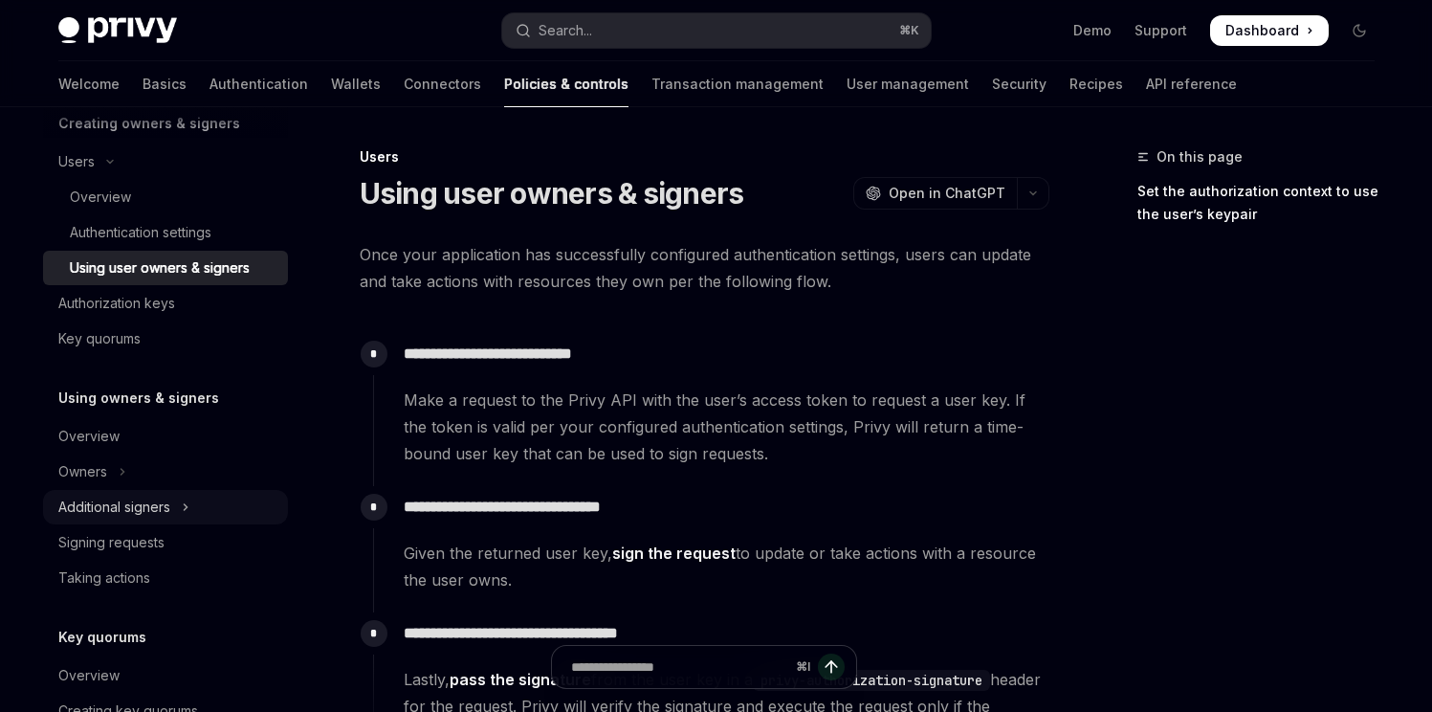
scroll to position [473, 0]
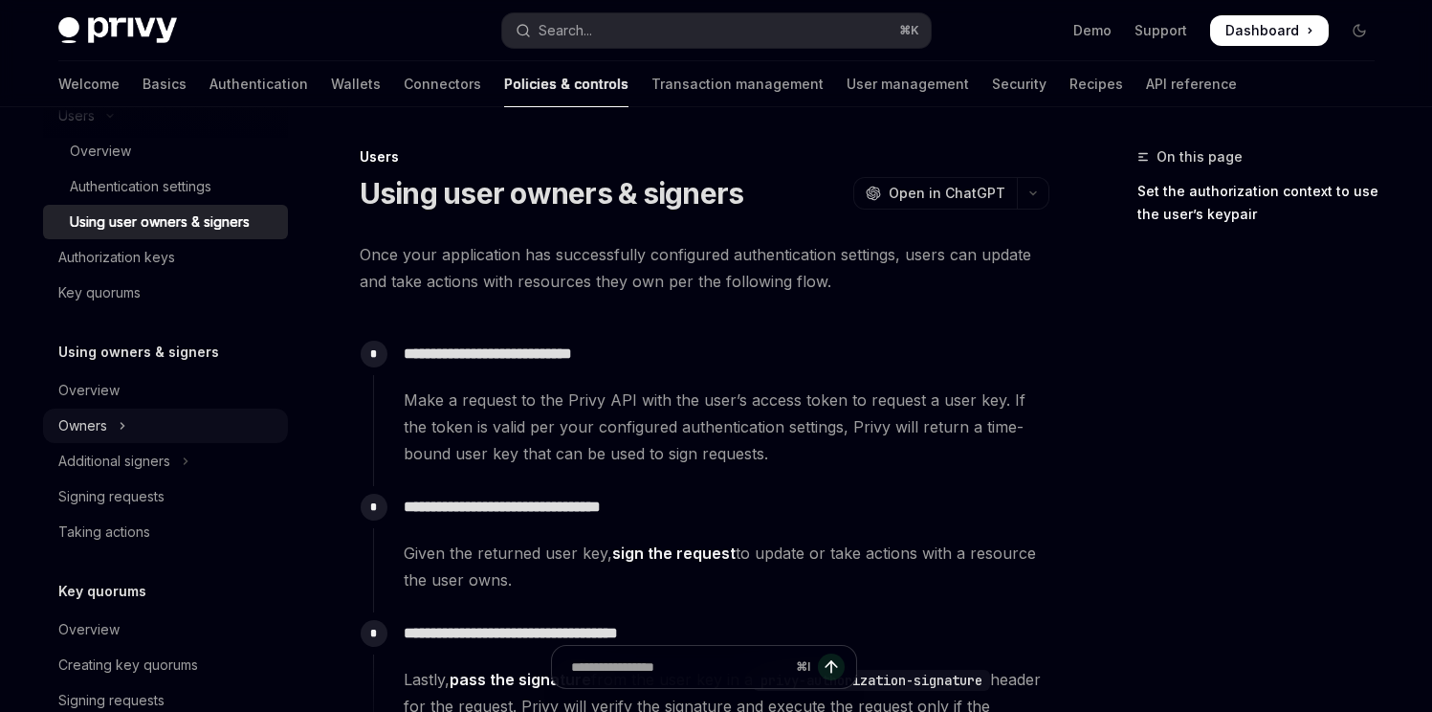
click at [133, 412] on button "Owners" at bounding box center [165, 425] width 245 height 34
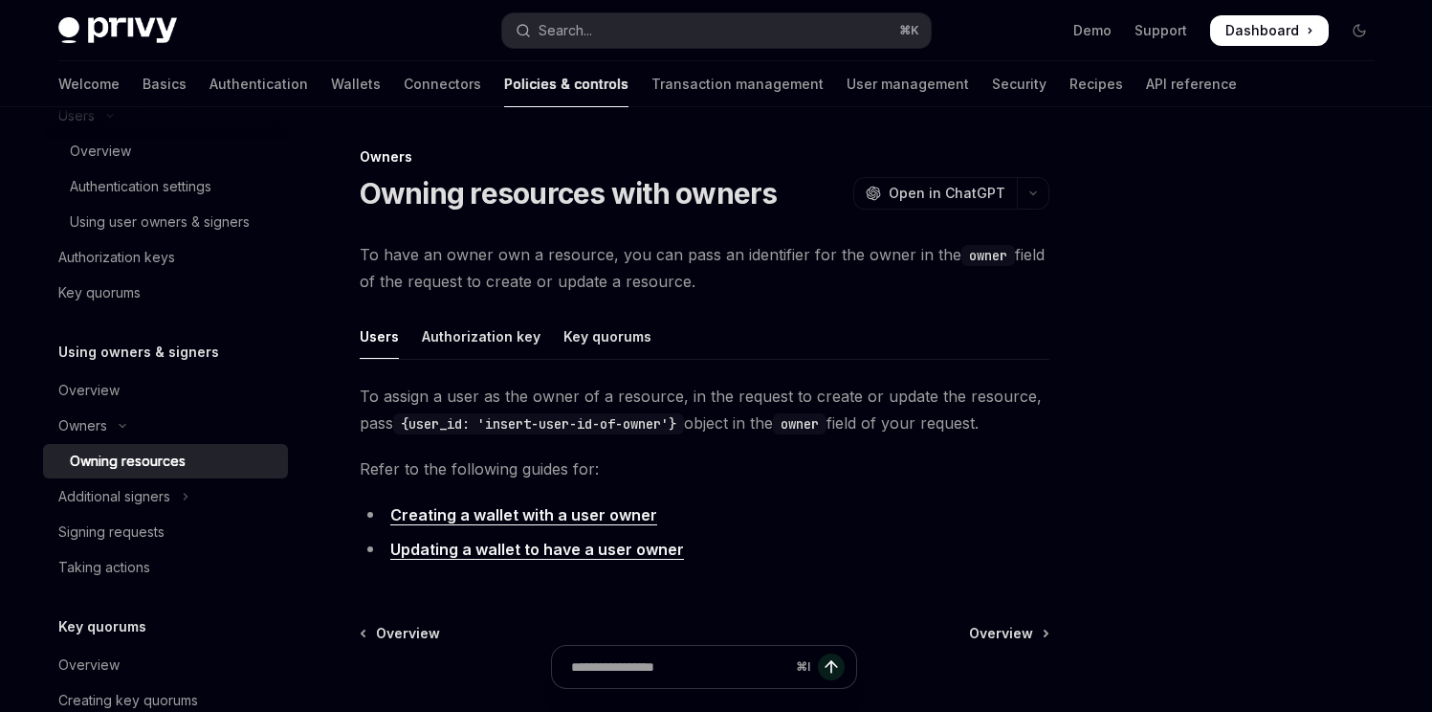
click at [133, 459] on div "Owning resources" at bounding box center [128, 461] width 116 height 23
click at [133, 489] on div "Additional signers" at bounding box center [114, 496] width 112 height 23
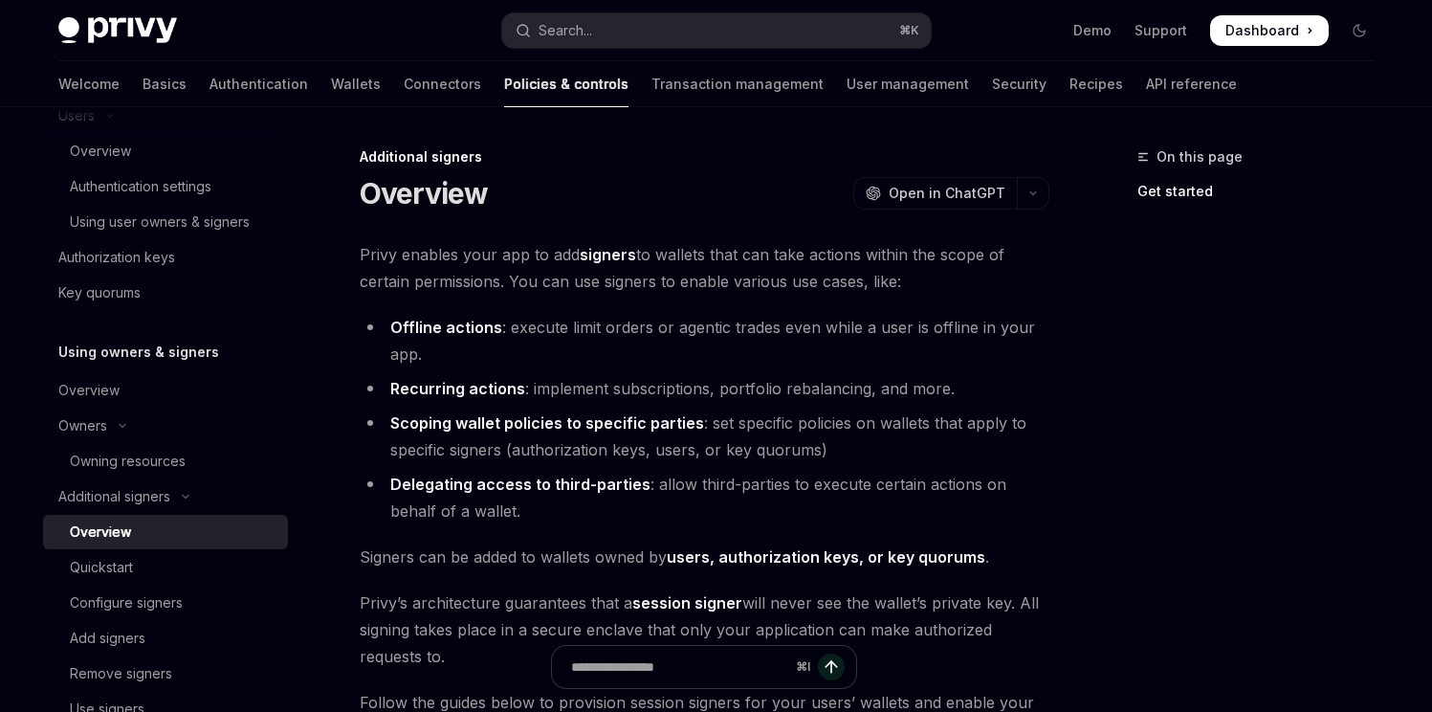
click at [136, 520] on div "Overview" at bounding box center [173, 531] width 207 height 23
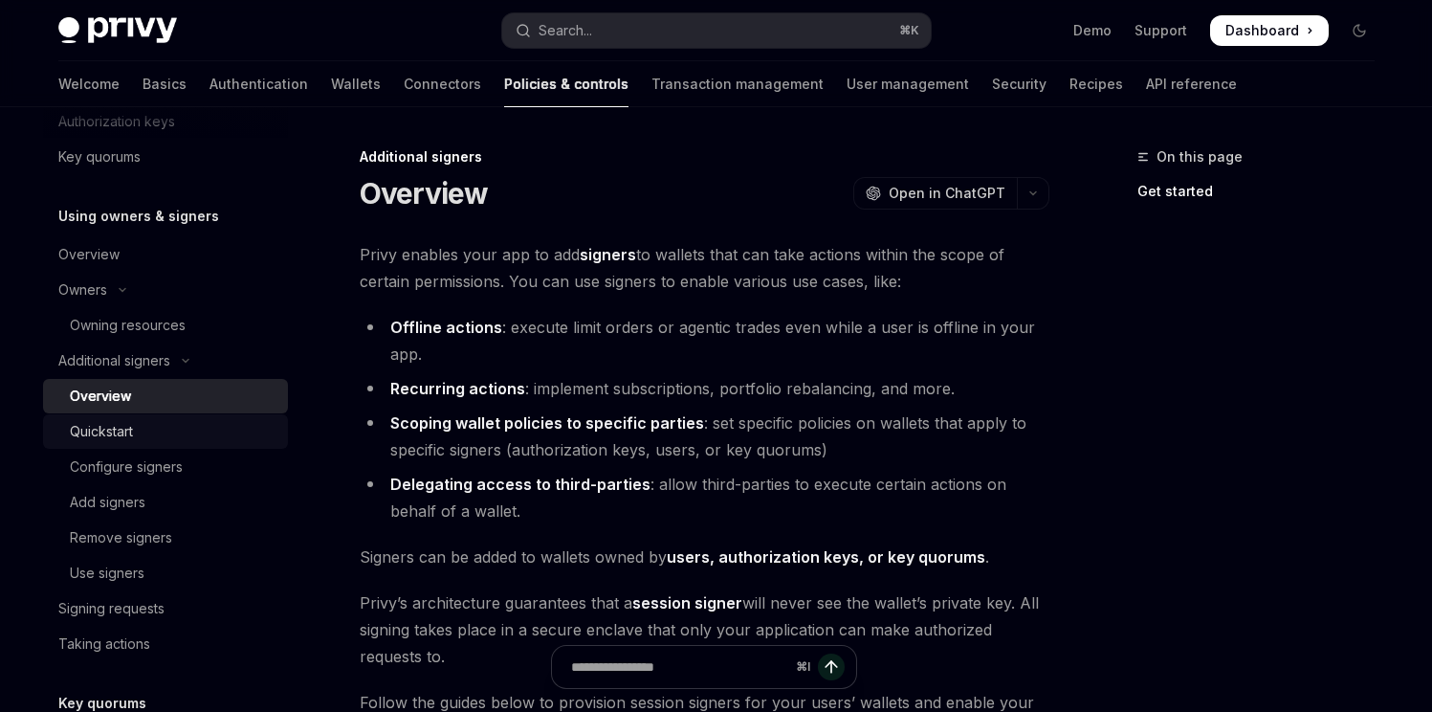
scroll to position [621, 0]
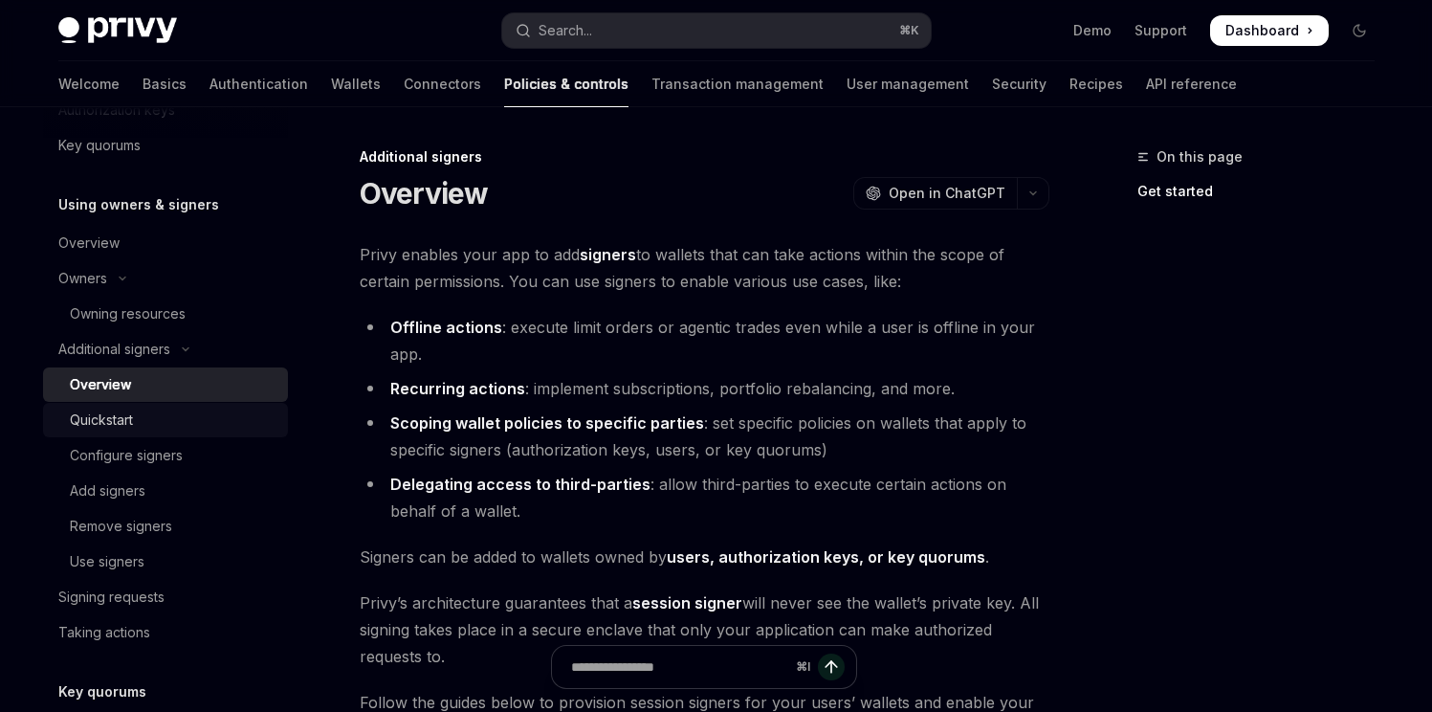
click at [140, 409] on div "Quickstart" at bounding box center [173, 419] width 207 height 23
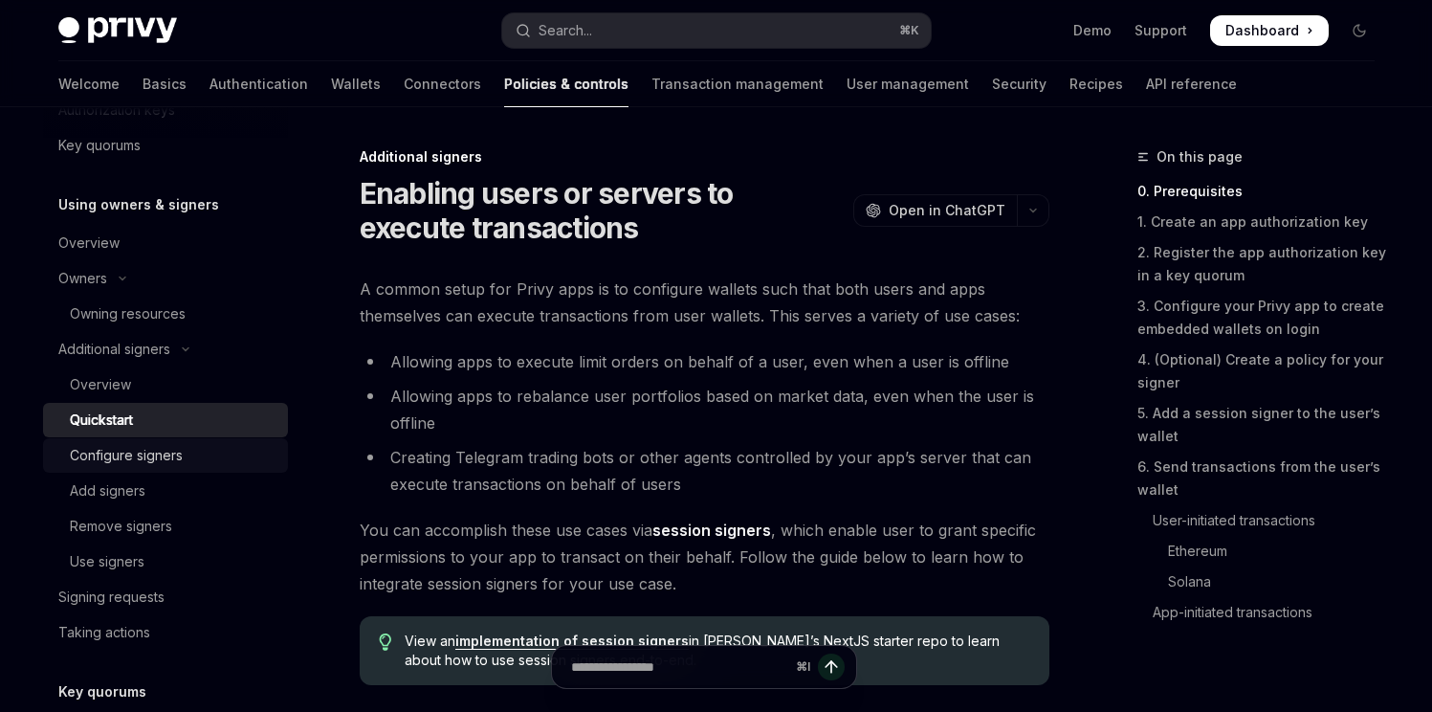
click at [139, 447] on div "Configure signers" at bounding box center [126, 455] width 113 height 23
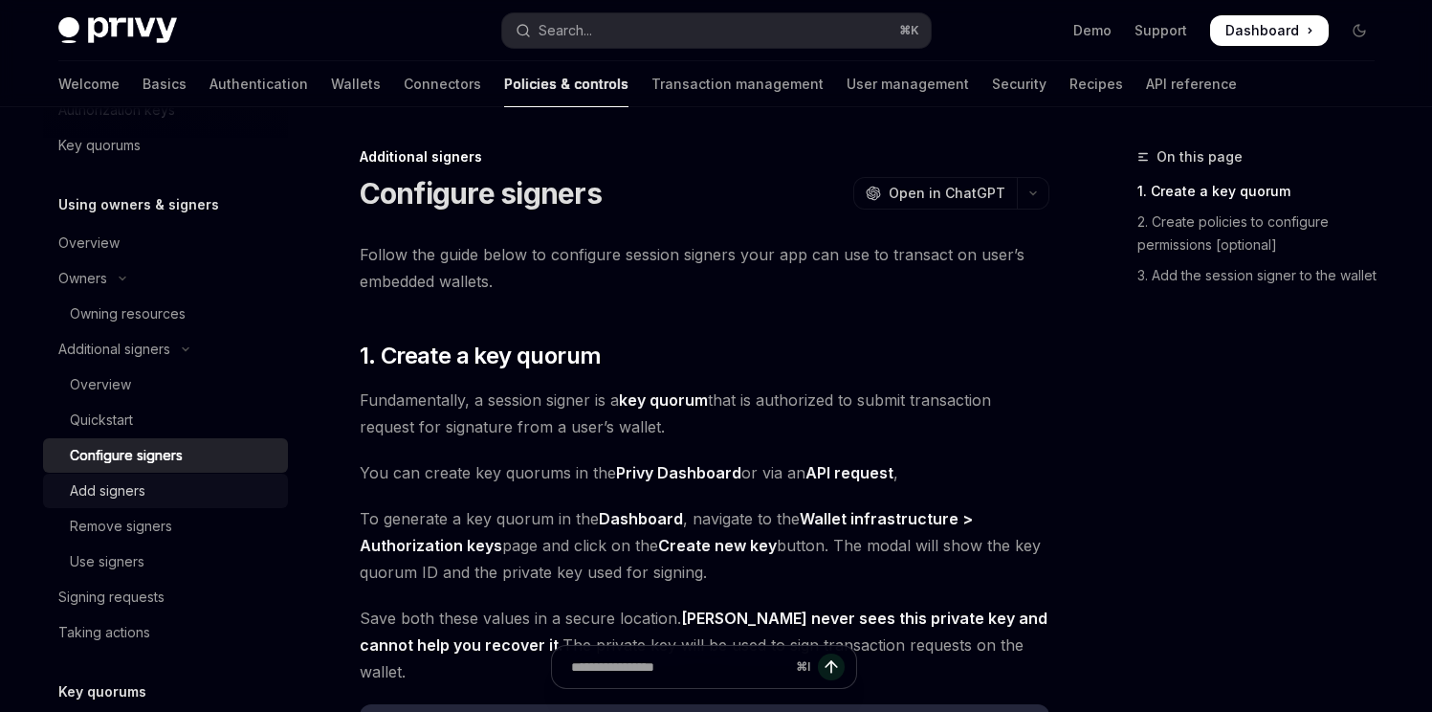
click at [126, 477] on link "Add signers" at bounding box center [165, 490] width 245 height 34
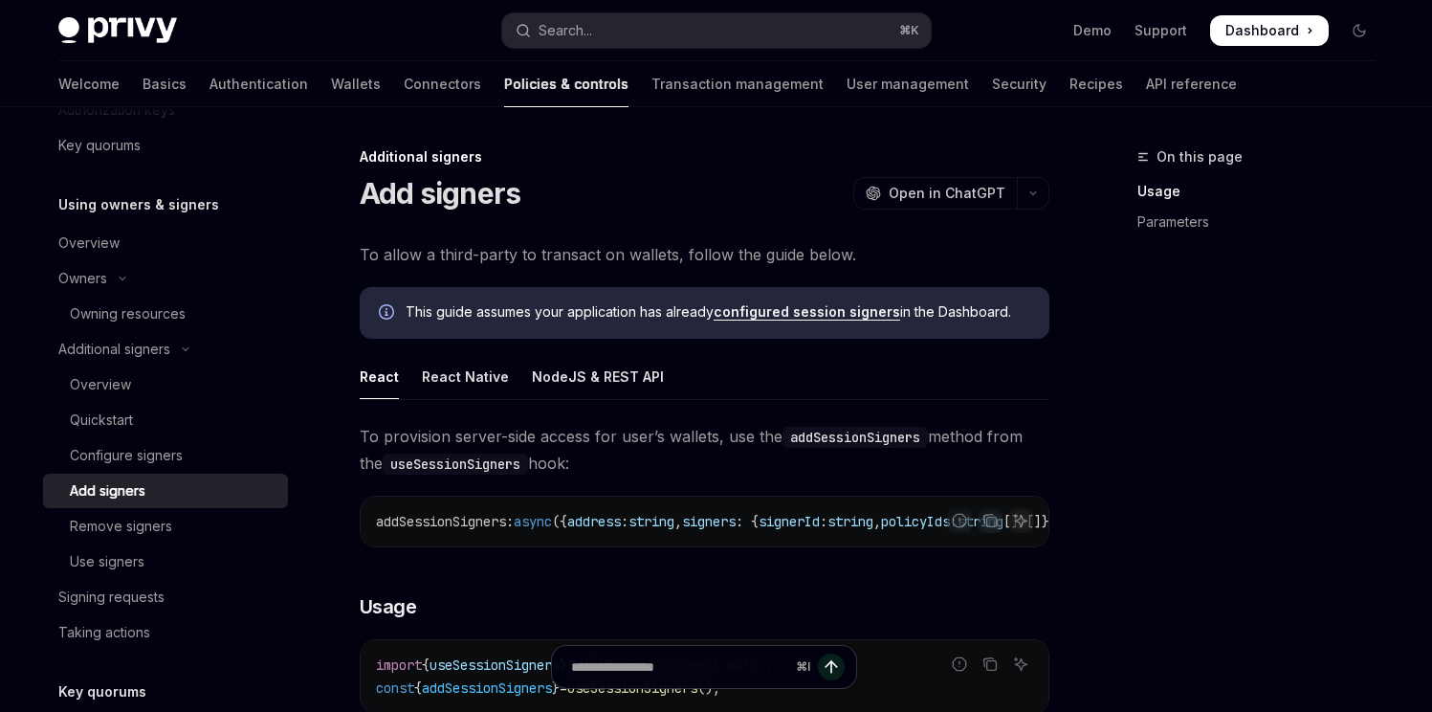
click at [127, 505] on link "Add signers" at bounding box center [165, 490] width 245 height 34
click at [129, 528] on div "Remove signers" at bounding box center [121, 526] width 102 height 23
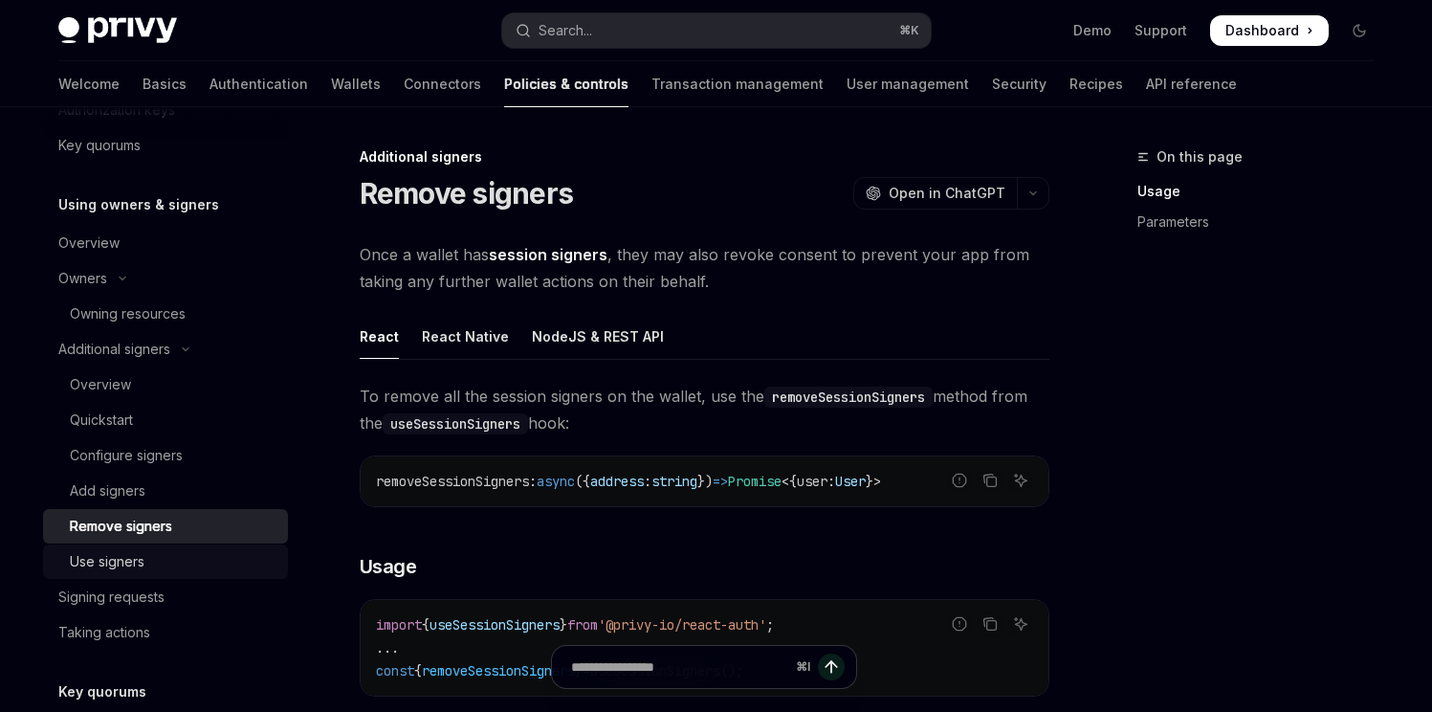
click at [124, 572] on link "Use signers" at bounding box center [165, 561] width 245 height 34
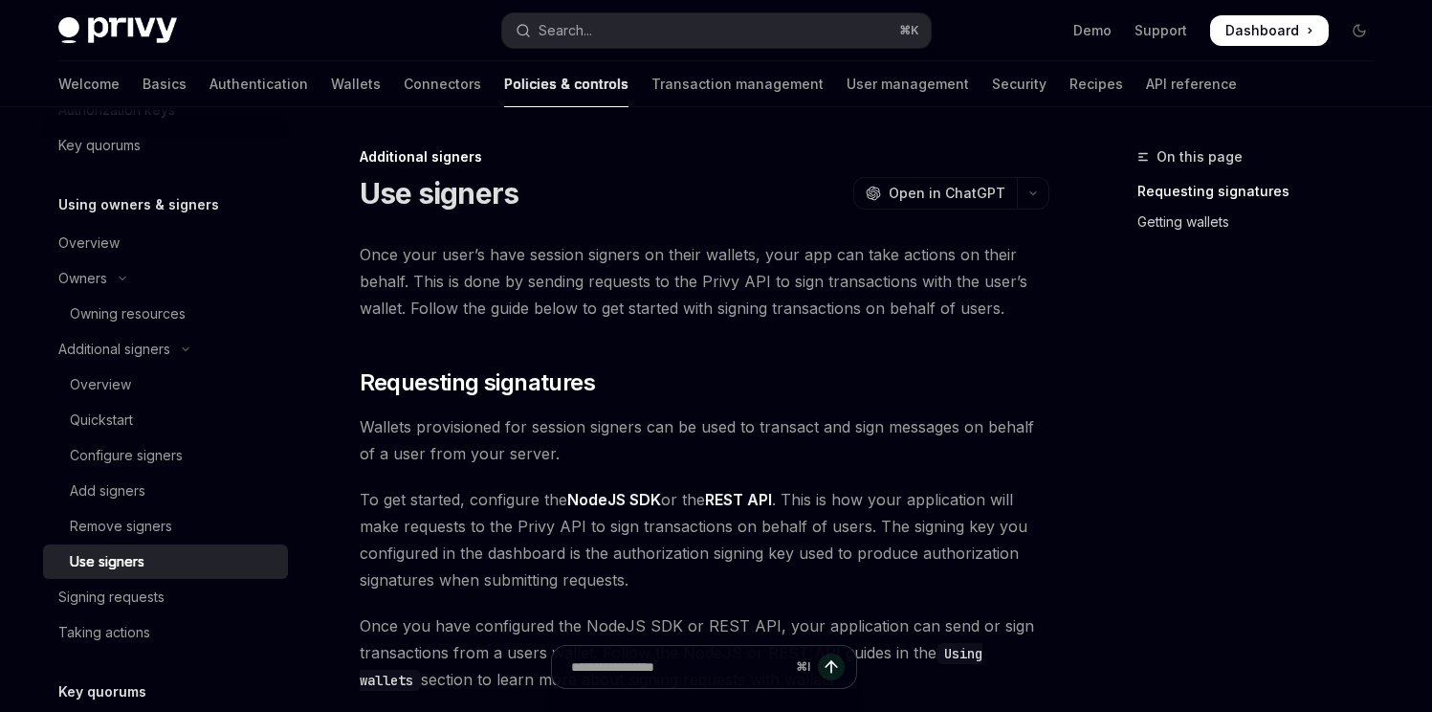
click at [1158, 222] on link "Getting wallets" at bounding box center [1263, 222] width 252 height 31
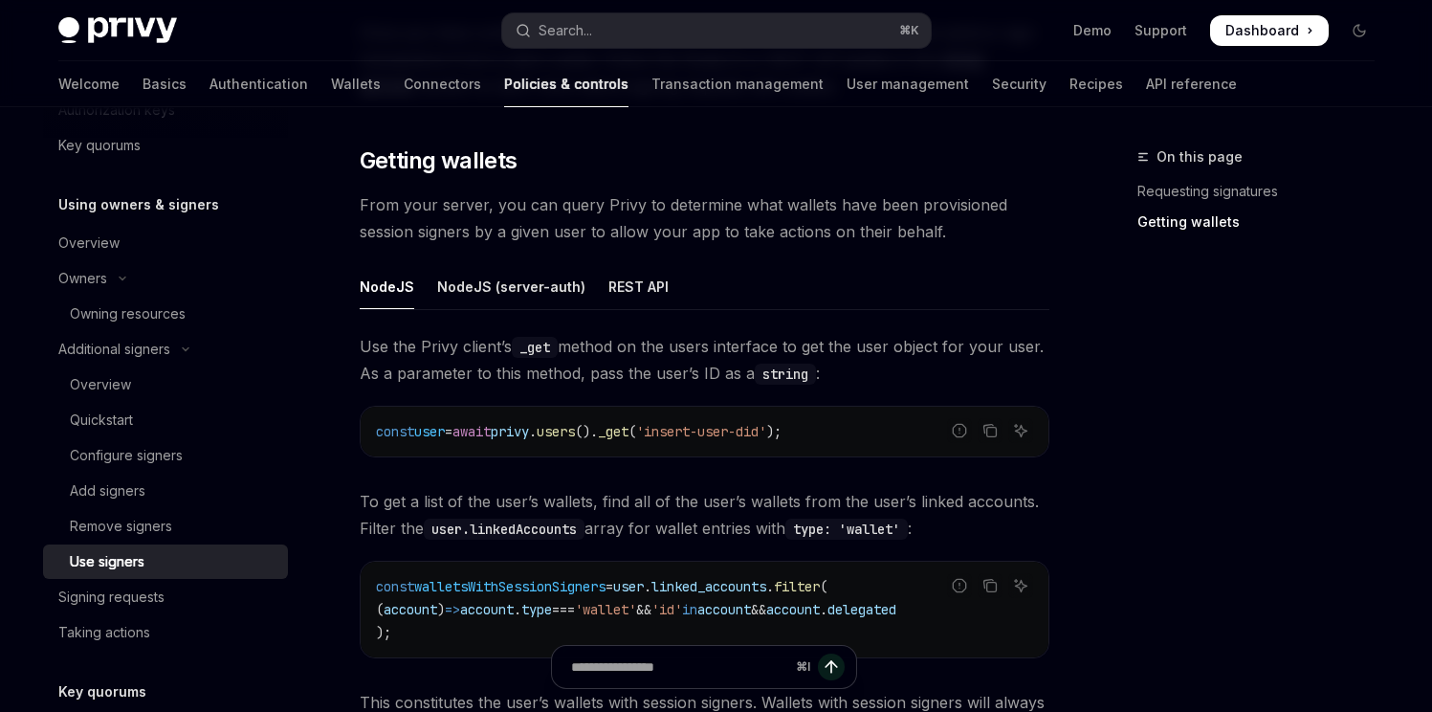
click at [1173, 166] on span "On this page" at bounding box center [1199, 156] width 86 height 23
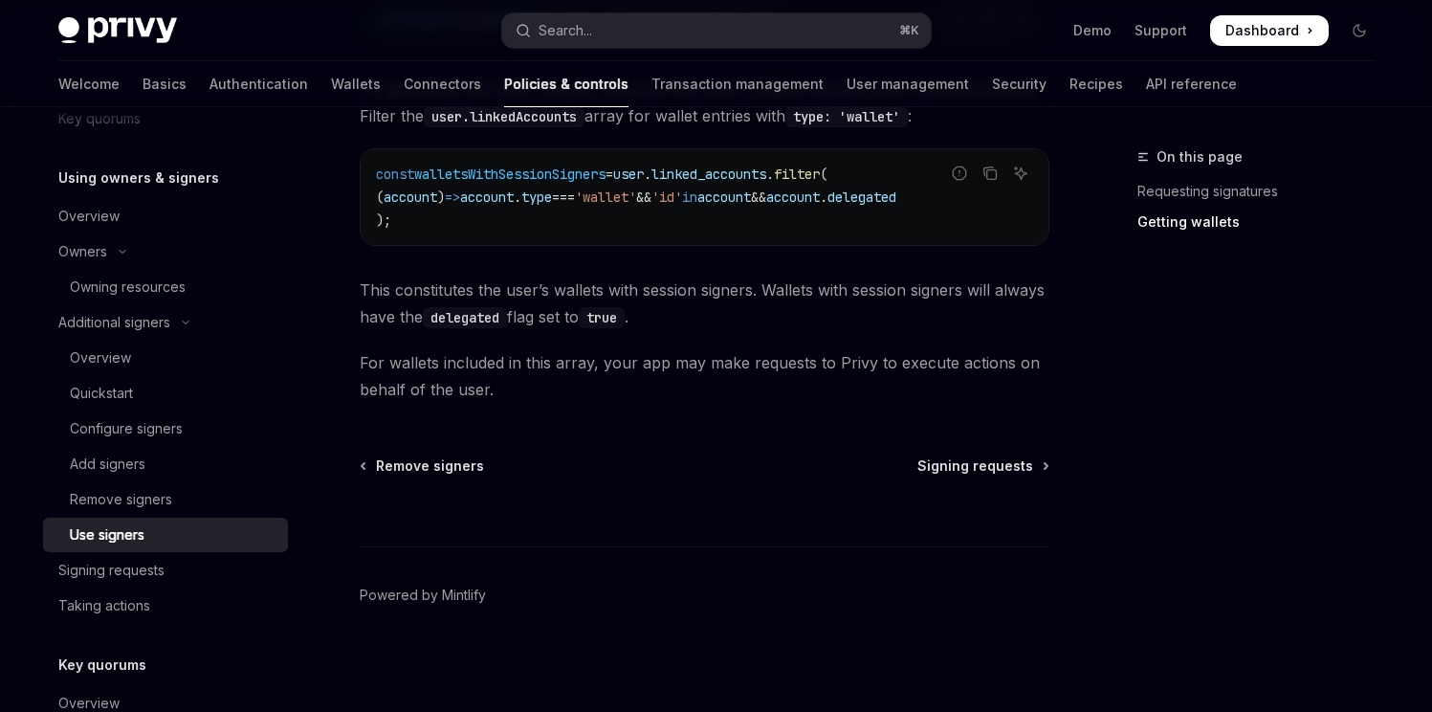
scroll to position [753, 0]
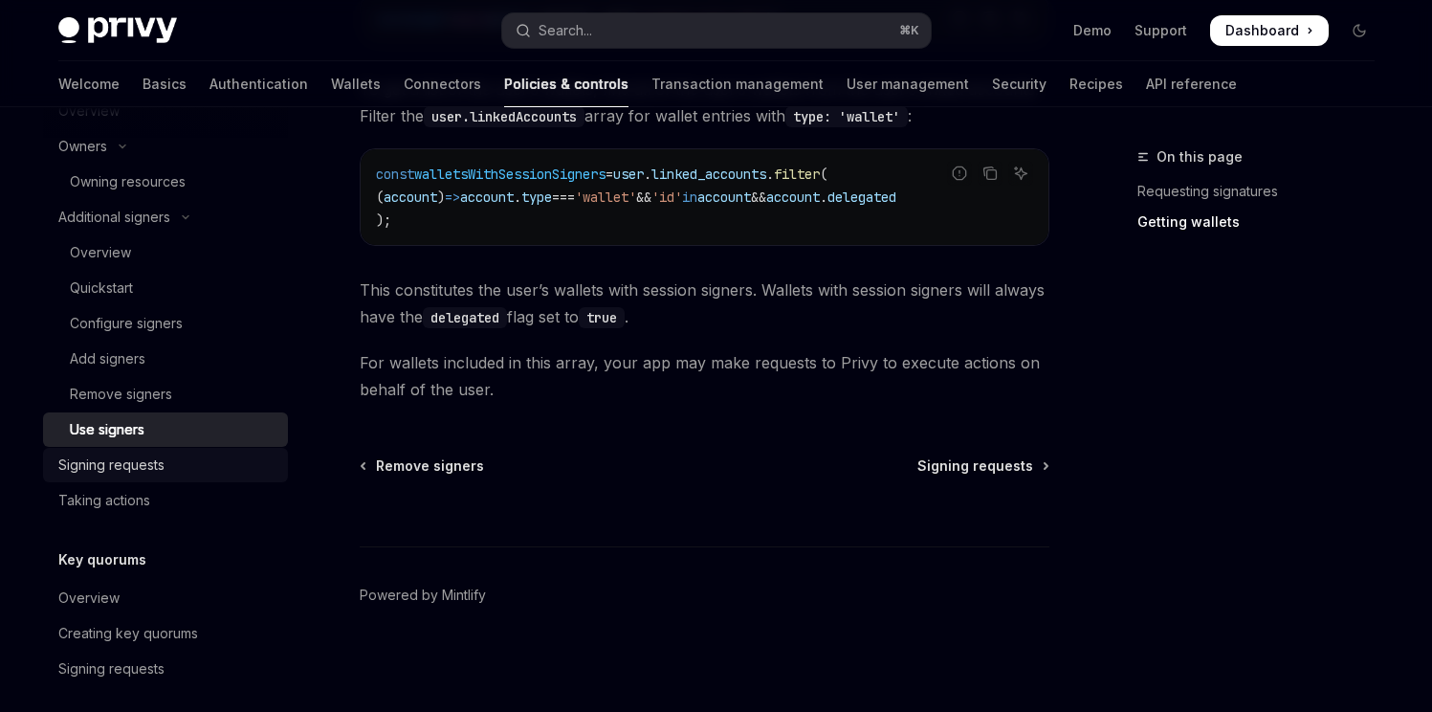
click at [120, 463] on div "Signing requests" at bounding box center [111, 464] width 106 height 23
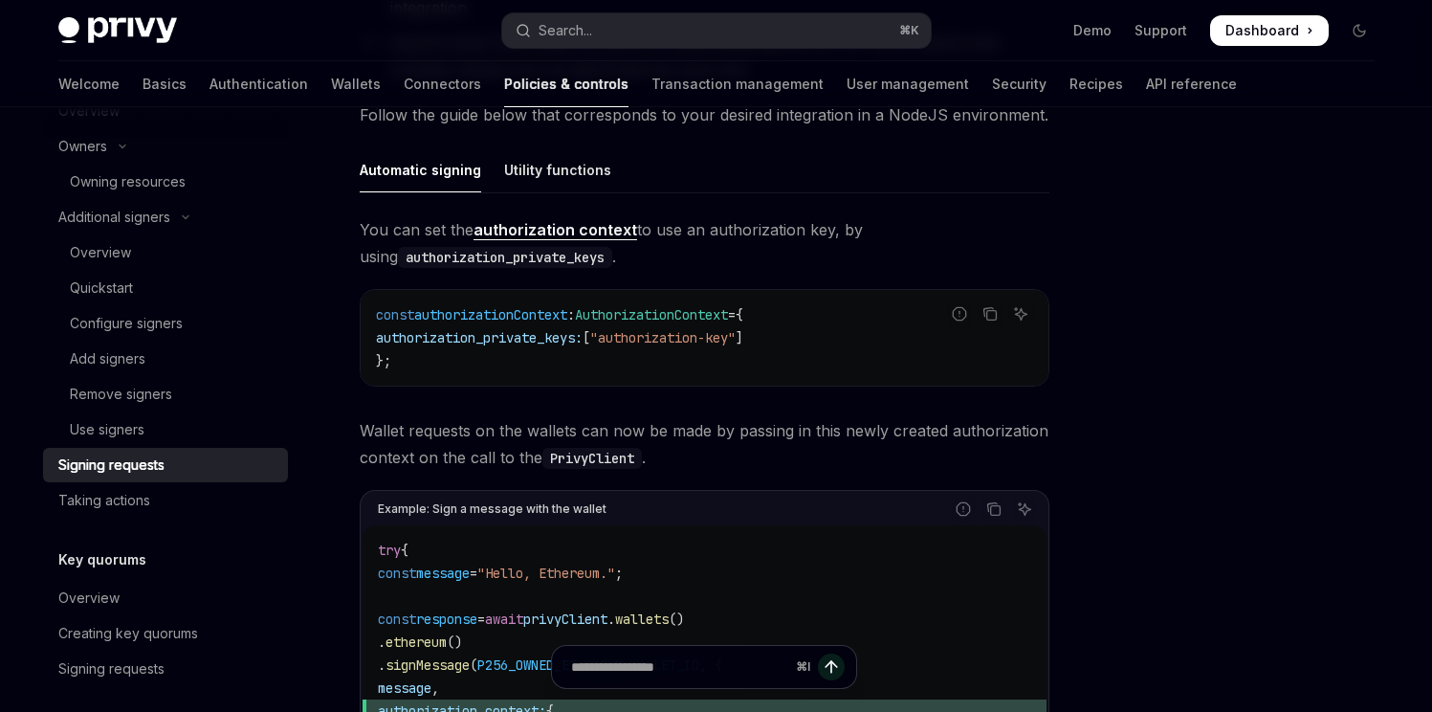
scroll to position [164, 0]
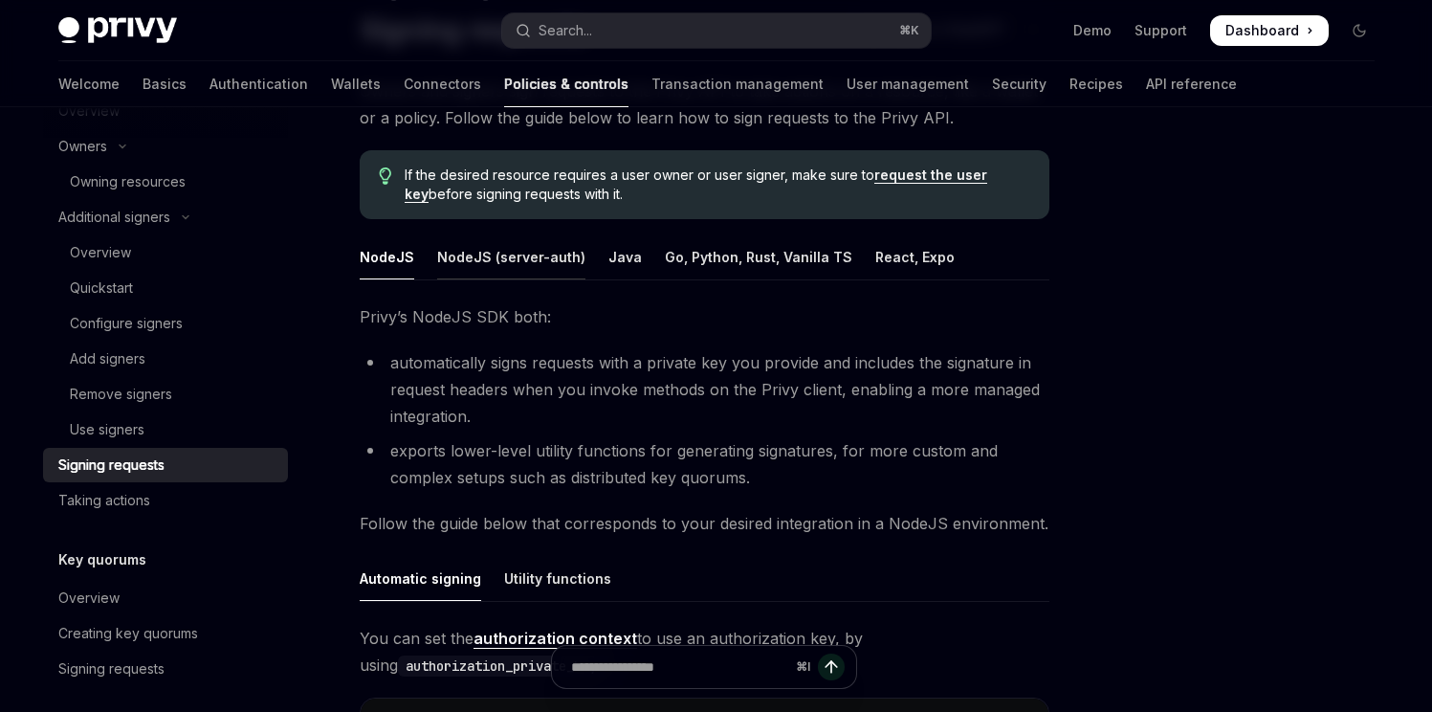
click at [512, 274] on div "NodeJS (server-auth)" at bounding box center [511, 256] width 148 height 45
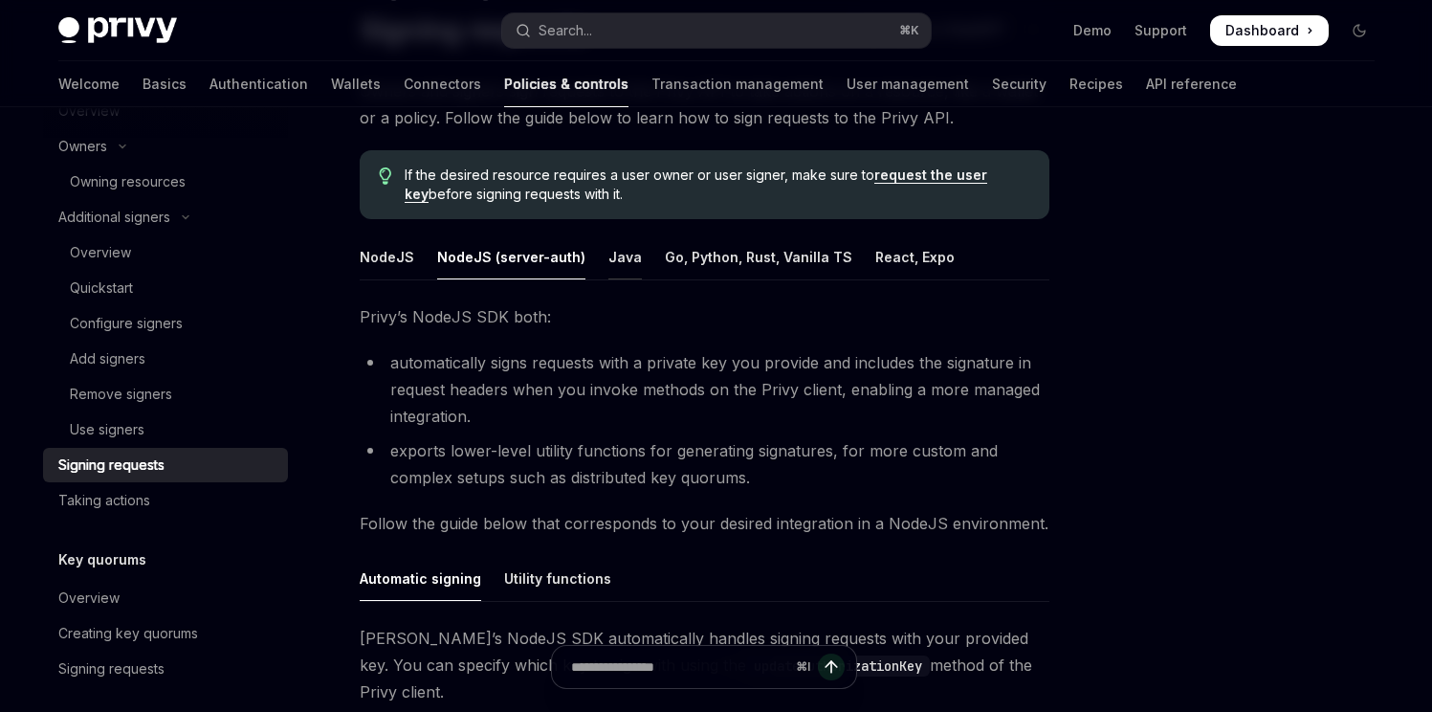
click at [614, 264] on div "Java" at bounding box center [624, 256] width 33 height 45
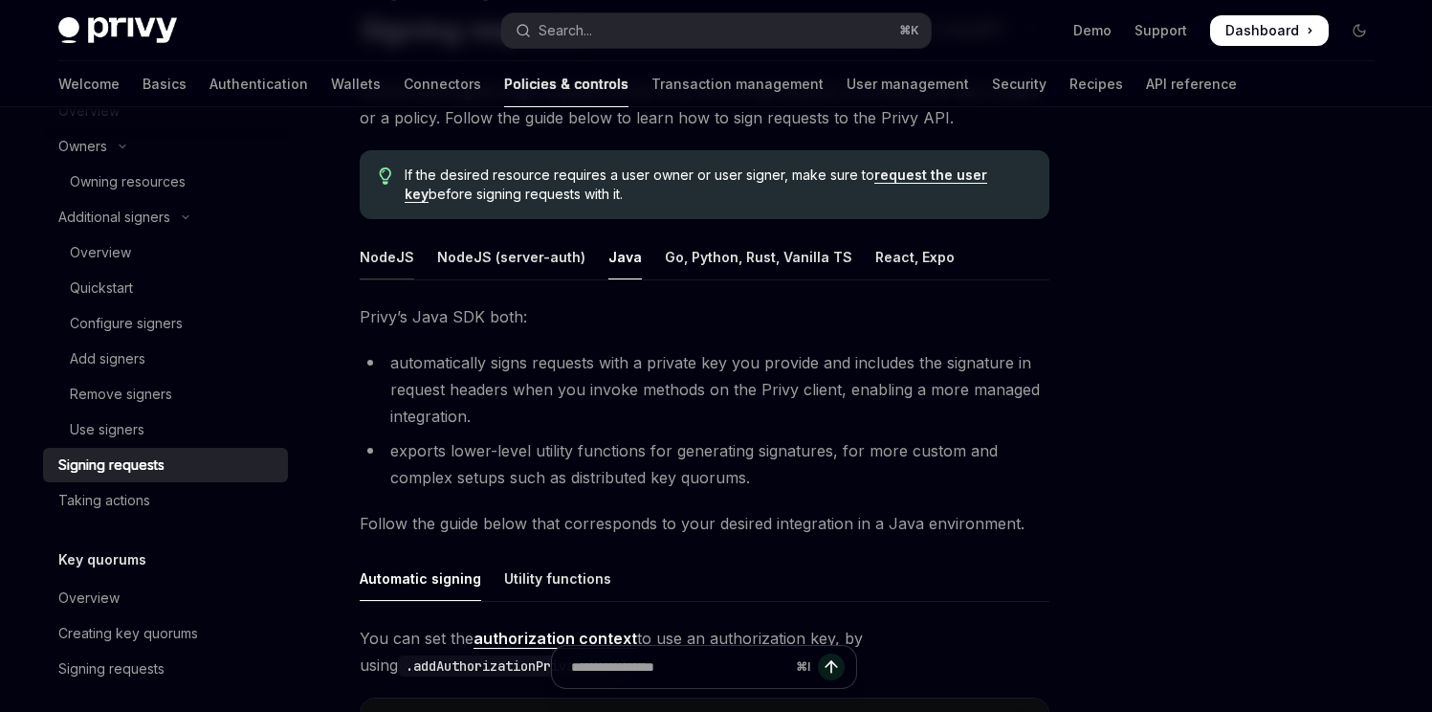
click at [398, 255] on div "NodeJS" at bounding box center [387, 256] width 55 height 45
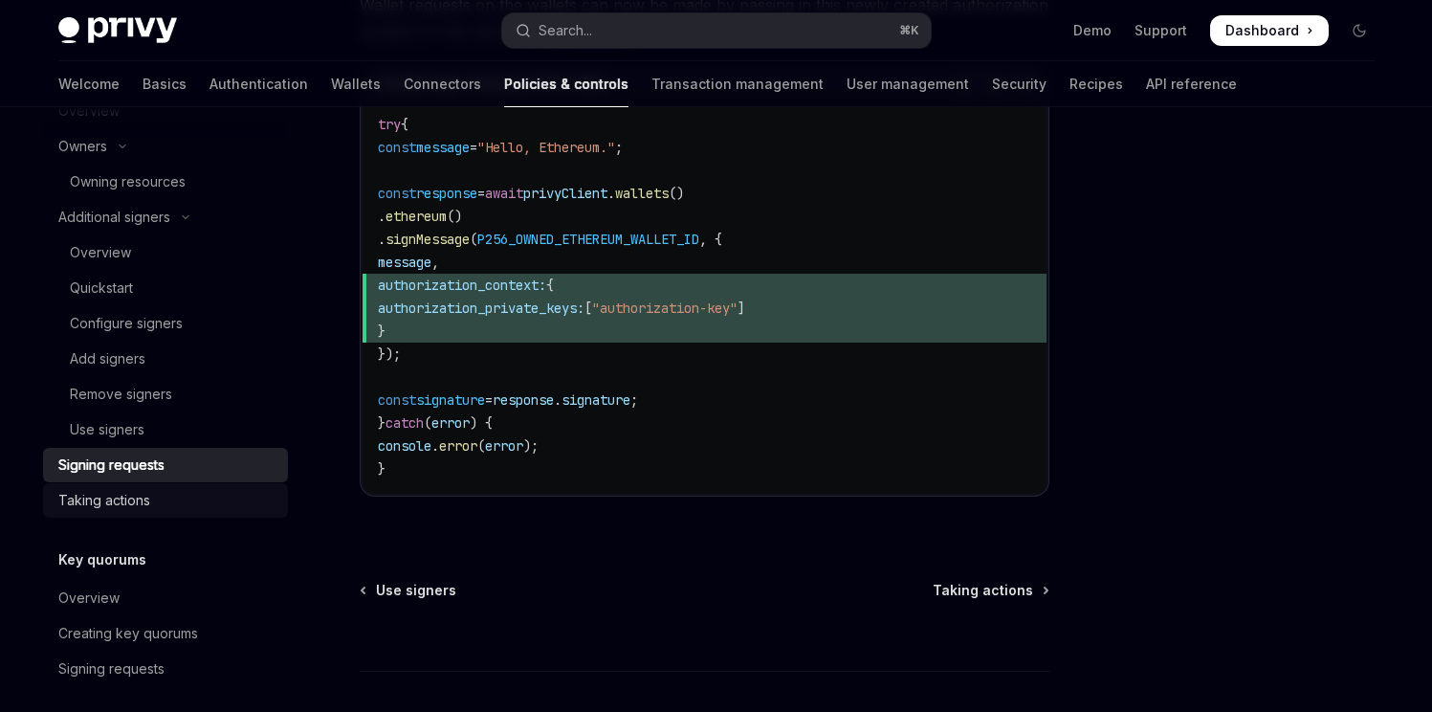
click at [133, 512] on link "Taking actions" at bounding box center [165, 500] width 245 height 34
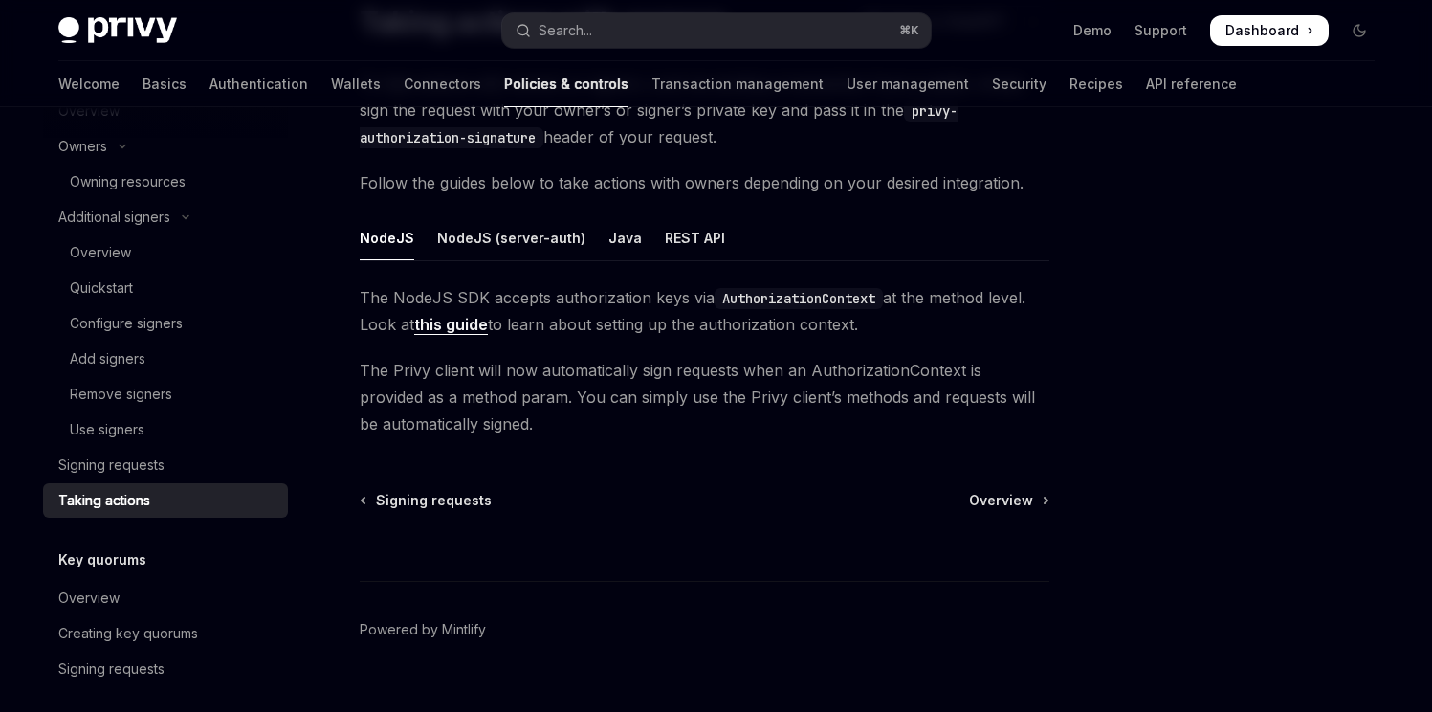
click at [451, 328] on link "this guide" at bounding box center [451, 325] width 74 height 20
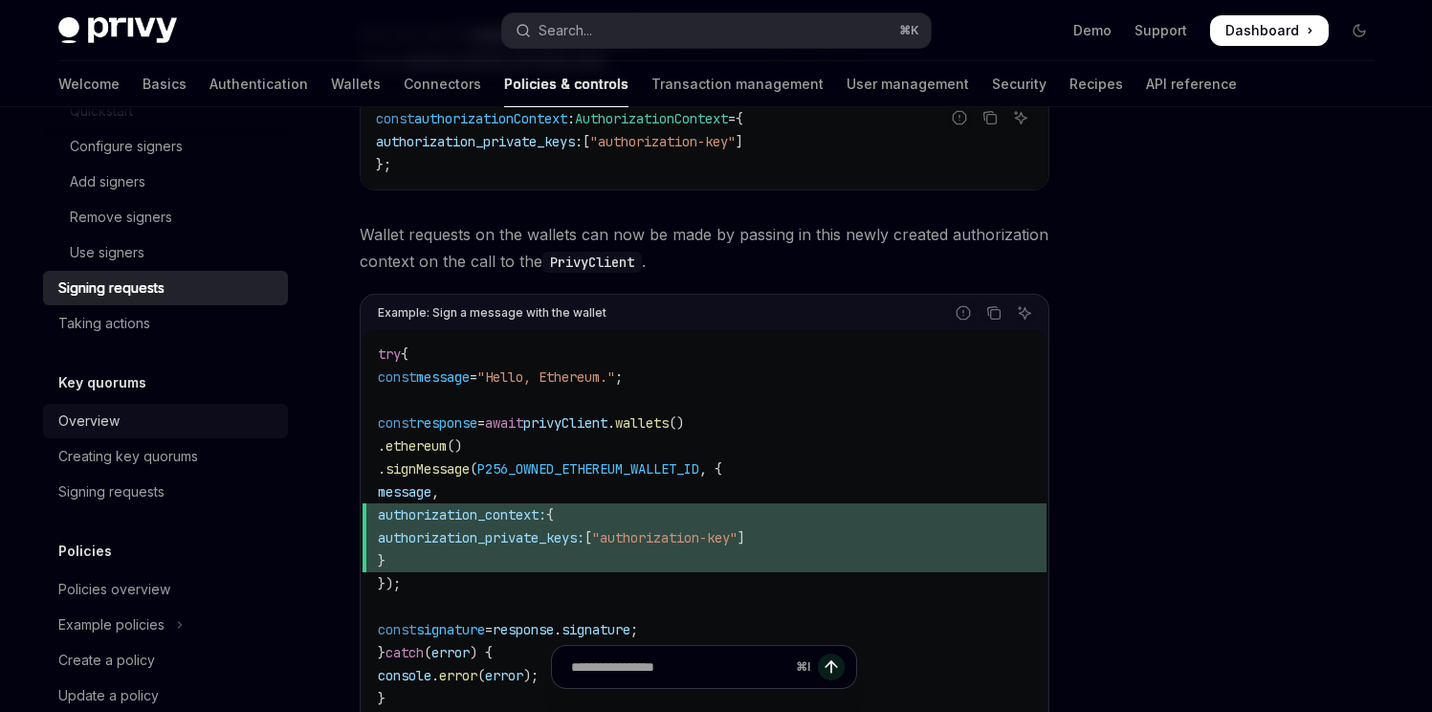
click at [143, 431] on link "Overview" at bounding box center [165, 421] width 245 height 34
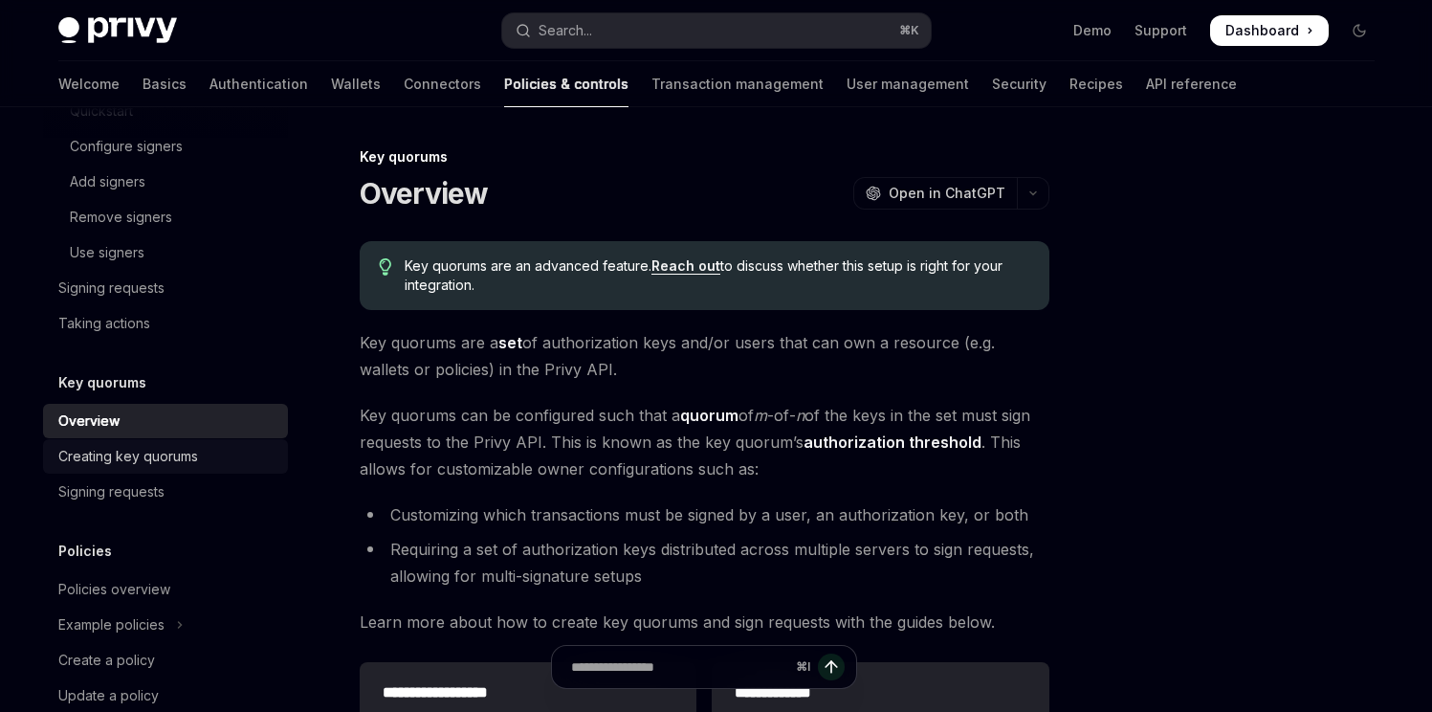
click at [143, 456] on div "Creating key quorums" at bounding box center [128, 456] width 140 height 23
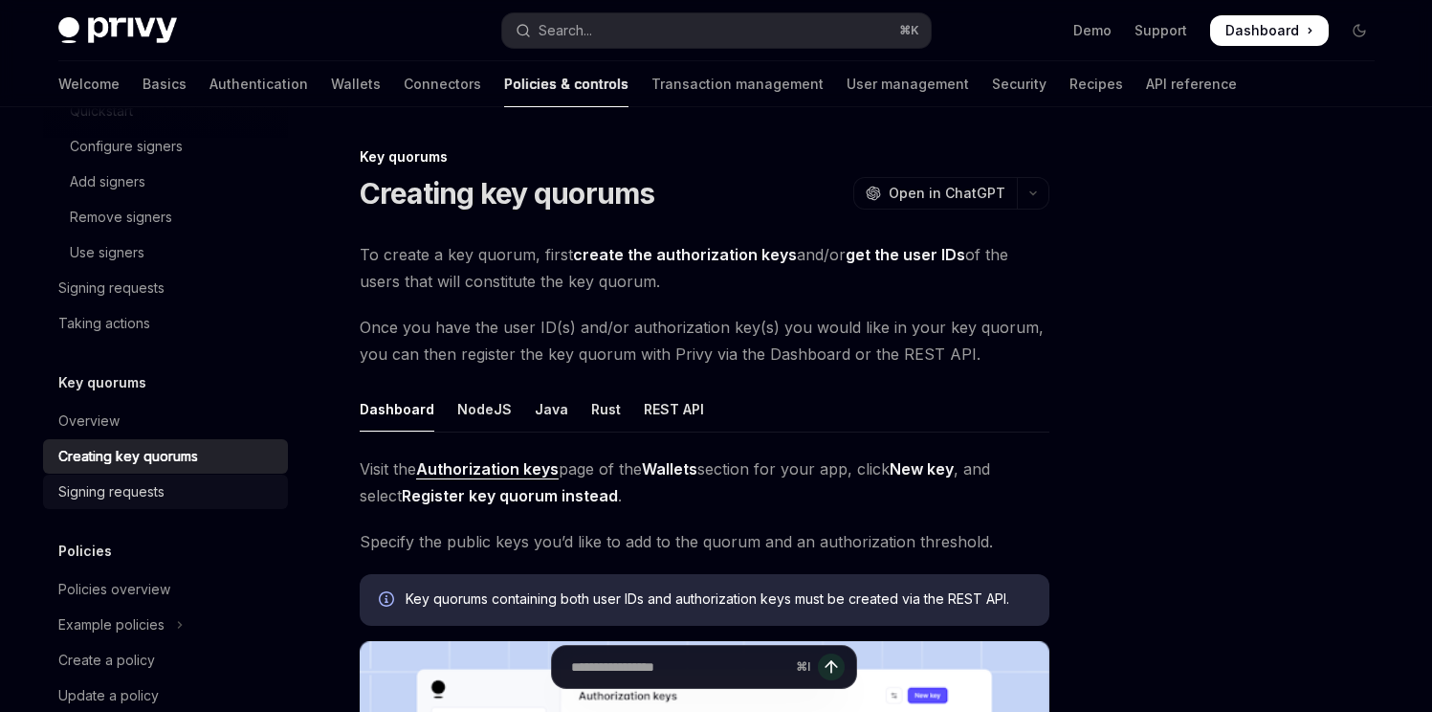
click at [134, 486] on div "Signing requests" at bounding box center [111, 491] width 106 height 23
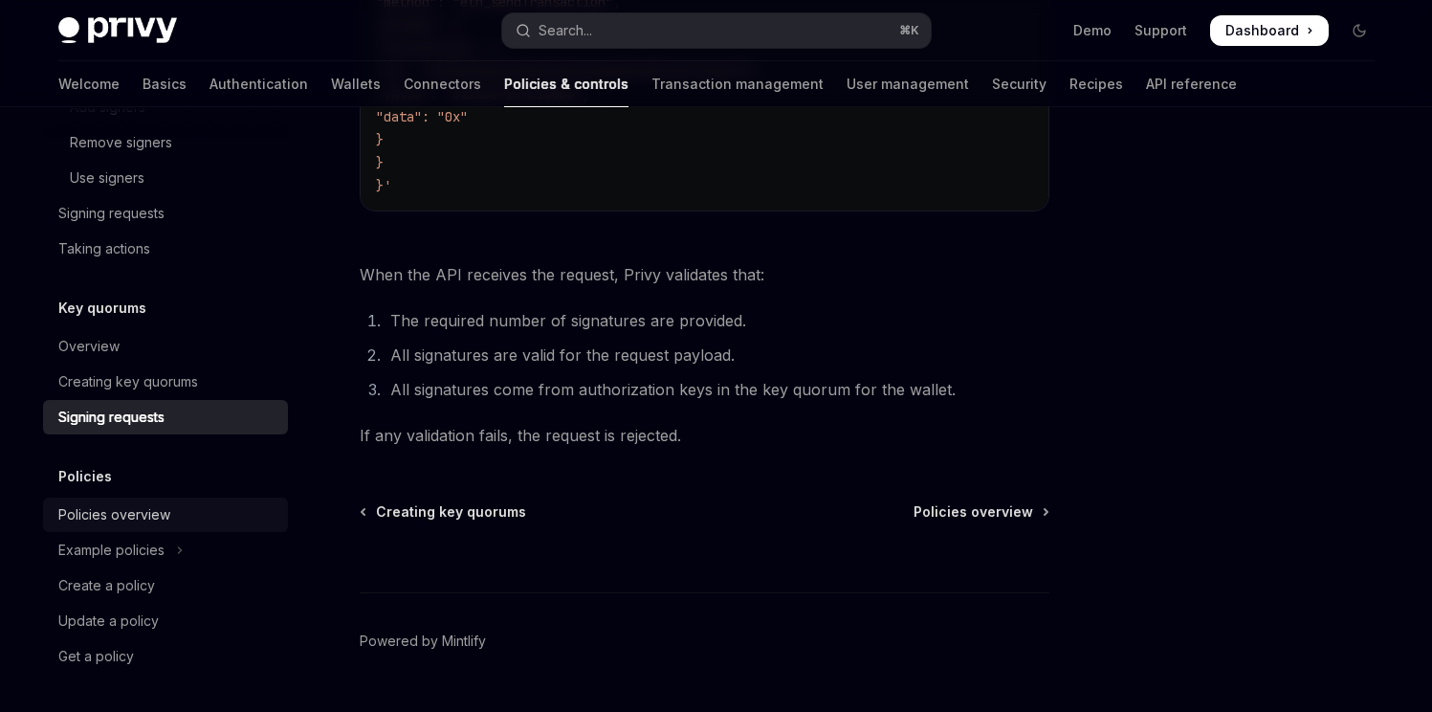
click at [179, 507] on div "Policies overview" at bounding box center [167, 514] width 218 height 23
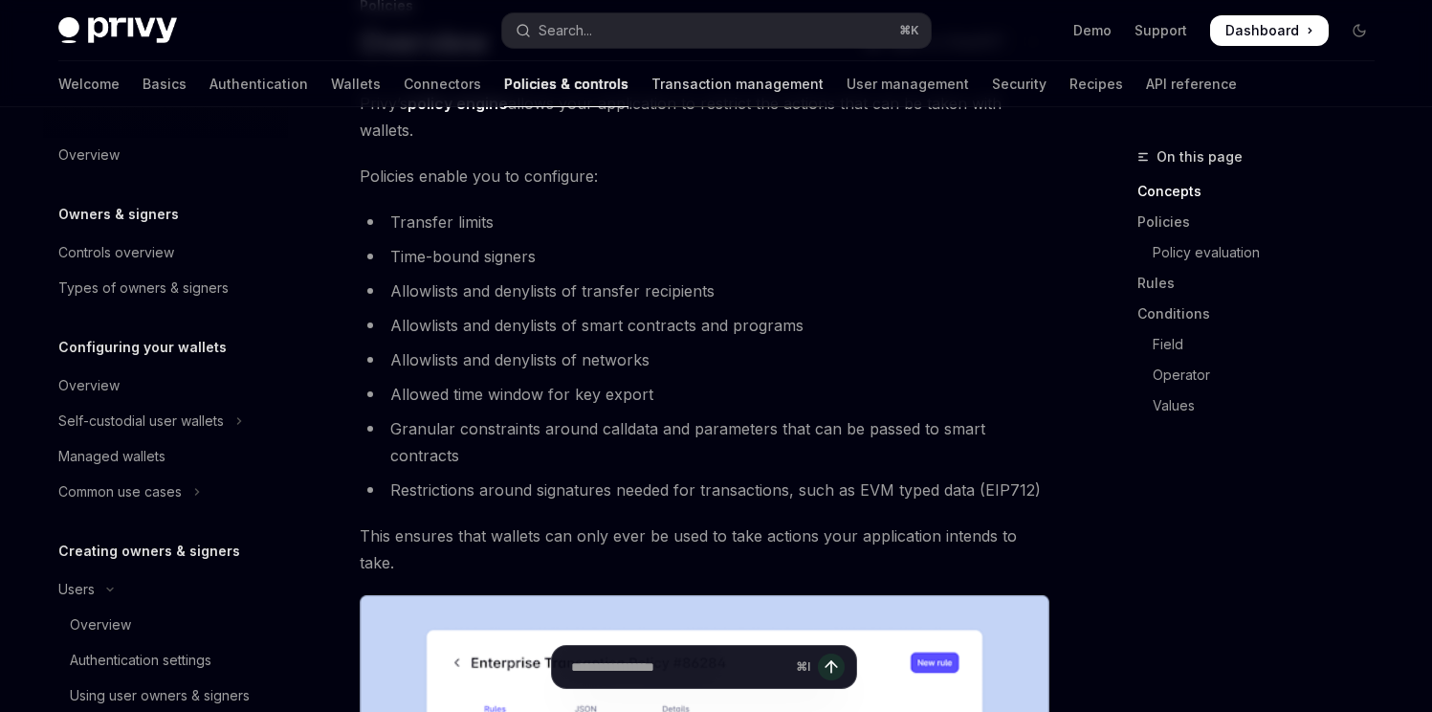
click at [651, 83] on link "Transaction management" at bounding box center [737, 84] width 172 height 46
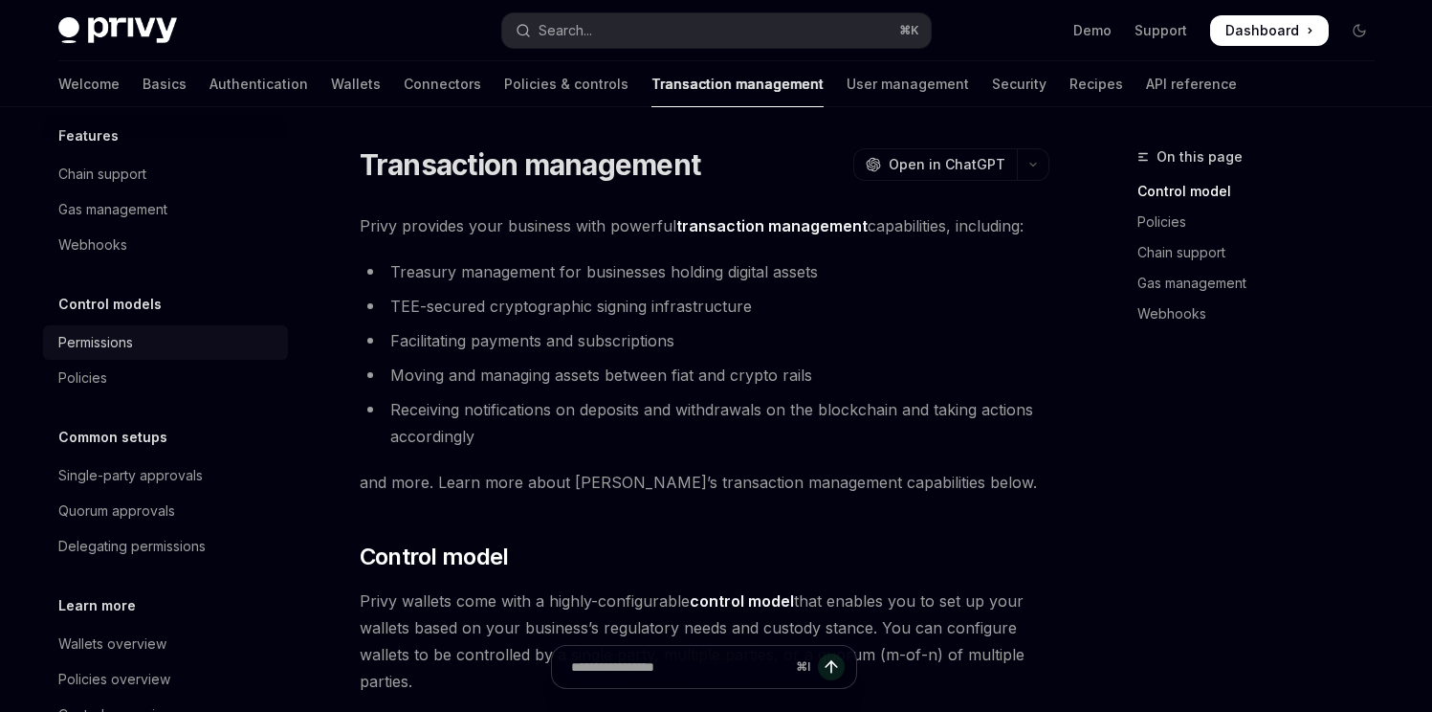
click at [123, 342] on div "Permissions" at bounding box center [95, 342] width 75 height 23
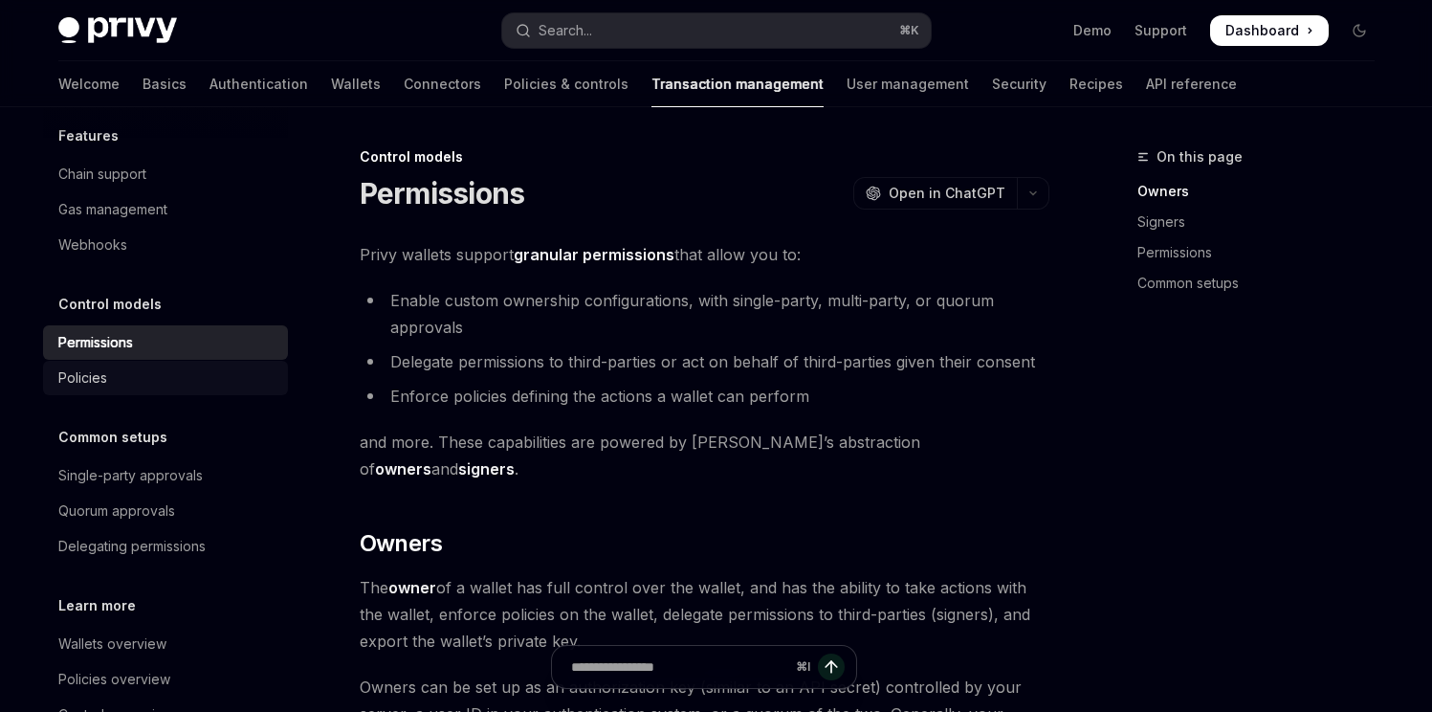
click at [112, 375] on div "Policies" at bounding box center [167, 377] width 218 height 23
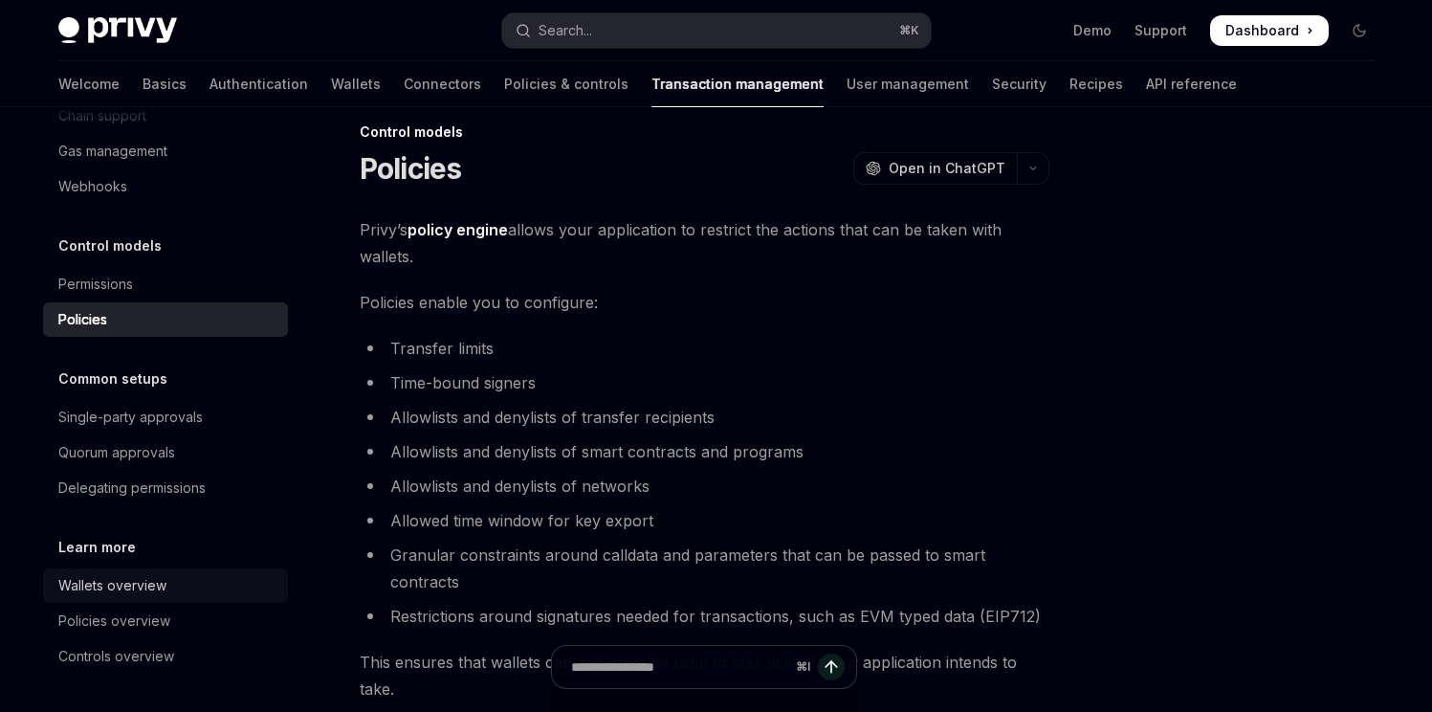
click at [179, 592] on div "Wallets overview" at bounding box center [167, 585] width 218 height 23
click at [201, 491] on div "Delegating permissions" at bounding box center [131, 487] width 147 height 23
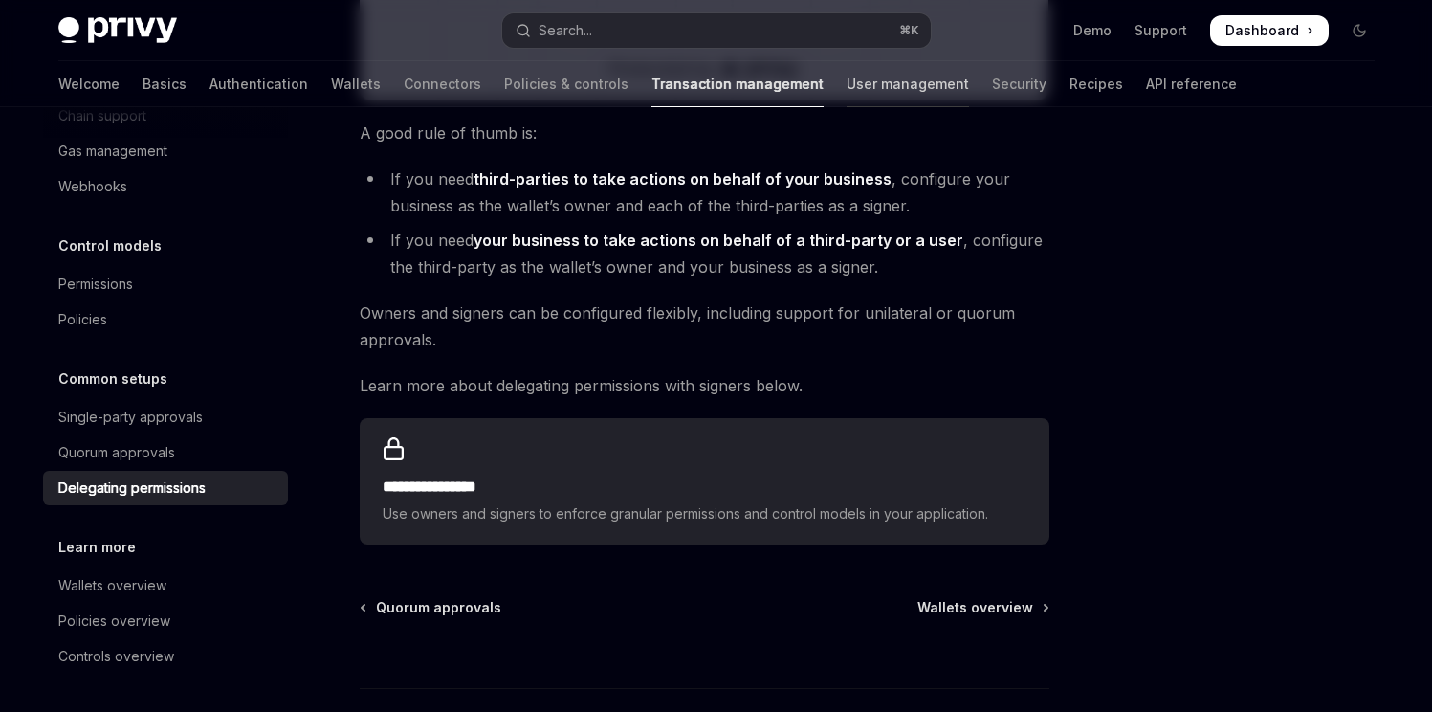
click at [846, 87] on link "User management" at bounding box center [907, 84] width 122 height 46
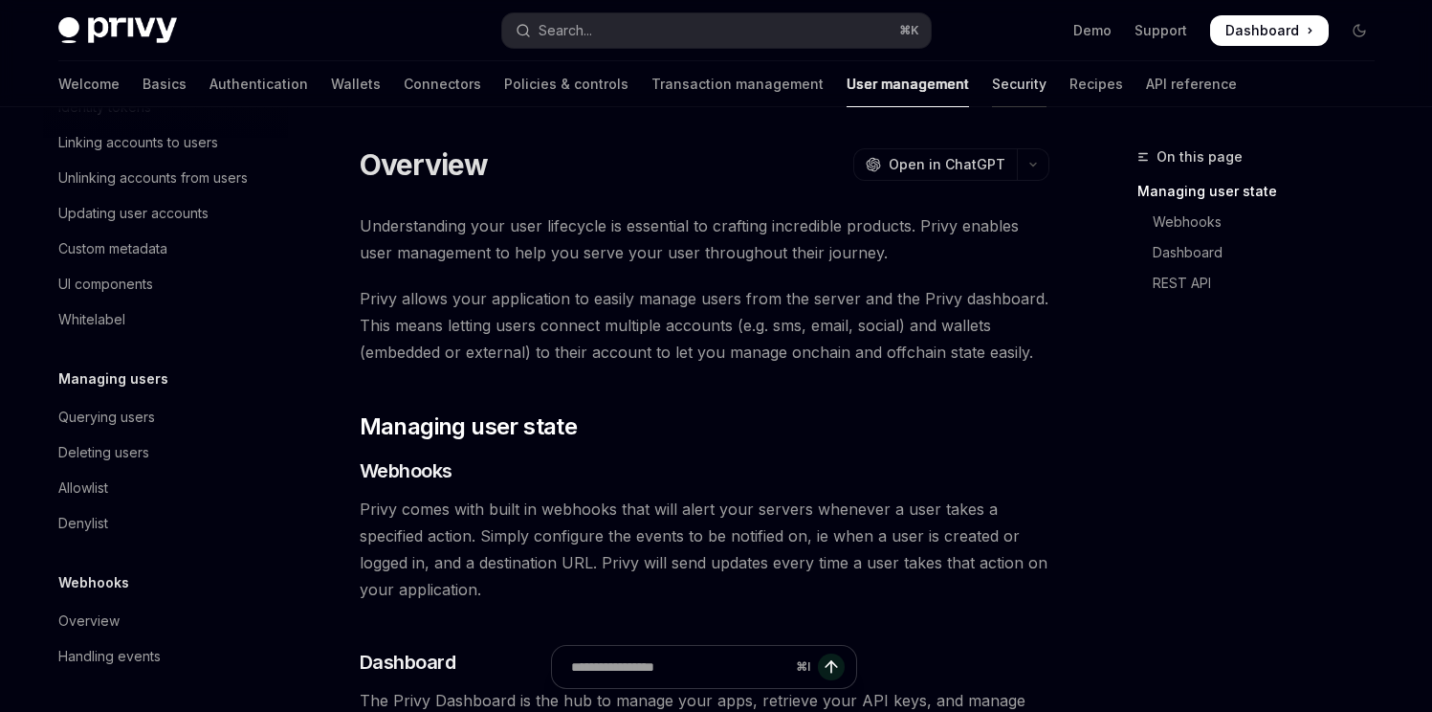
click at [992, 104] on link "Security" at bounding box center [1019, 84] width 55 height 46
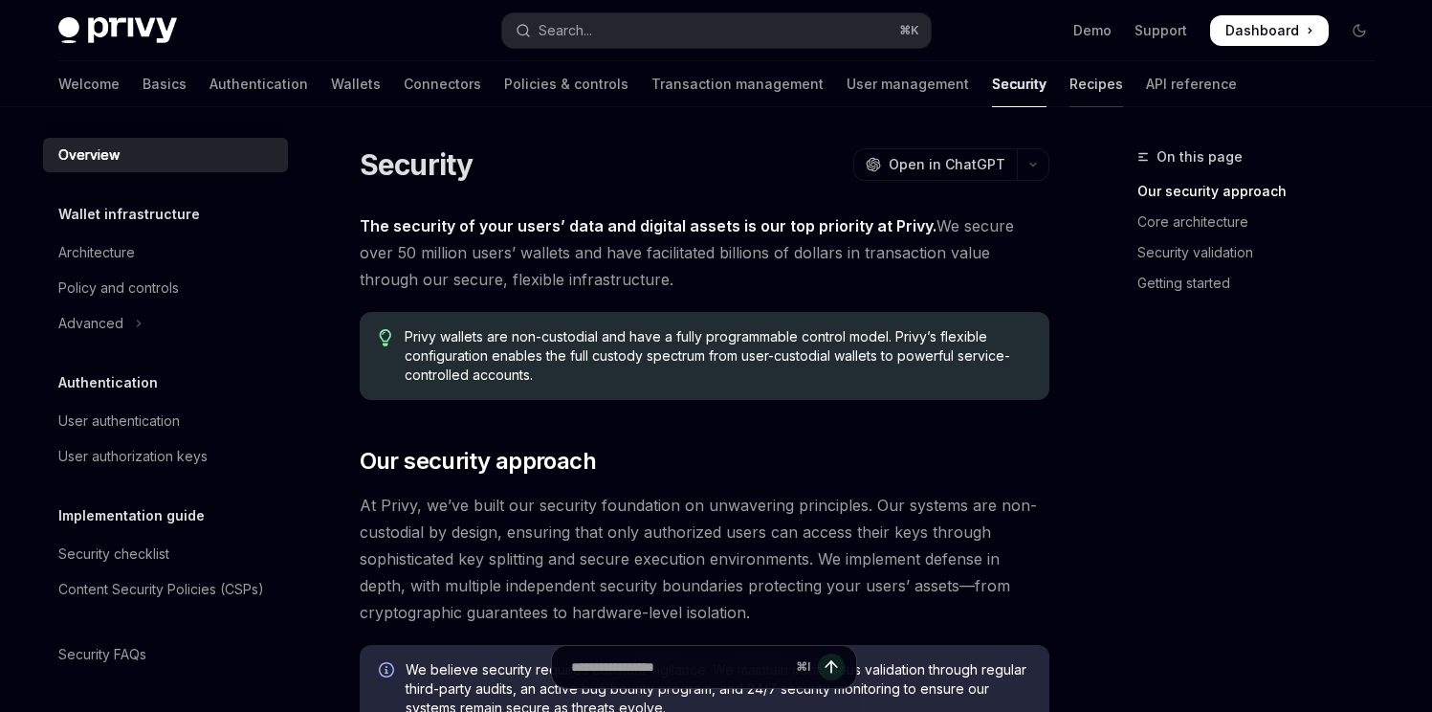
click at [1069, 83] on link "Recipes" at bounding box center [1096, 84] width 54 height 46
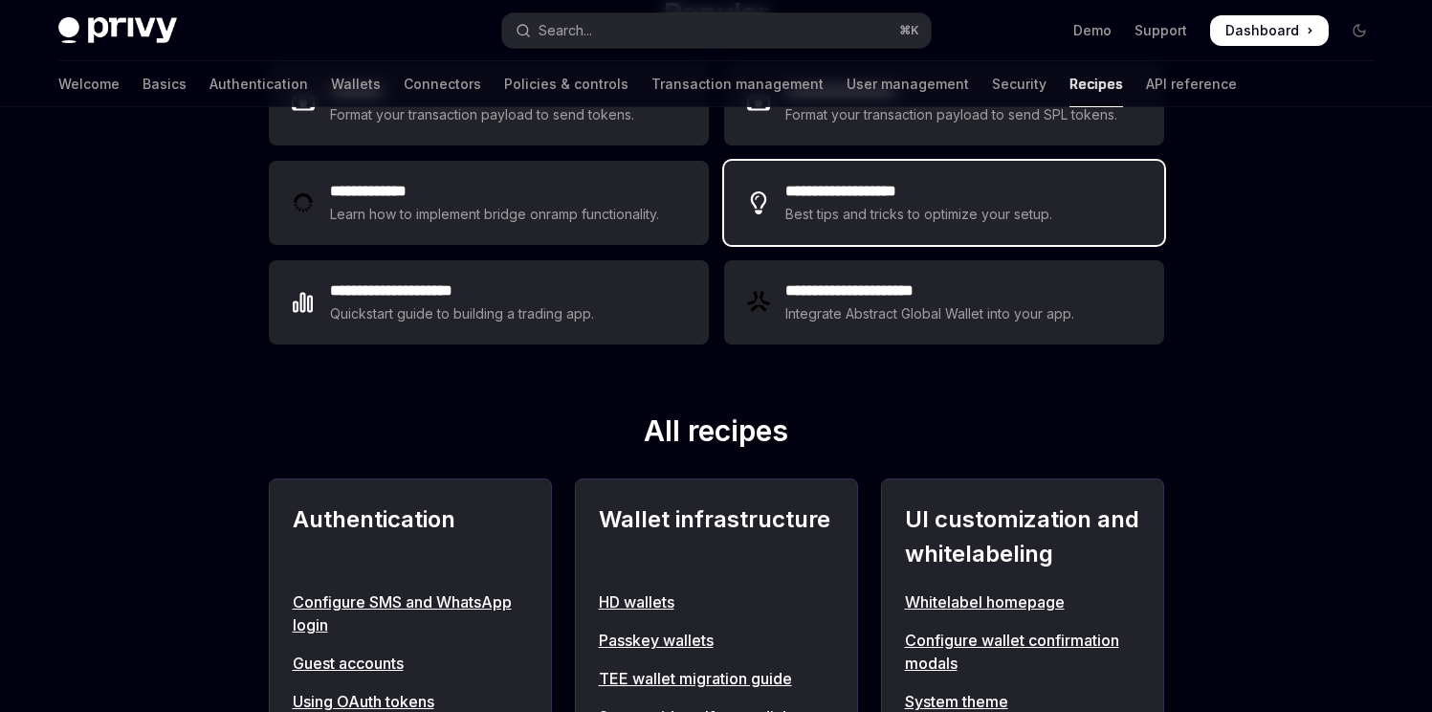
scroll to position [396, 0]
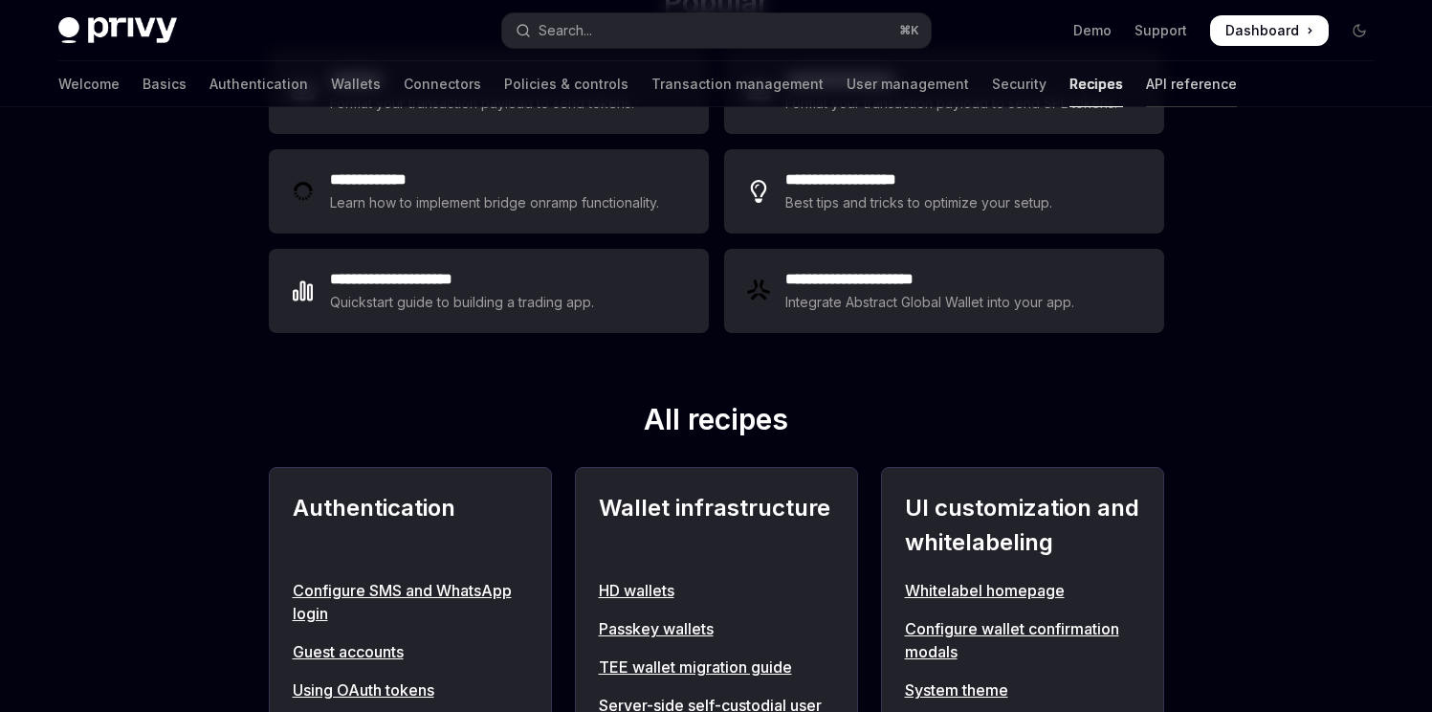
click at [1146, 94] on link "API reference" at bounding box center [1191, 84] width 91 height 46
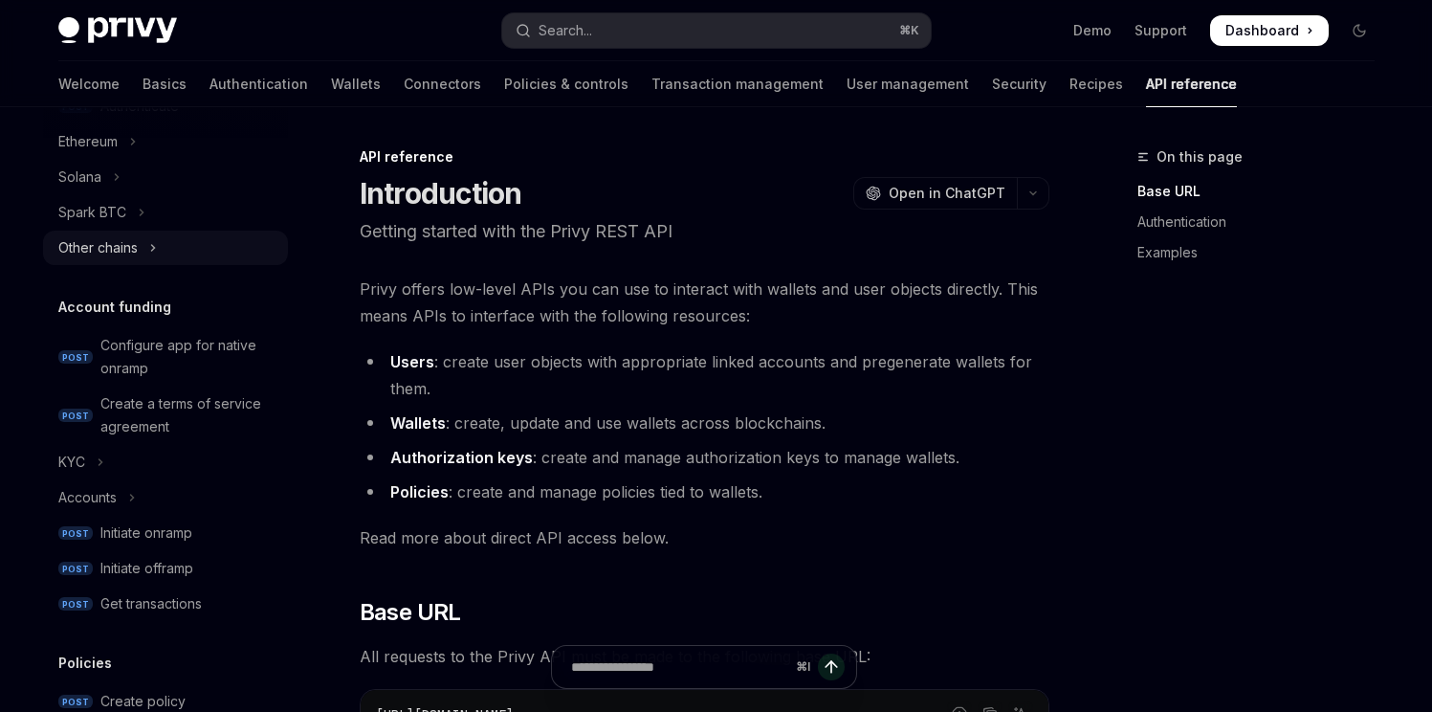
scroll to position [869, 0]
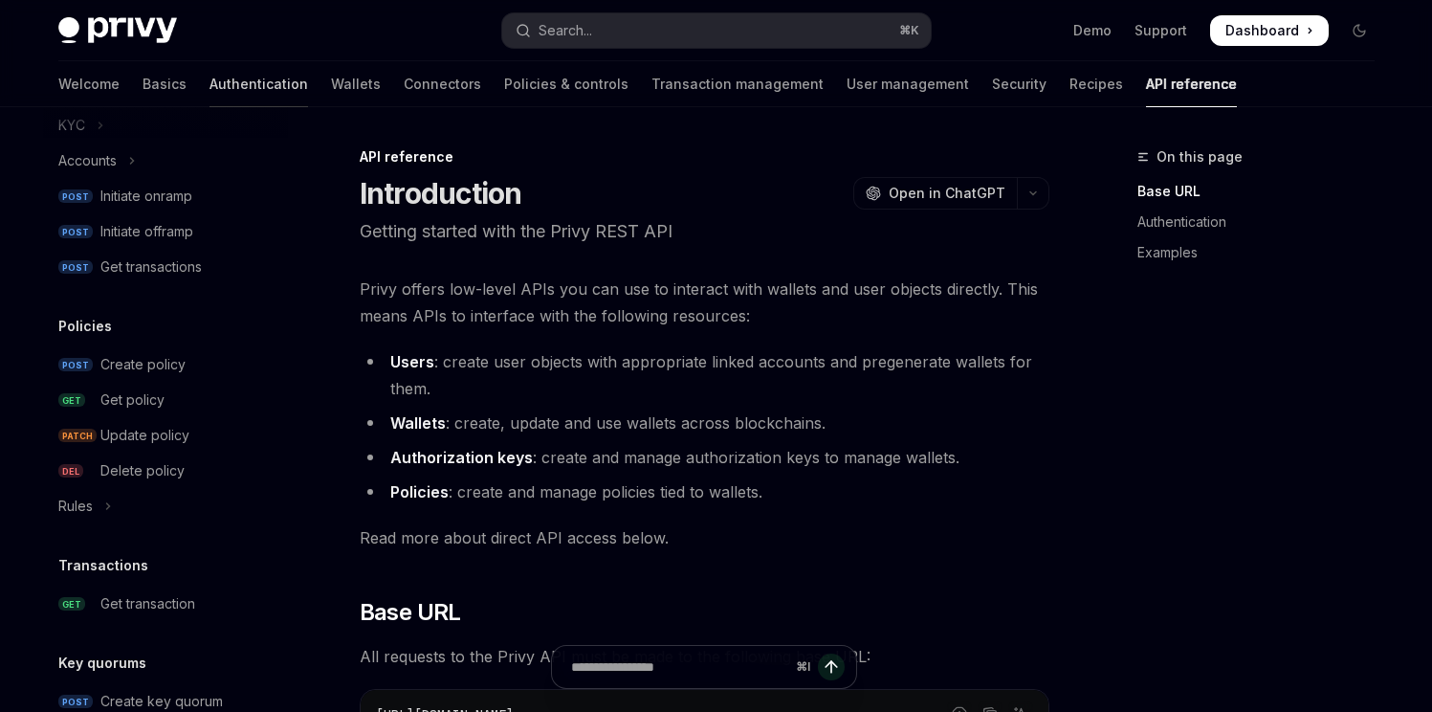
click at [209, 84] on link "Authentication" at bounding box center [258, 84] width 99 height 46
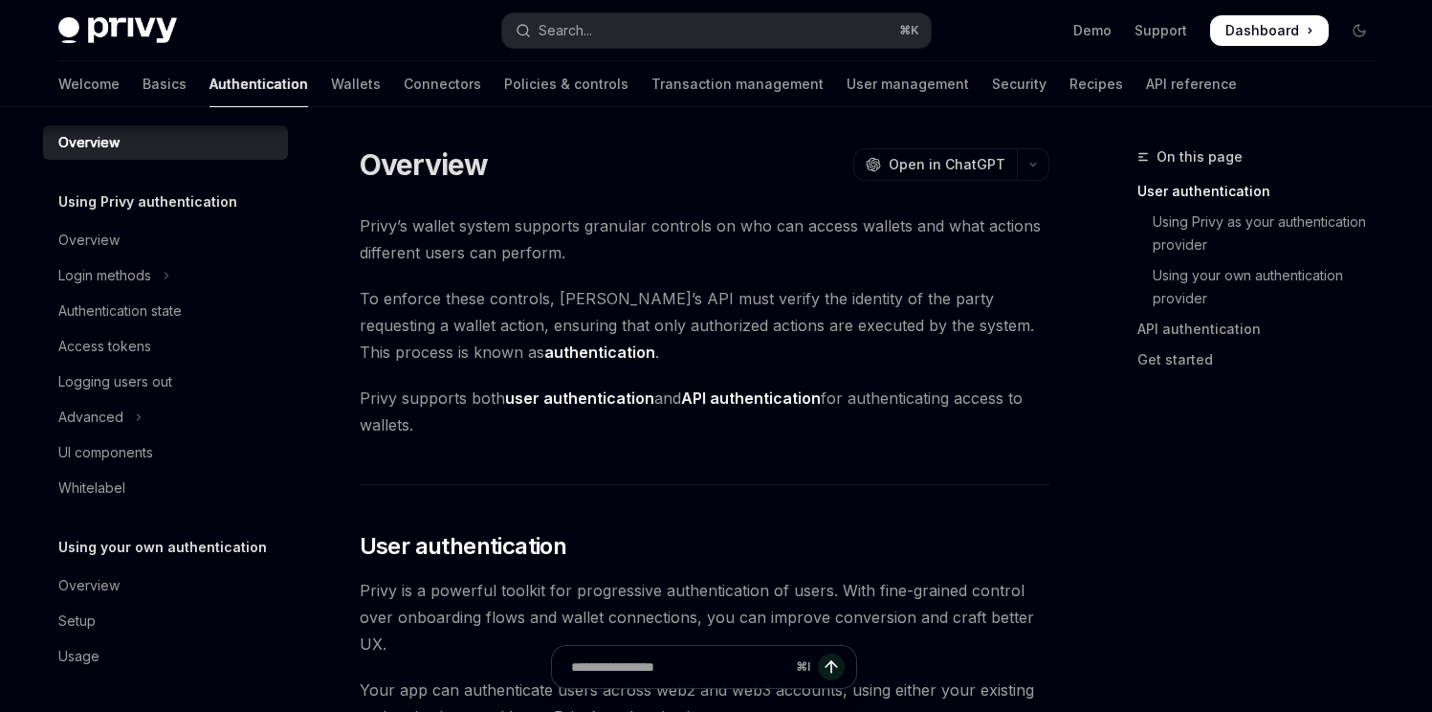
scroll to position [12, 0]
click at [143, 89] on link "Basics" at bounding box center [165, 84] width 44 height 46
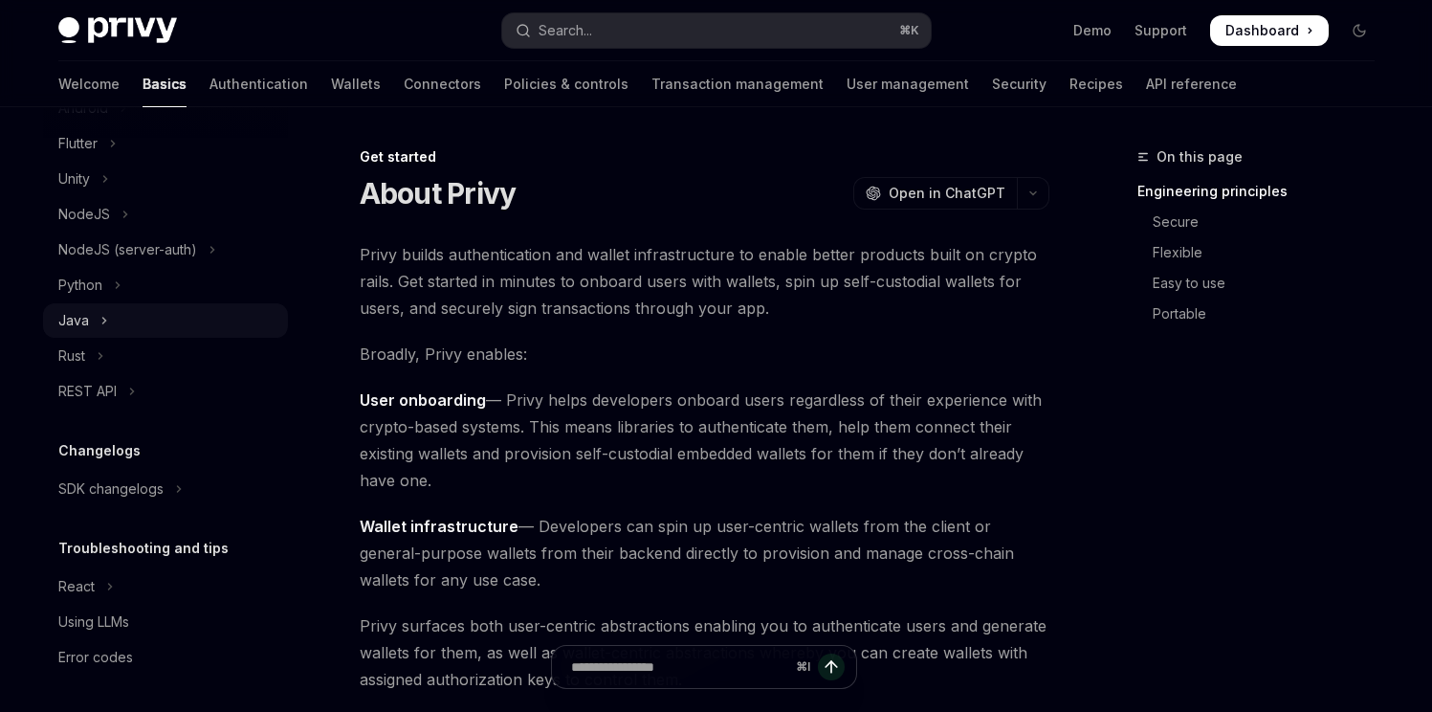
scroll to position [390, 0]
click at [209, 79] on link "Authentication" at bounding box center [258, 84] width 99 height 46
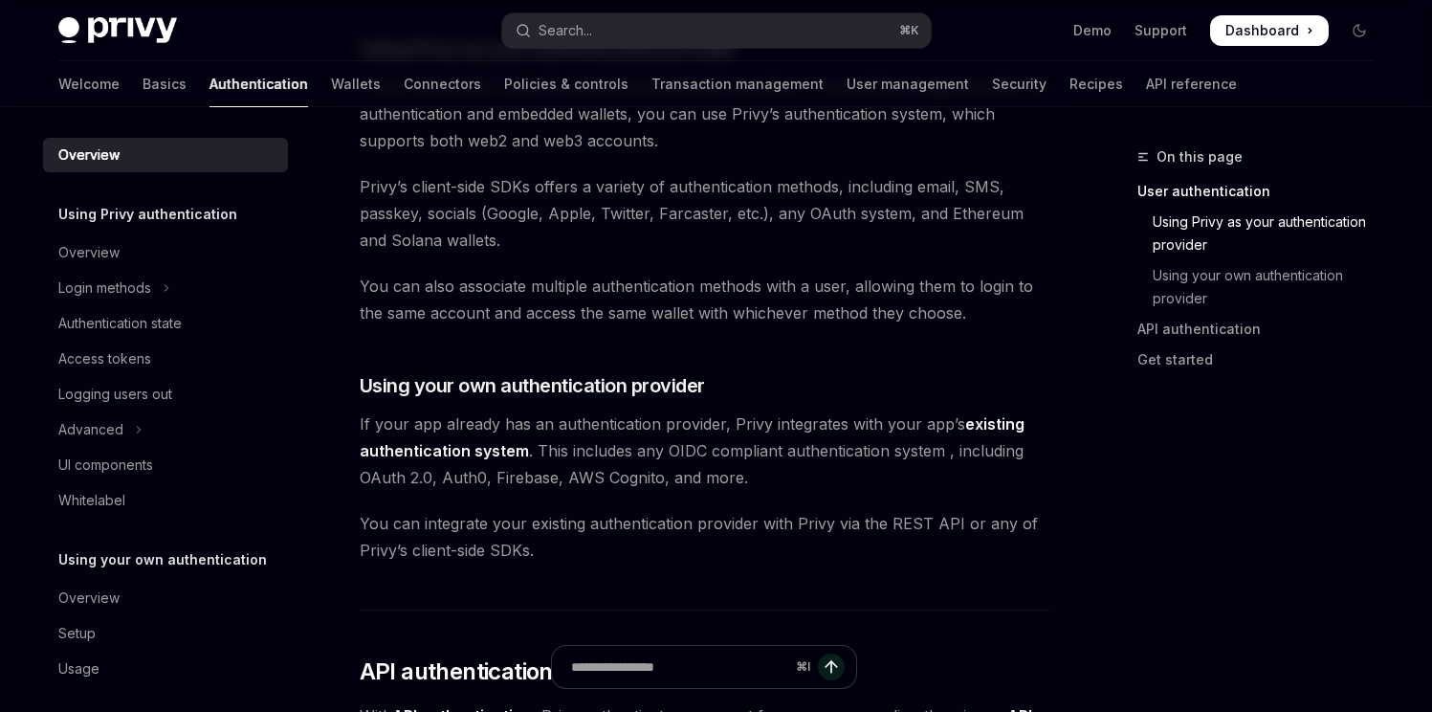
click at [303, 77] on div "Welcome Basics Authentication Wallets Connectors Policies & controls Transactio…" at bounding box center [647, 84] width 1178 height 46
click at [331, 83] on link "Wallets" at bounding box center [356, 84] width 50 height 46
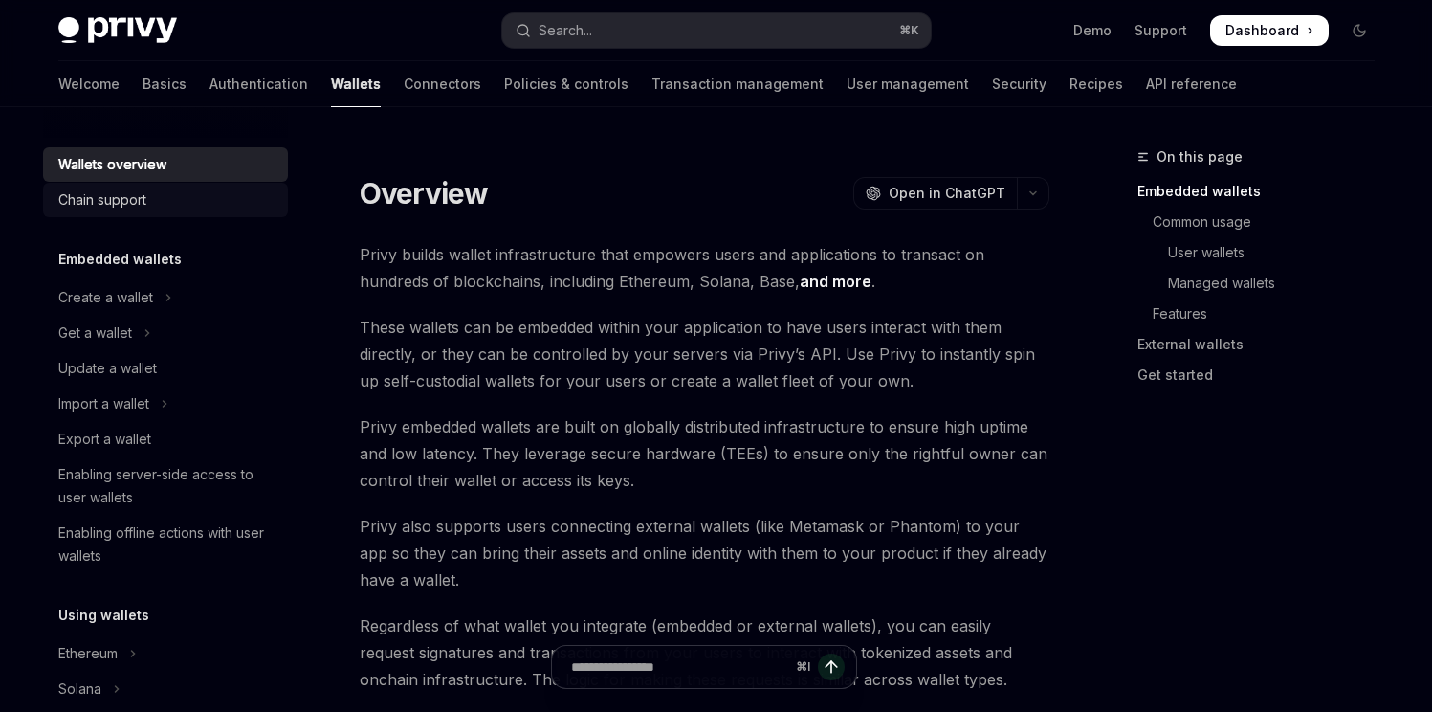
click at [154, 201] on div "Chain support" at bounding box center [167, 199] width 218 height 23
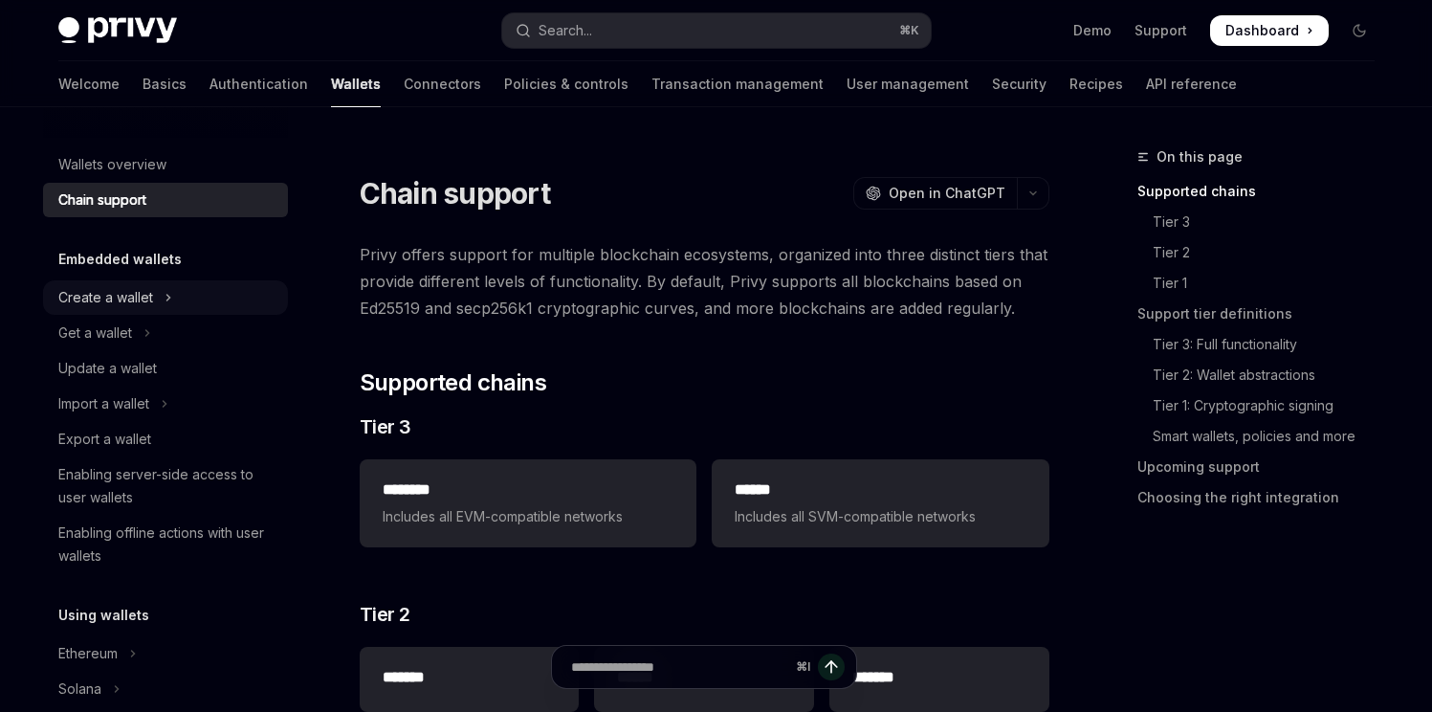
click at [135, 296] on div "Create a wallet" at bounding box center [105, 297] width 95 height 23
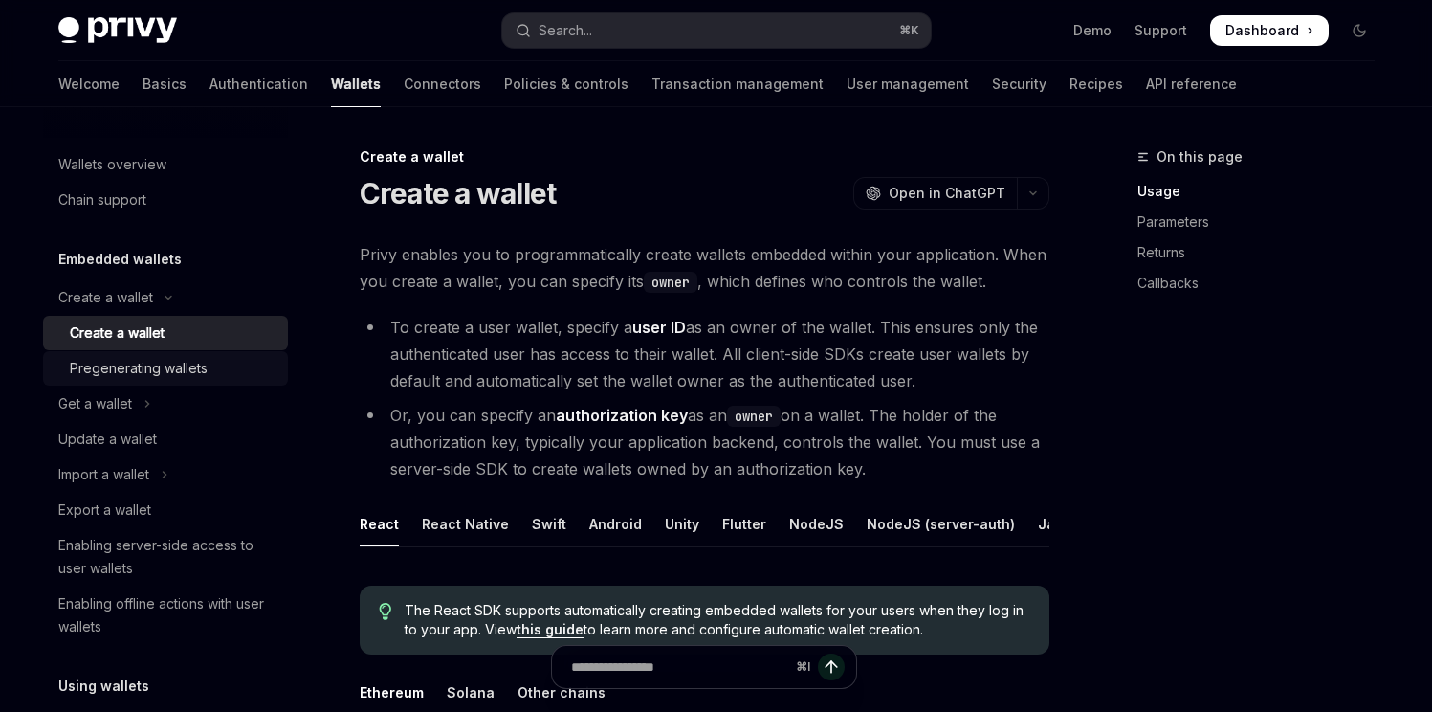
click at [125, 373] on div "Pregenerating wallets" at bounding box center [139, 368] width 138 height 23
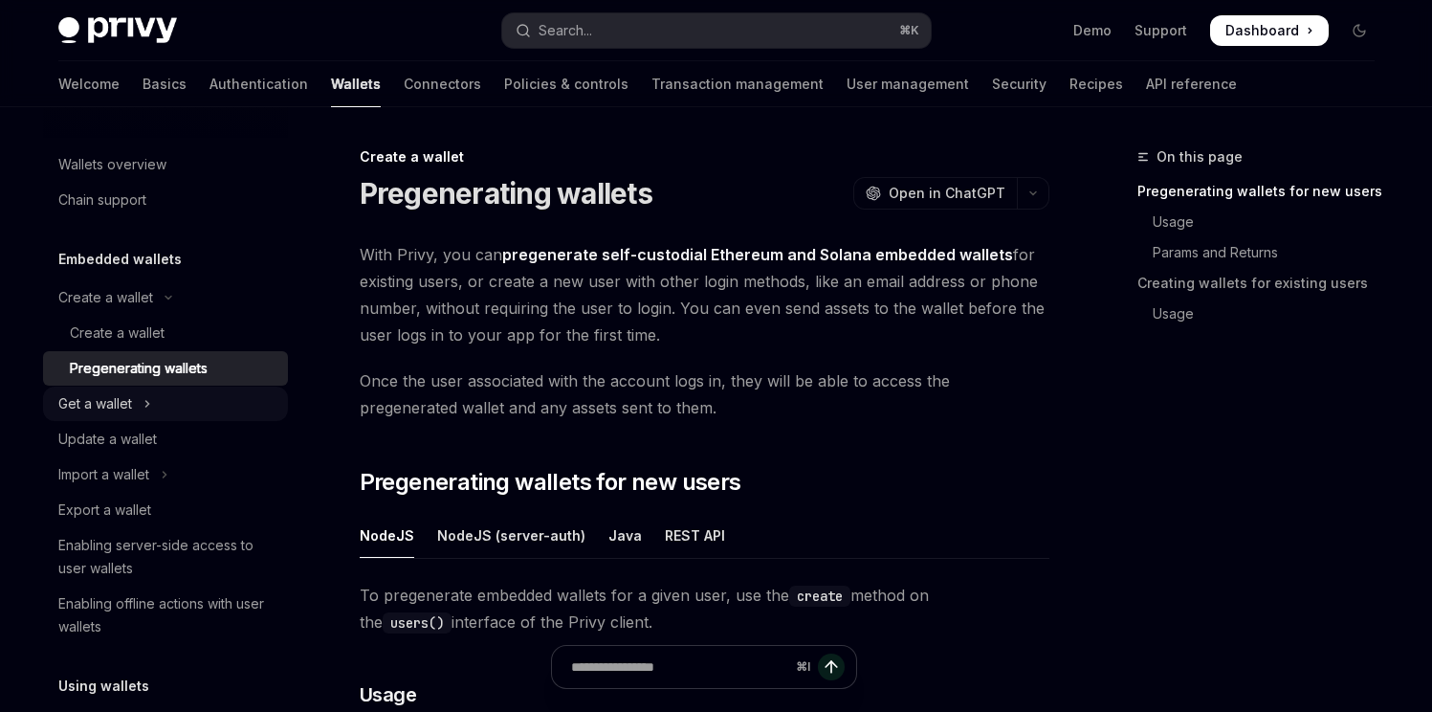
click at [118, 412] on div "Get a wallet" at bounding box center [95, 403] width 74 height 23
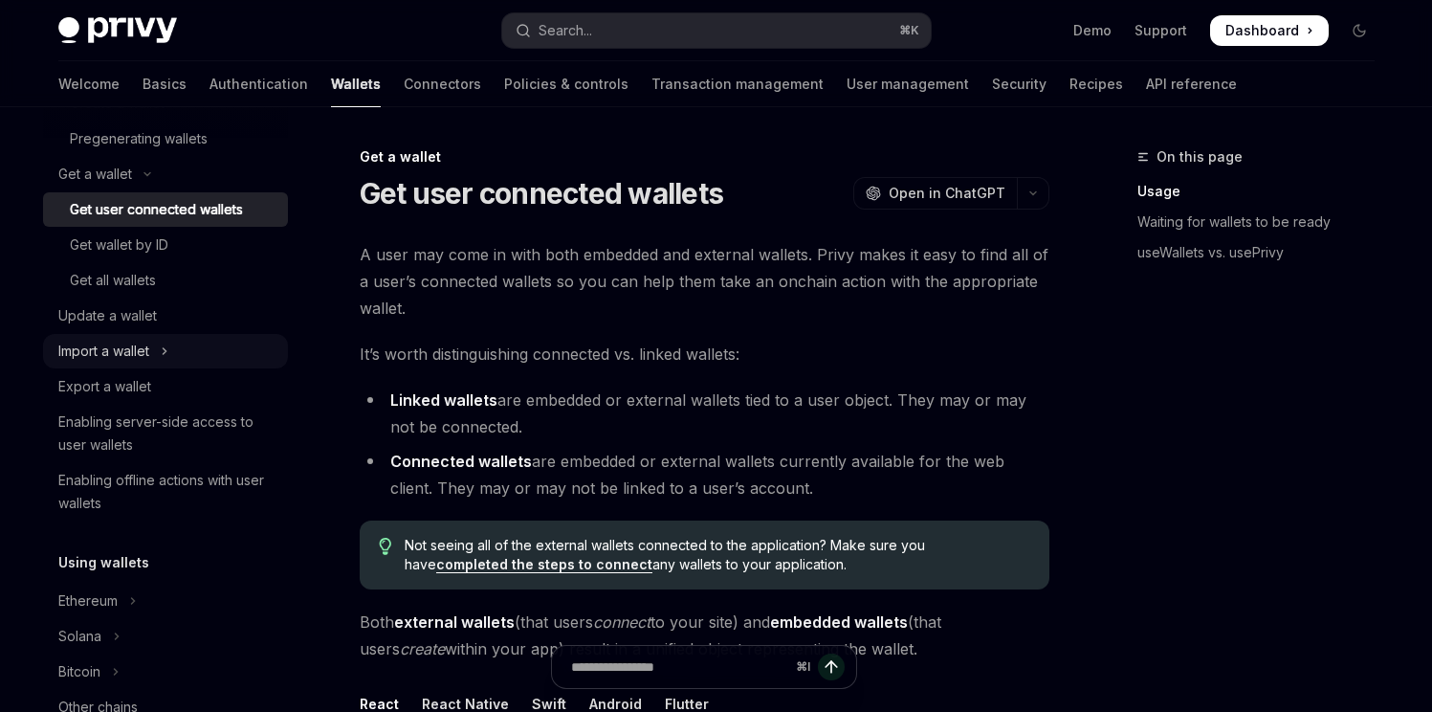
scroll to position [252, 0]
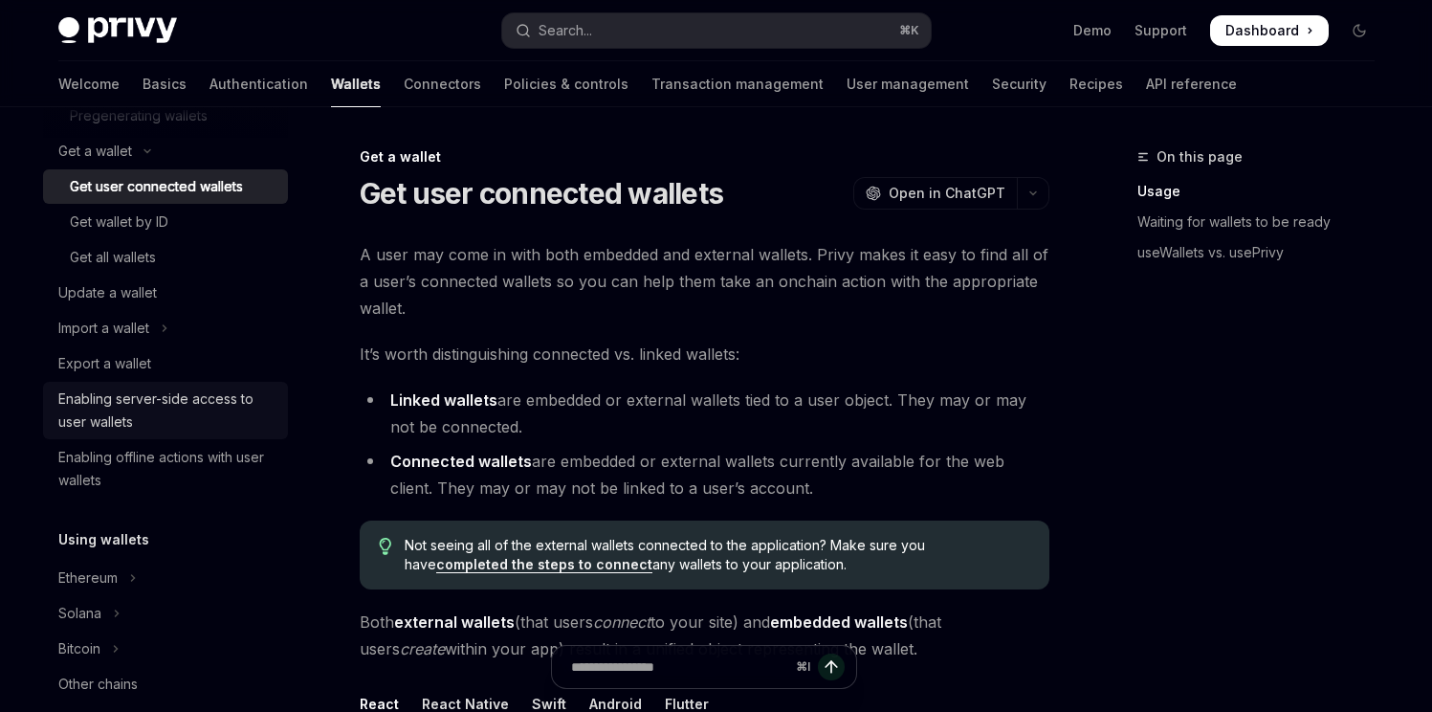
click at [165, 402] on div "Enabling server-side access to user wallets" at bounding box center [167, 410] width 218 height 46
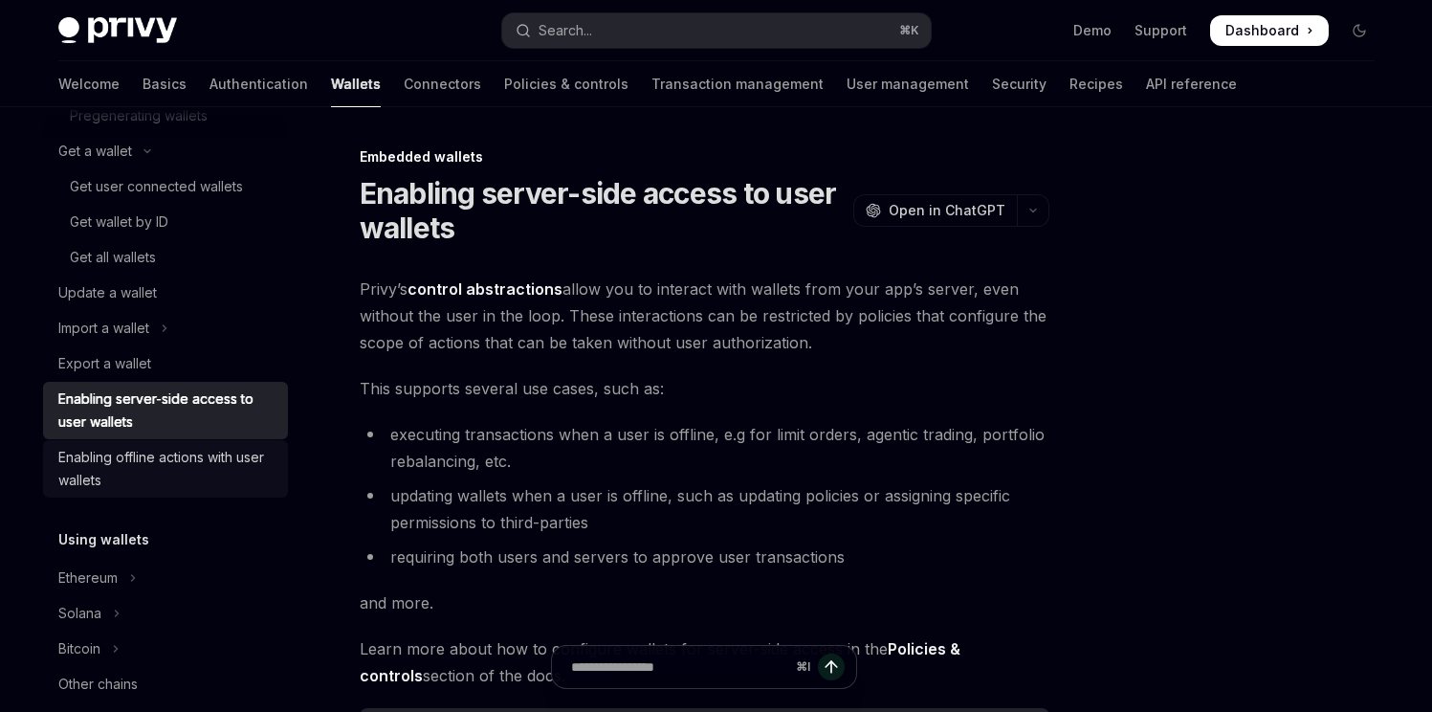
click at [152, 456] on div "Enabling offline actions with user wallets" at bounding box center [167, 469] width 218 height 46
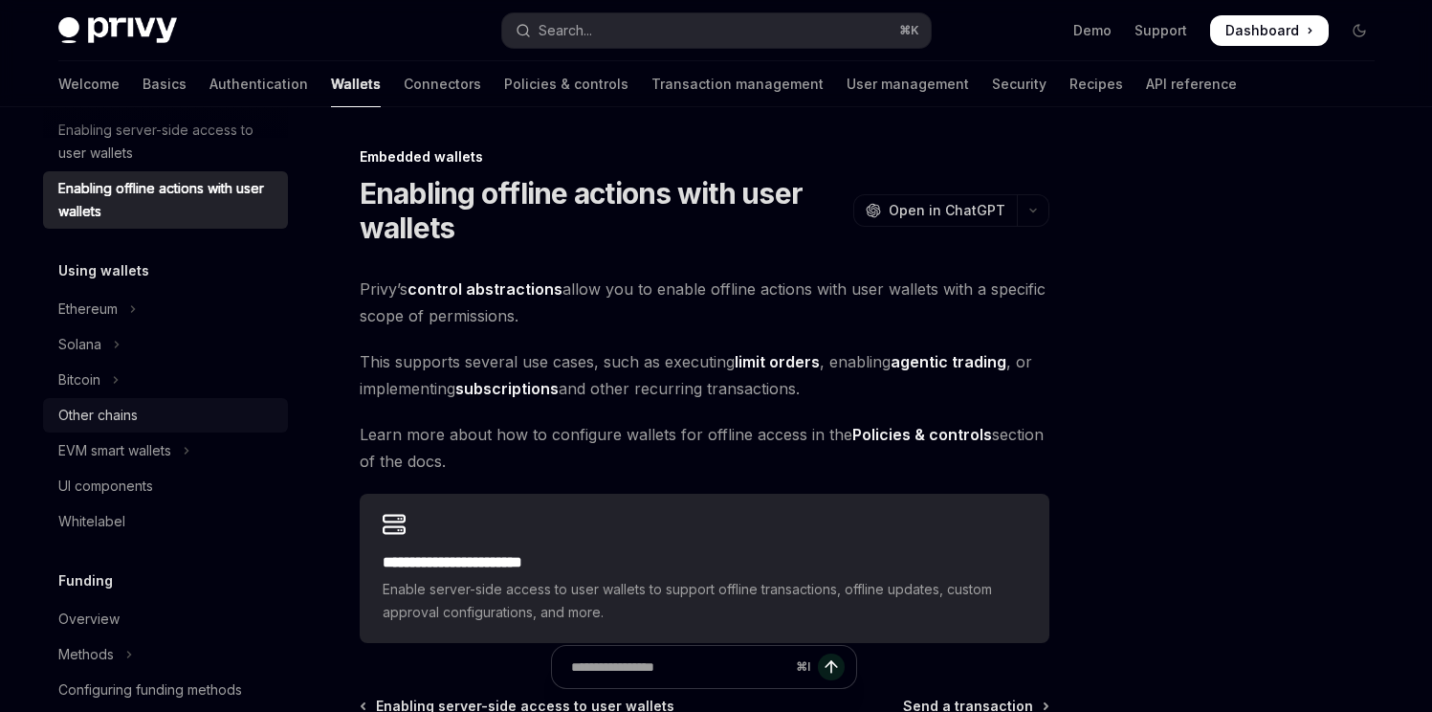
scroll to position [526, 0]
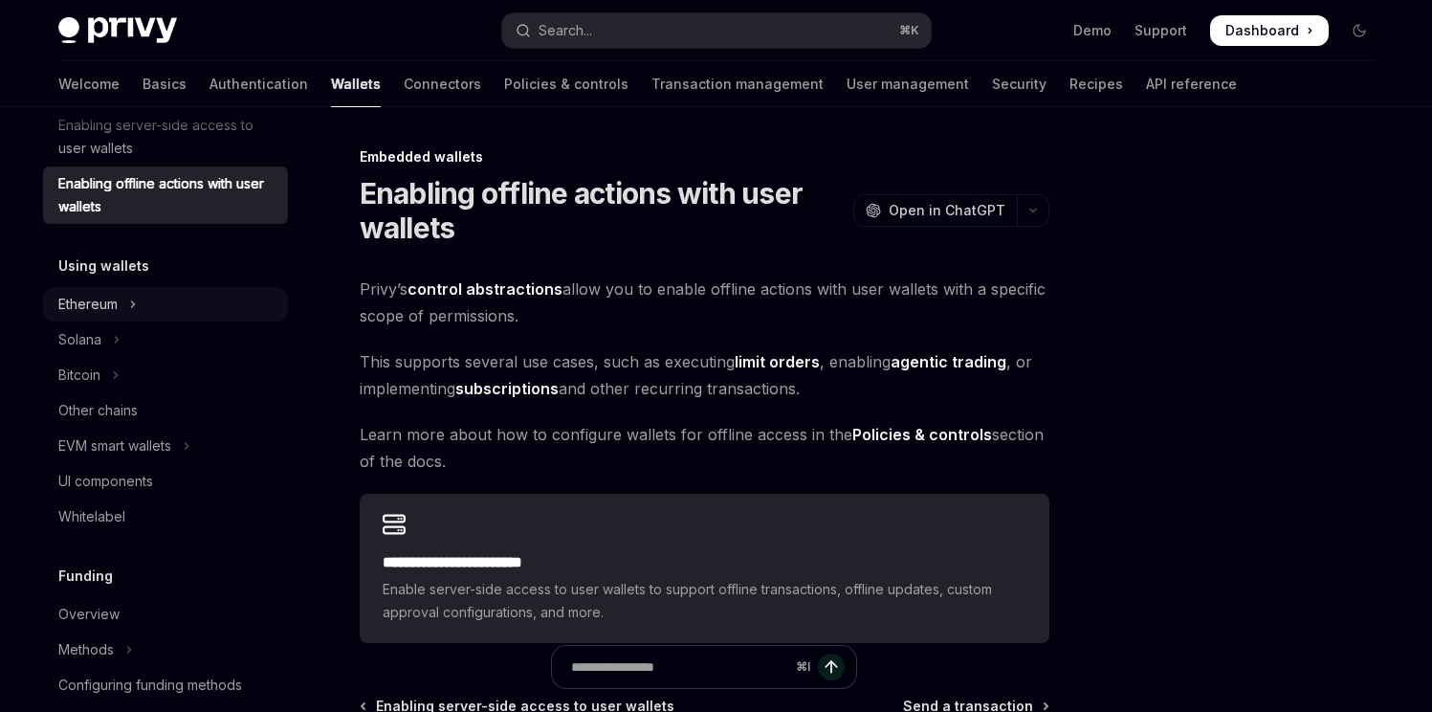
click at [144, 308] on button "Ethereum" at bounding box center [165, 304] width 245 height 34
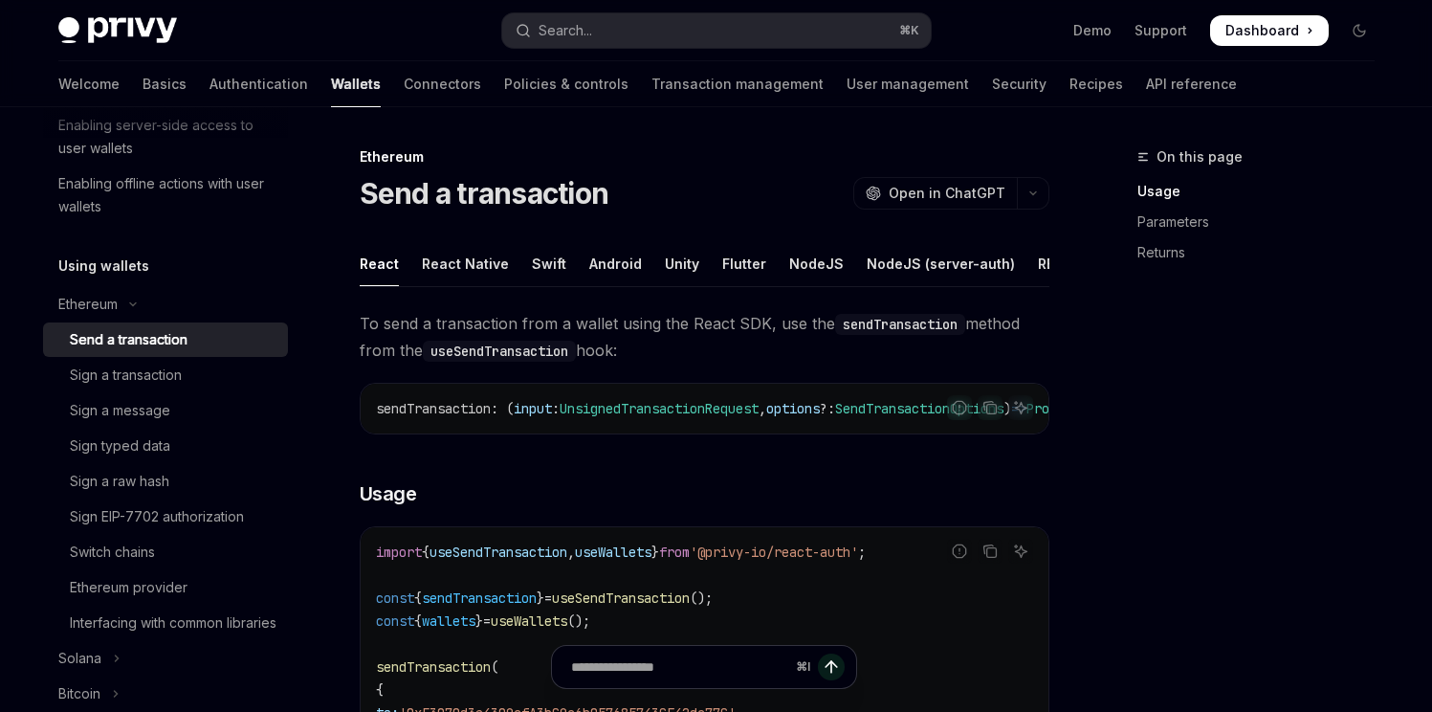
click at [152, 345] on div "Send a transaction" at bounding box center [129, 339] width 118 height 23
click at [152, 367] on div "Sign a transaction" at bounding box center [126, 374] width 112 height 23
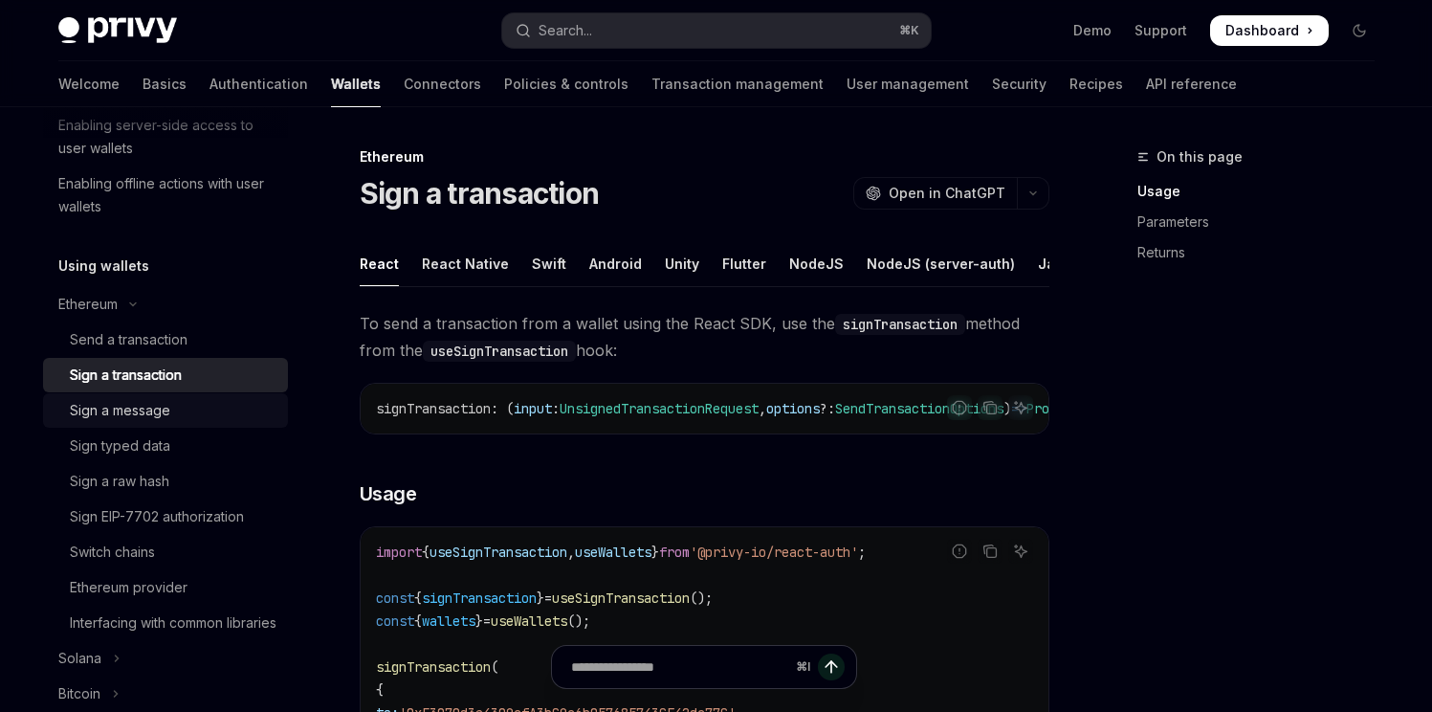
click at [143, 416] on div "Sign a message" at bounding box center [120, 410] width 100 height 23
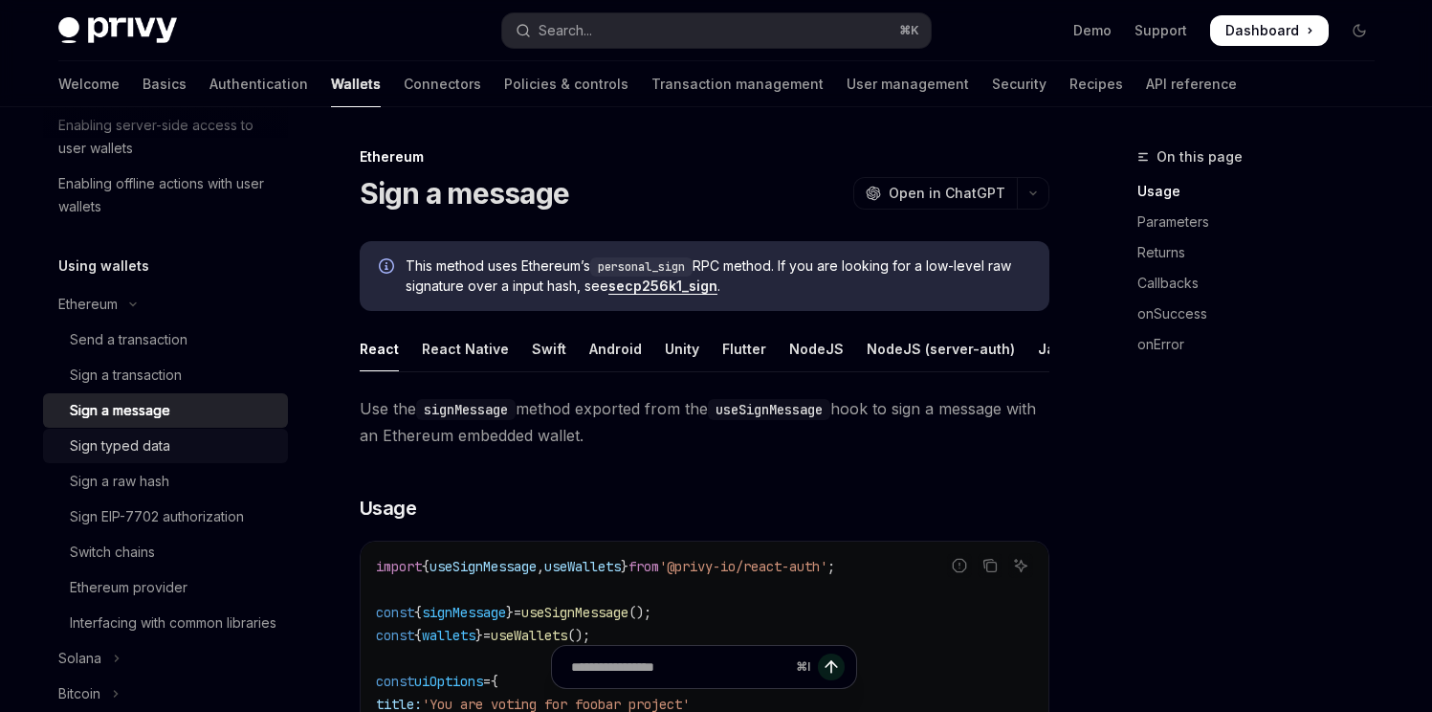
click at [140, 447] on div "Sign typed data" at bounding box center [120, 445] width 100 height 23
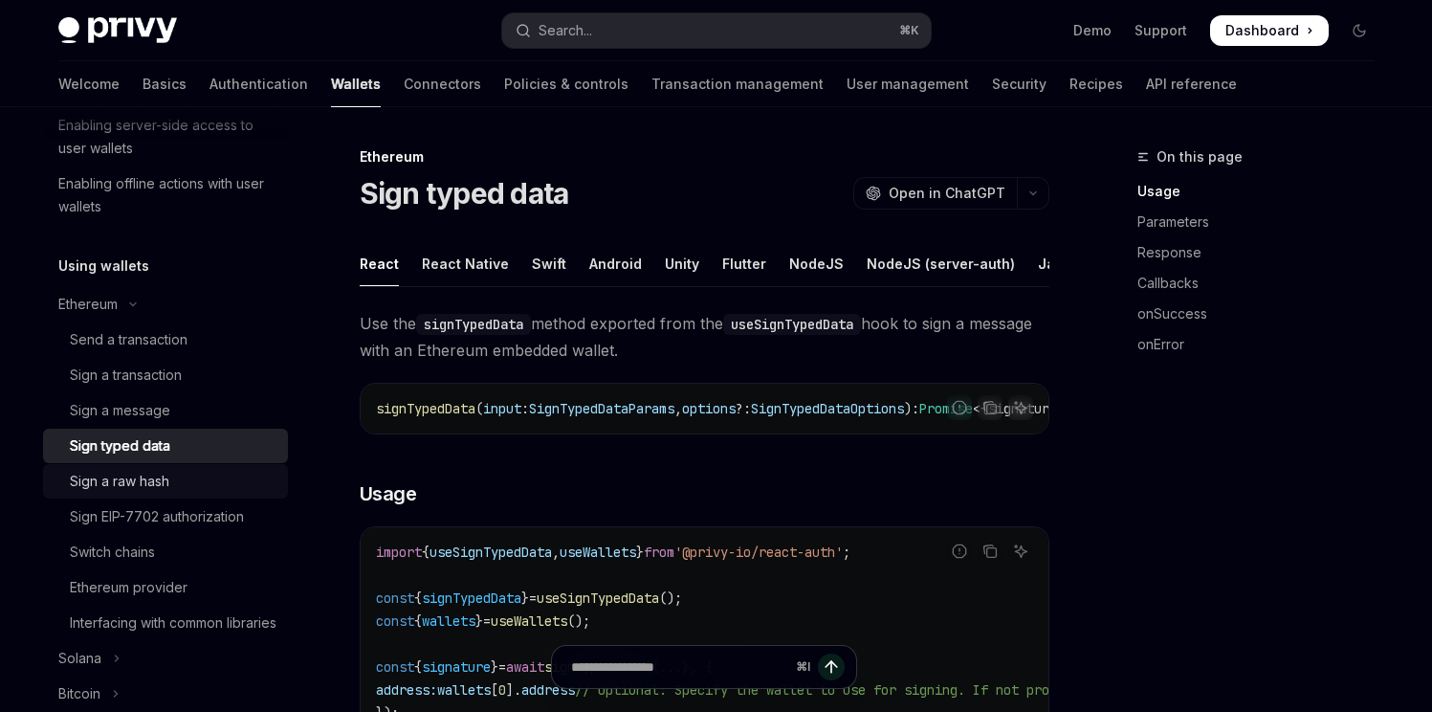
click at [136, 478] on div "Sign a raw hash" at bounding box center [119, 481] width 99 height 23
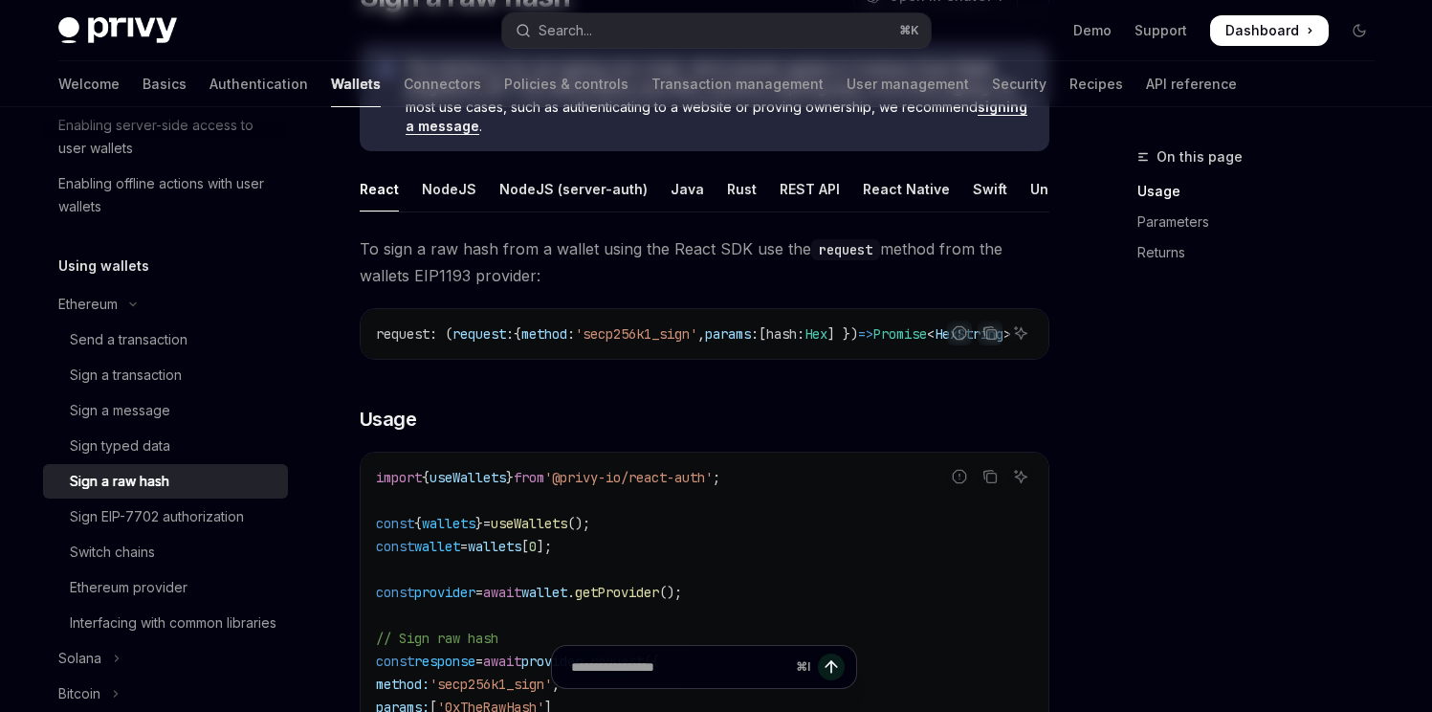
scroll to position [264, 0]
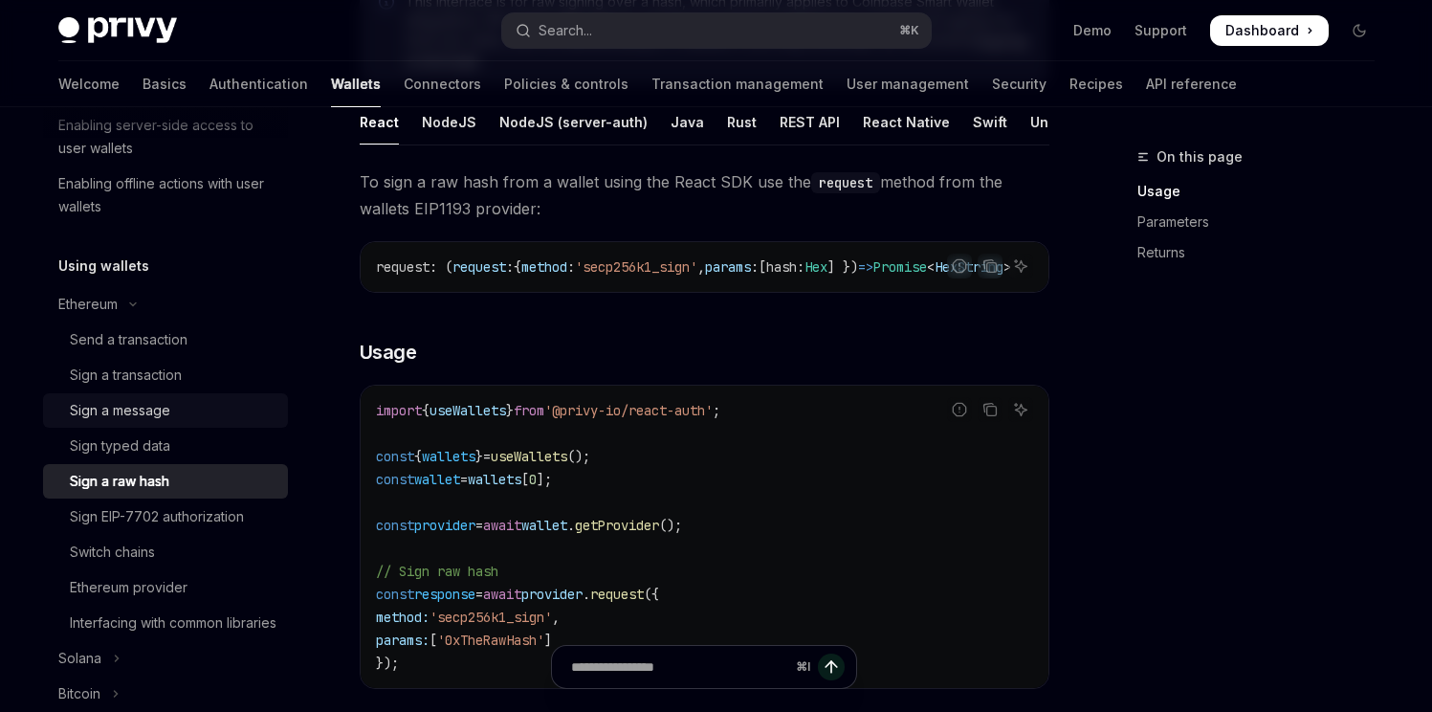
click at [187, 416] on div "Sign a message" at bounding box center [173, 410] width 207 height 23
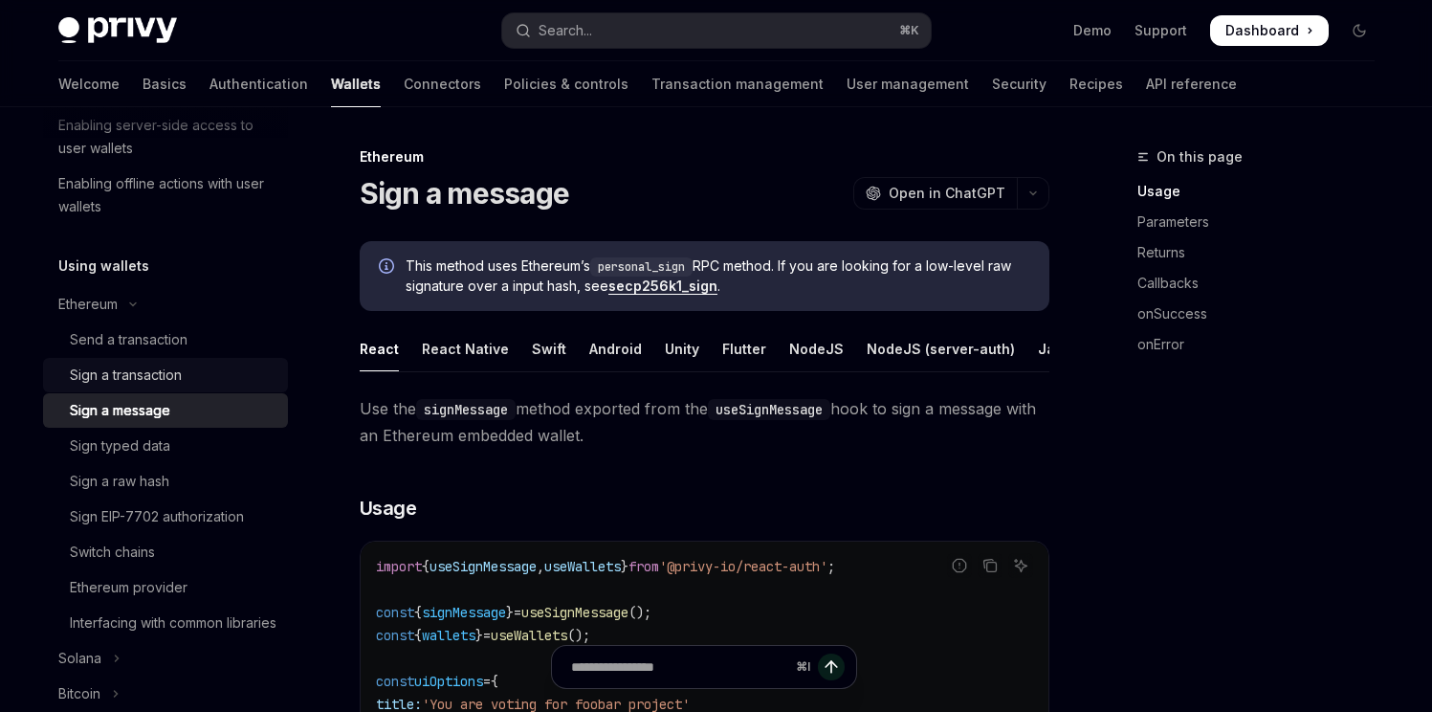
click at [184, 380] on div "Sign a transaction" at bounding box center [173, 374] width 207 height 23
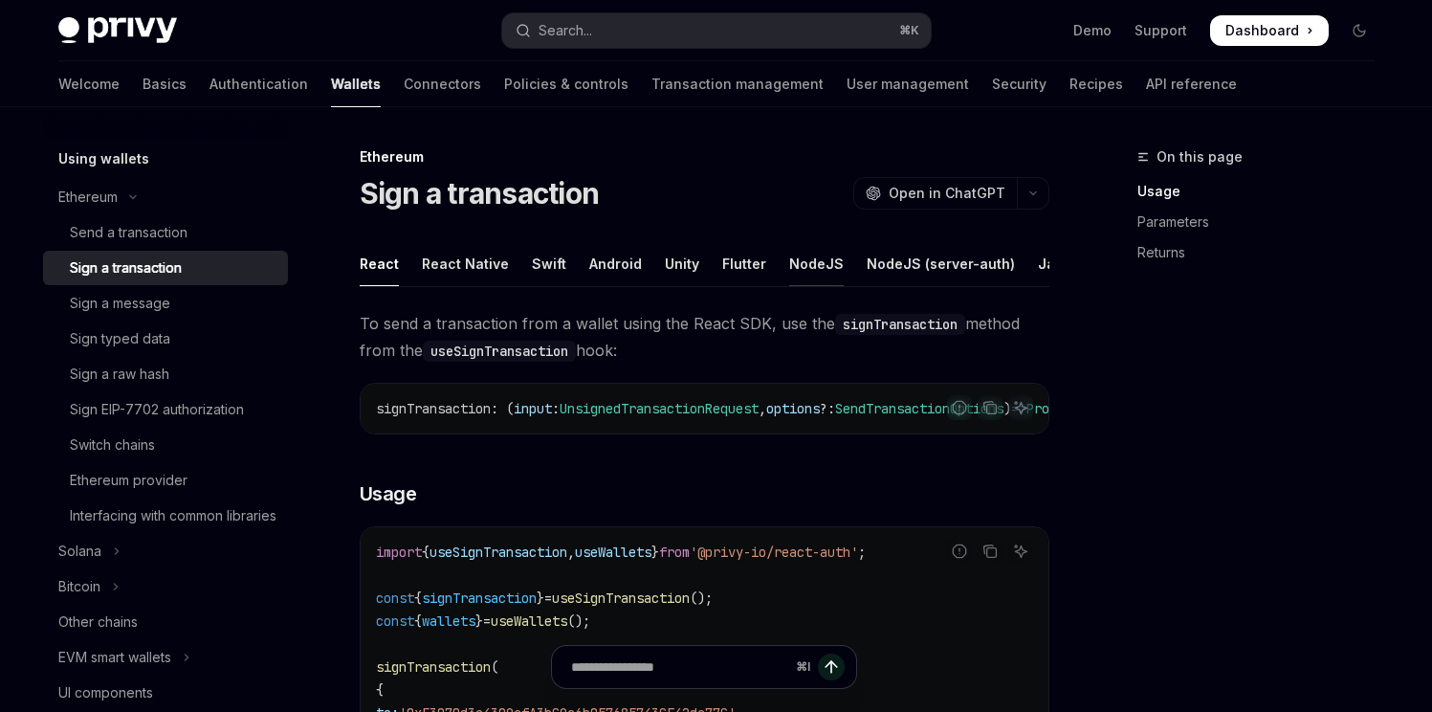
click at [801, 267] on div "NodeJS" at bounding box center [816, 263] width 55 height 45
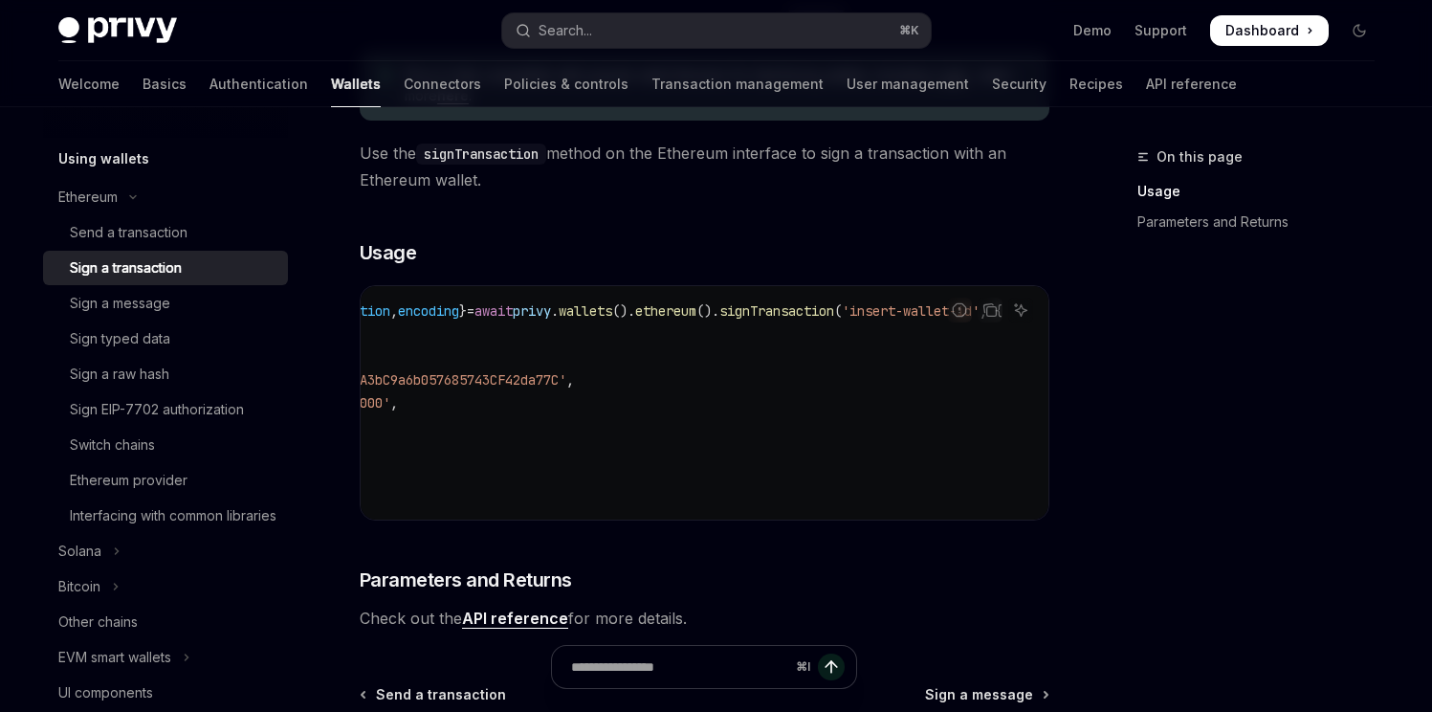
scroll to position [0, 249]
click at [186, 296] on div "Sign a message" at bounding box center [173, 303] width 207 height 23
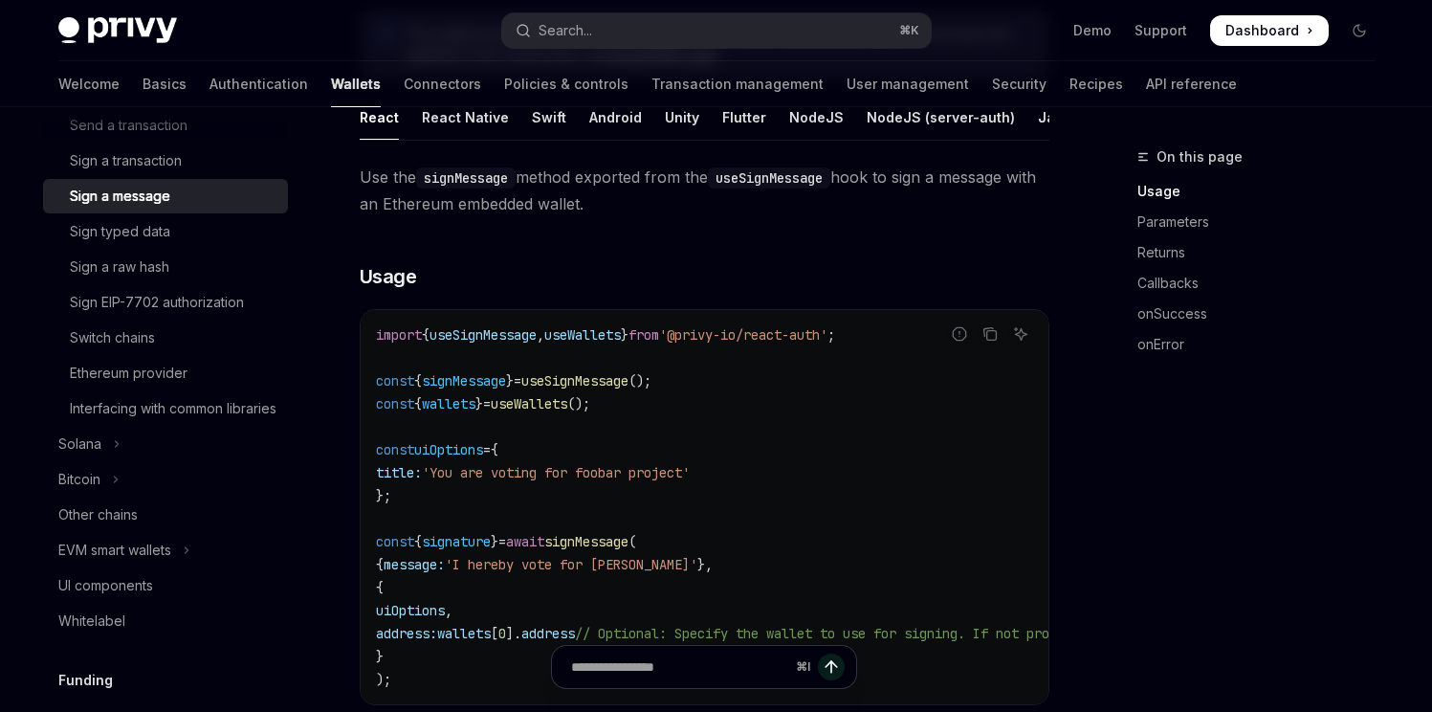
scroll to position [230, 0]
click at [815, 114] on div "NodeJS" at bounding box center [816, 118] width 55 height 45
type textarea "*"
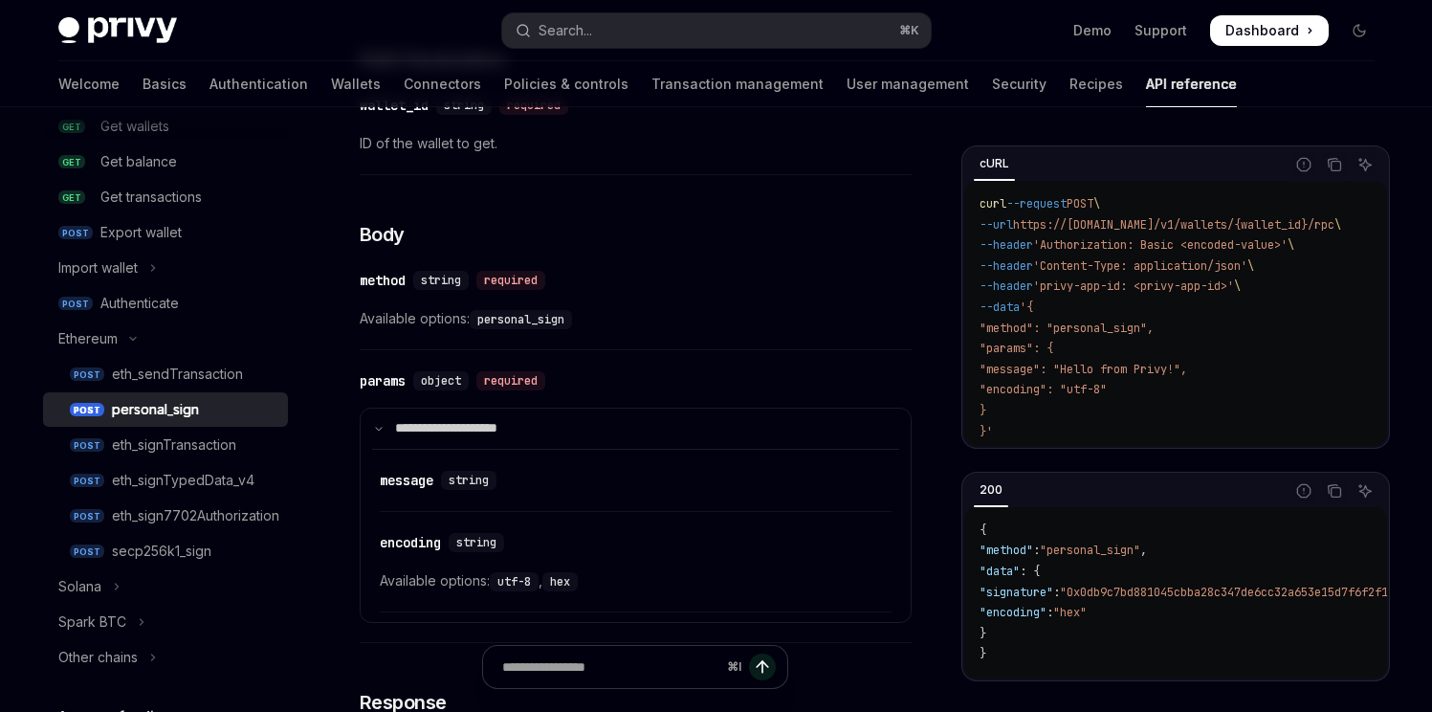
scroll to position [601, 0]
